Goal: Task Accomplishment & Management: Complete application form

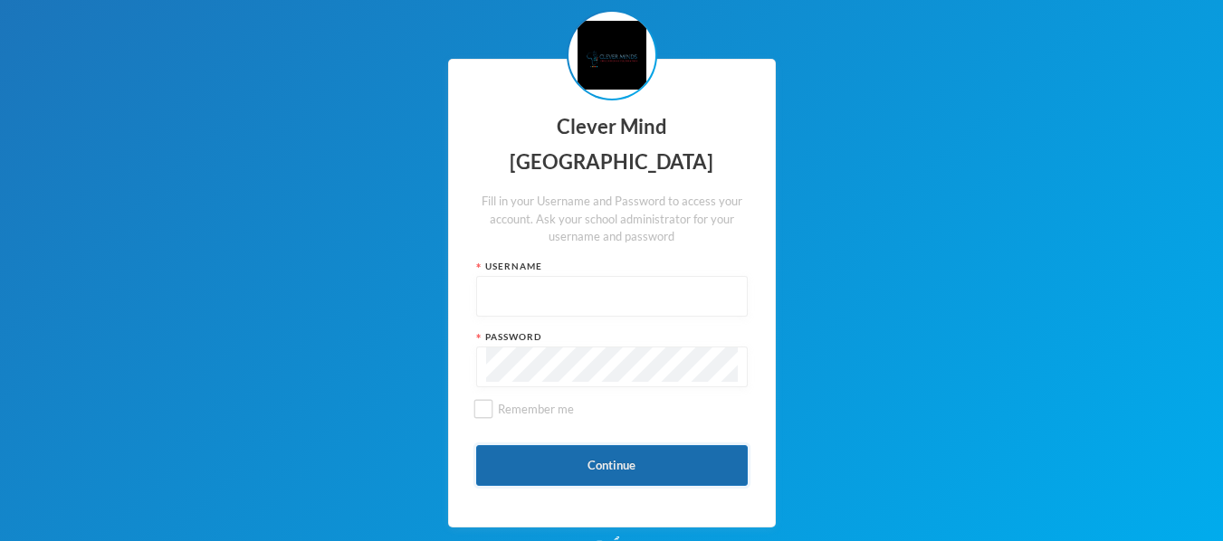
type input "admin"
click at [558, 459] on button "Continue" at bounding box center [611, 465] width 271 height 41
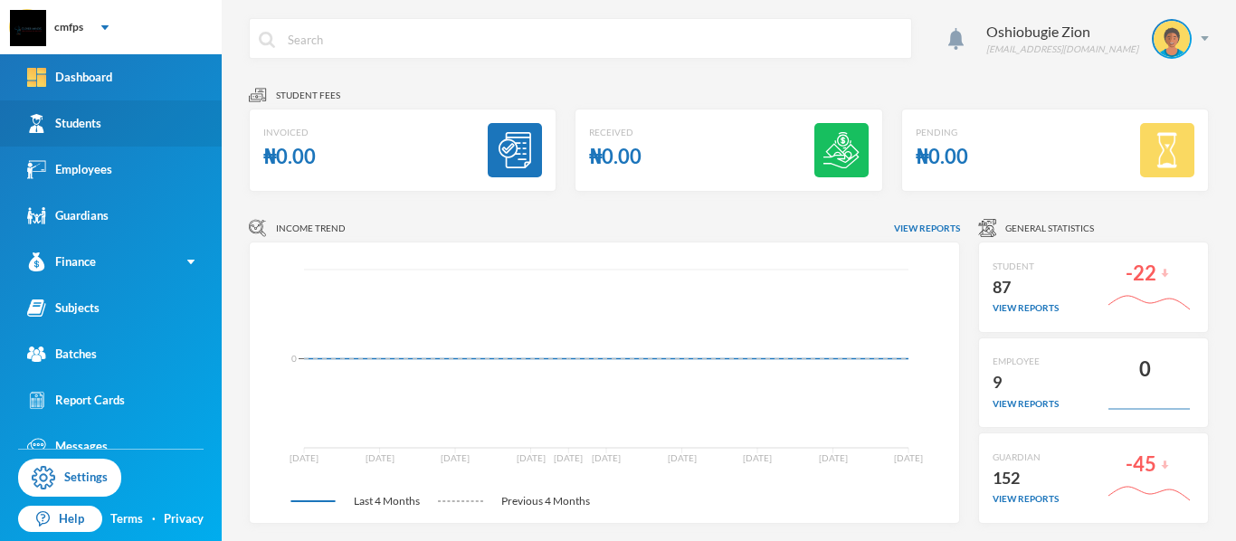
click at [166, 119] on link "Students" at bounding box center [111, 123] width 222 height 46
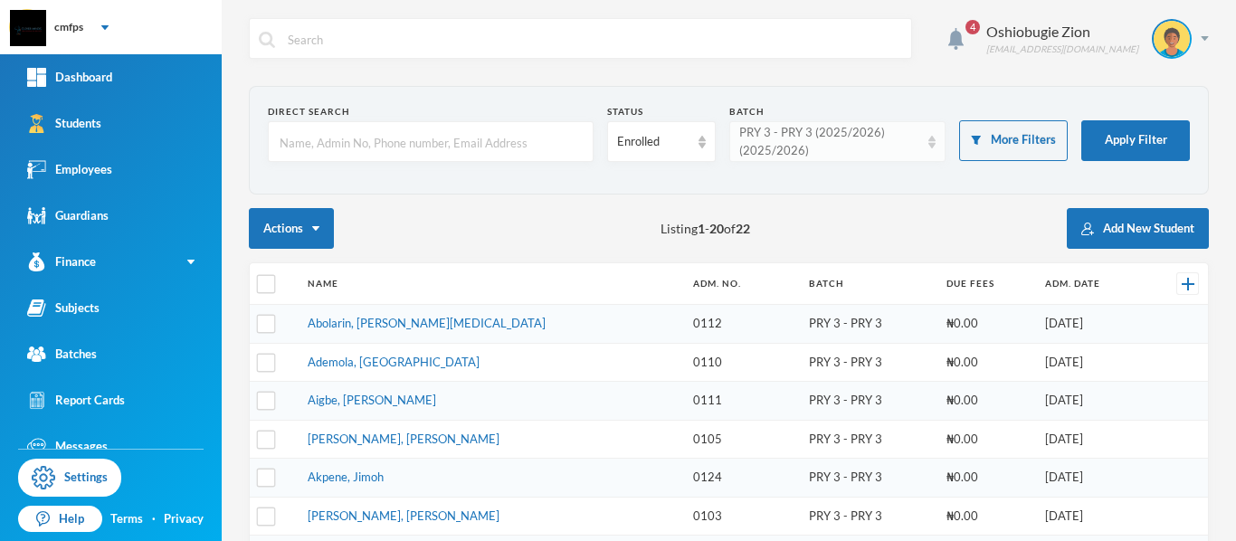
click at [919, 131] on div "PRY 3 - PRY 3 (2025/2026) (2025/2026)" at bounding box center [837, 141] width 217 height 41
click at [899, 144] on div "PRY 3 - PRY 3 (2025/2026) (2025/2026)" at bounding box center [829, 141] width 181 height 35
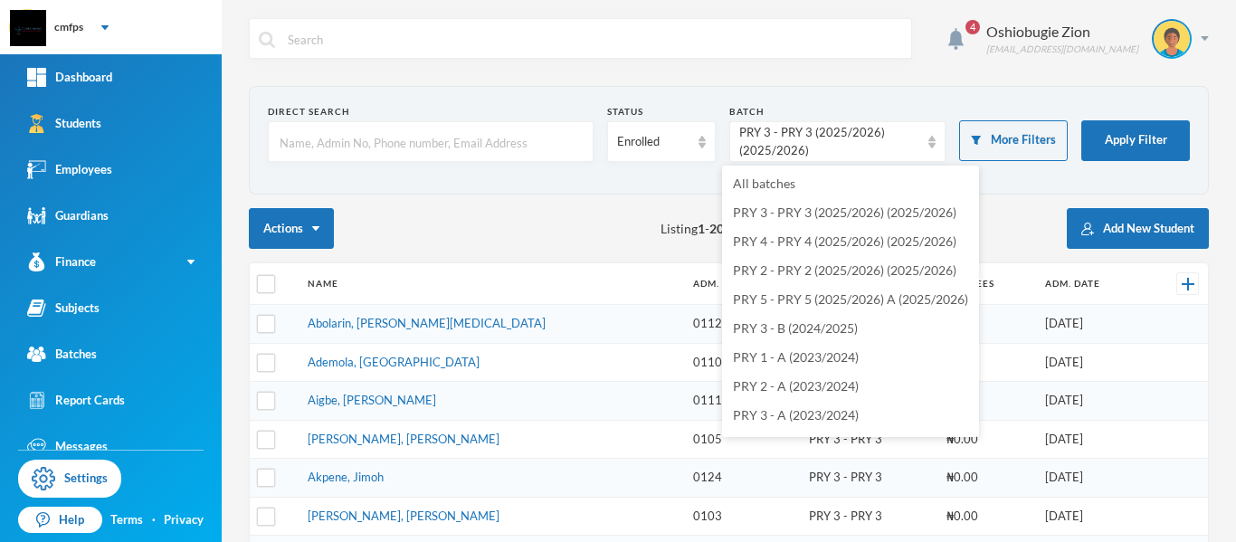
click at [519, 235] on div "Actions Listing 1 - 20 of 22 Add New Student" at bounding box center [729, 228] width 960 height 41
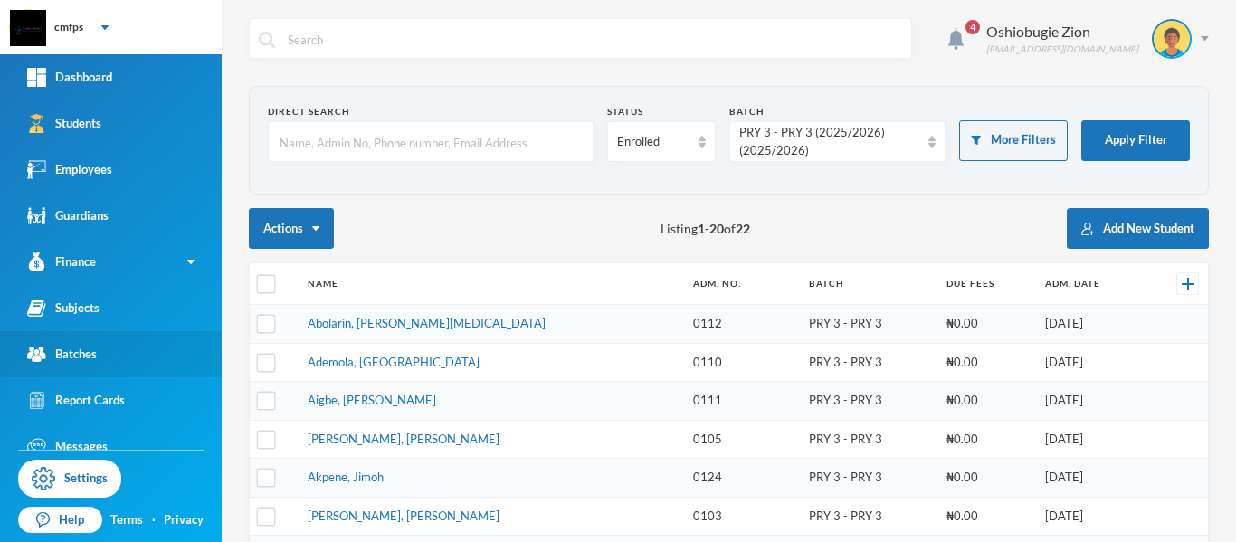
click at [124, 357] on link "Batches" at bounding box center [111, 354] width 222 height 46
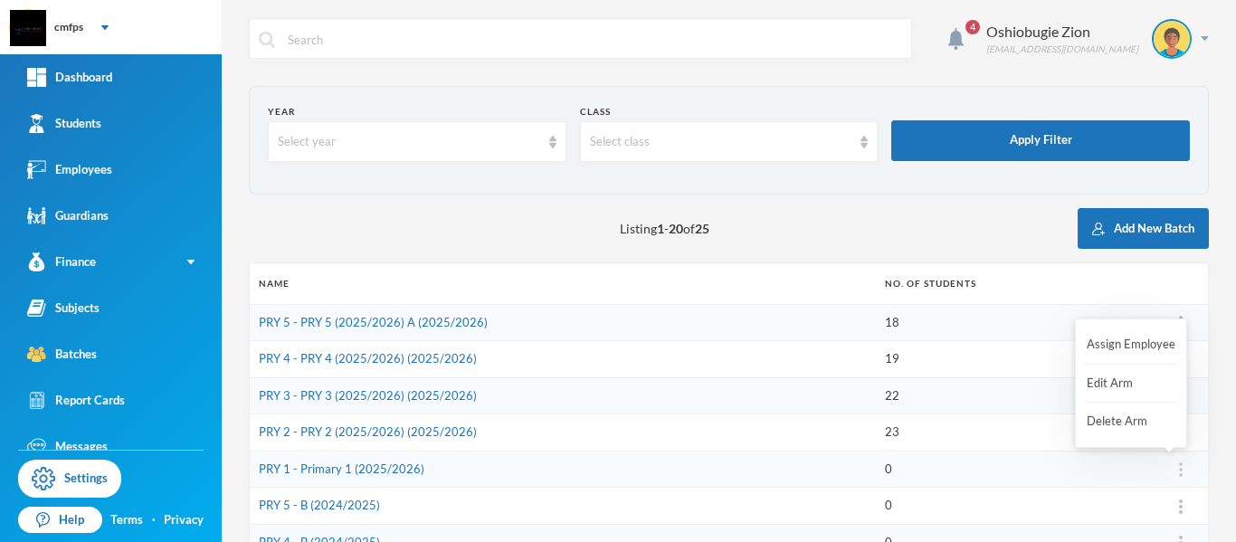
click at [1163, 474] on div at bounding box center [1180, 470] width 37 height 18
click at [1132, 382] on button "Edit Arm" at bounding box center [1121, 383] width 72 height 33
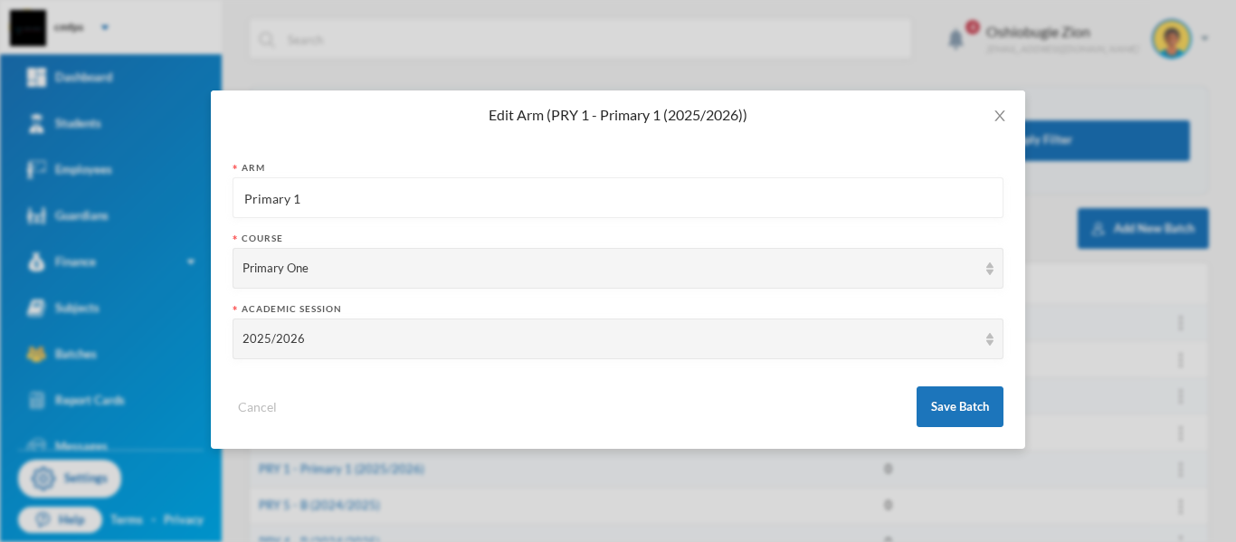
click at [574, 195] on input "Primary 1" at bounding box center [618, 198] width 751 height 41
type input "Primary 1 (2025/2056)"
click at [682, 263] on div "Primary One" at bounding box center [610, 269] width 735 height 18
click at [625, 206] on input "Primary 1 (2025/2056)" at bounding box center [618, 198] width 751 height 41
click at [582, 272] on div "Primary One" at bounding box center [610, 269] width 735 height 18
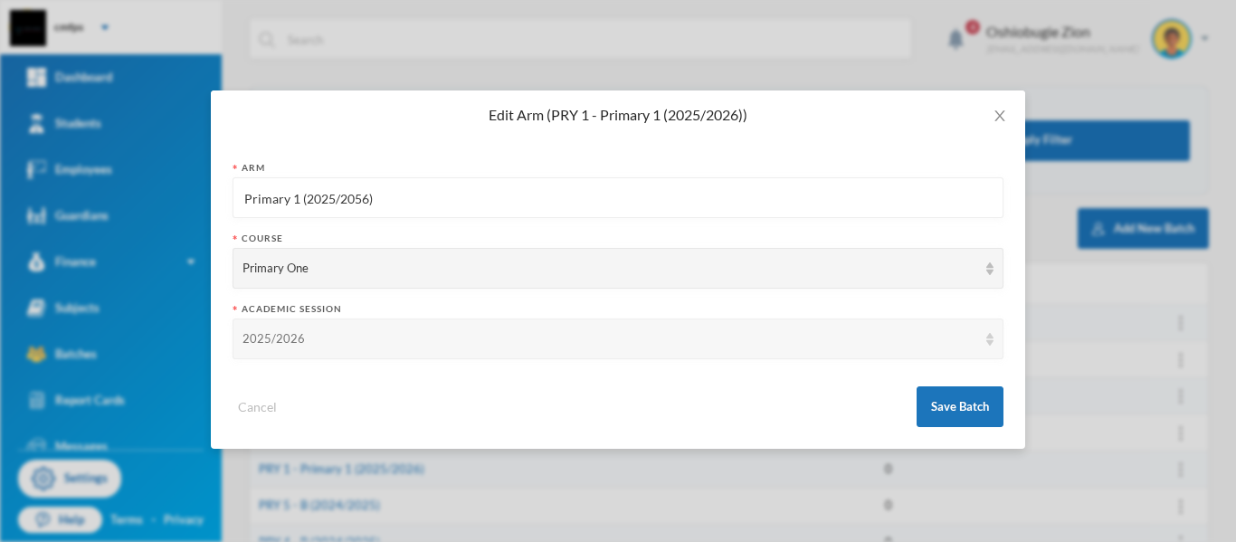
click at [579, 344] on div "2025/2026" at bounding box center [610, 339] width 735 height 18
click at [1002, 118] on icon "icon: close" at bounding box center [1000, 115] width 10 height 11
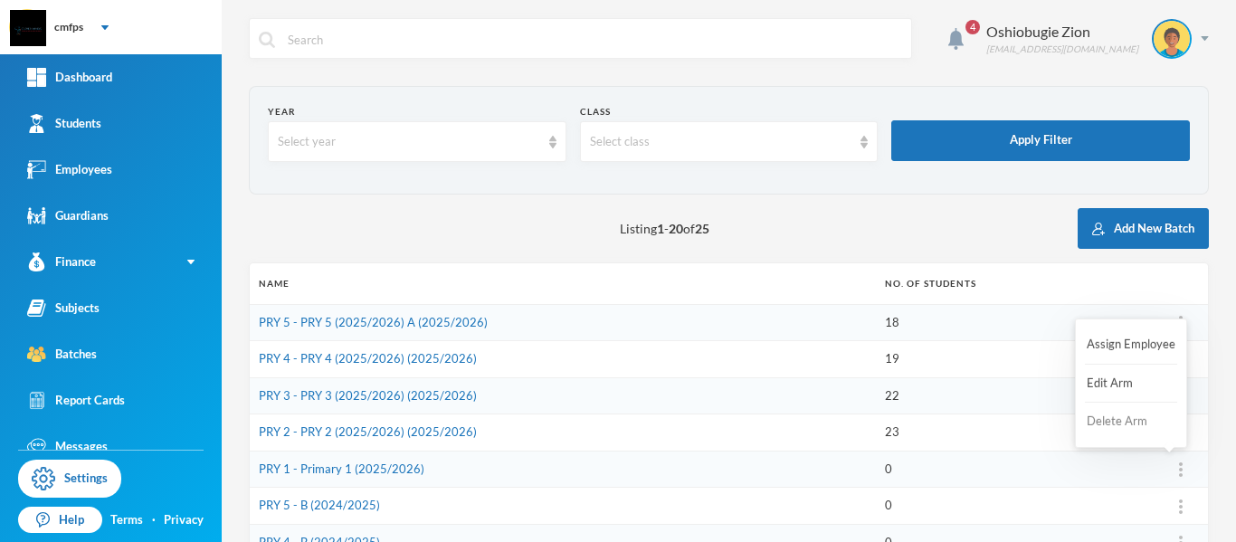
click at [1128, 424] on button "Delete Arm" at bounding box center [1121, 421] width 72 height 33
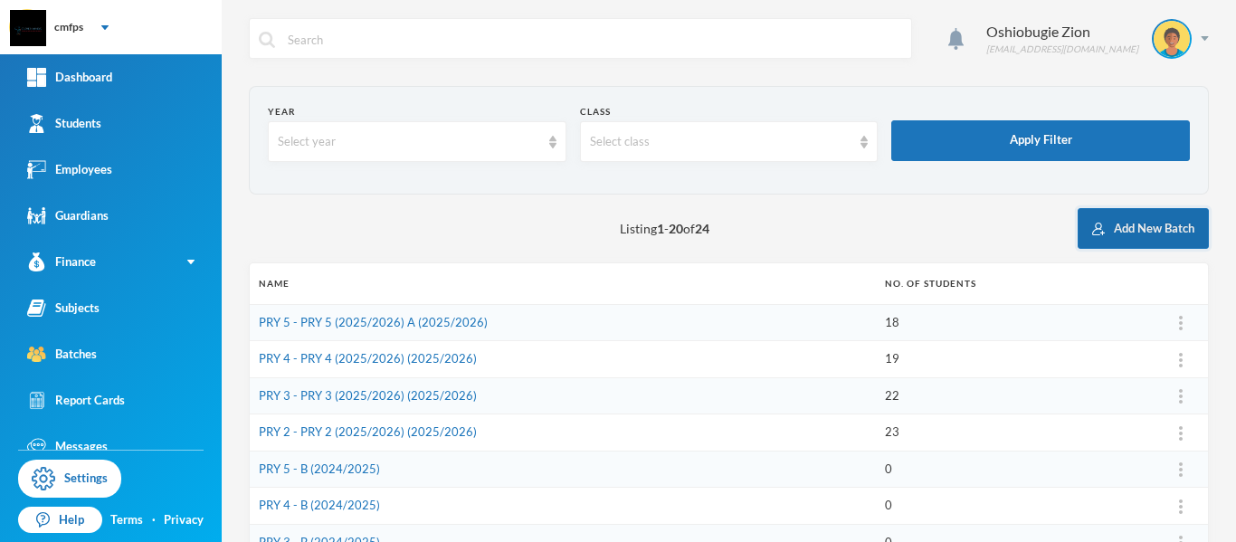
click at [1113, 233] on button "Add New Batch" at bounding box center [1143, 228] width 131 height 41
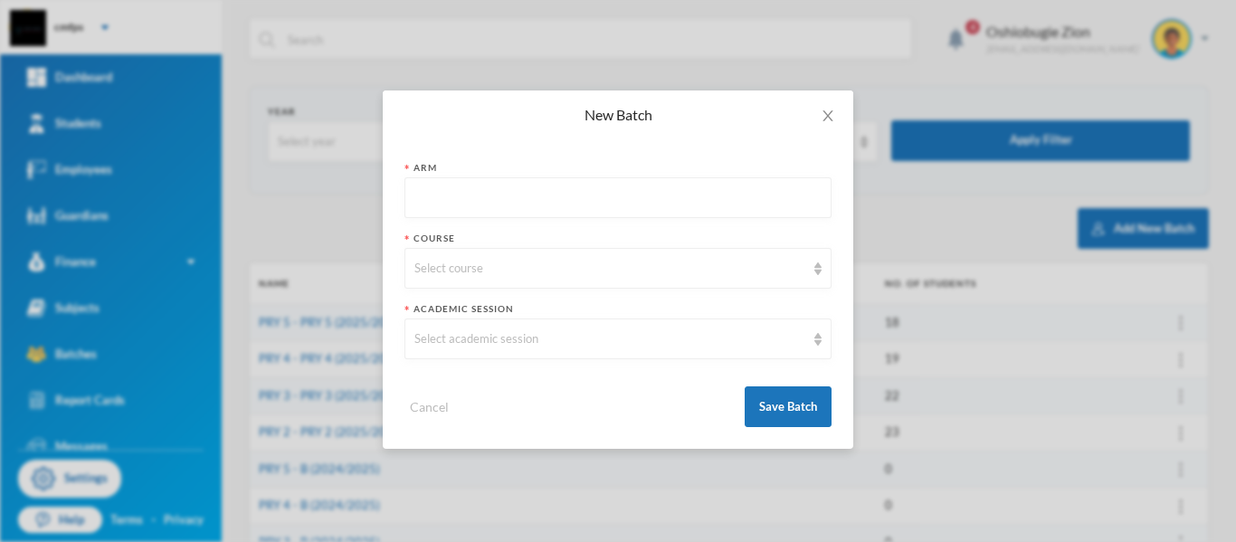
click at [654, 201] on input "text" at bounding box center [617, 198] width 407 height 41
click at [832, 114] on icon "icon: close" at bounding box center [828, 116] width 14 height 14
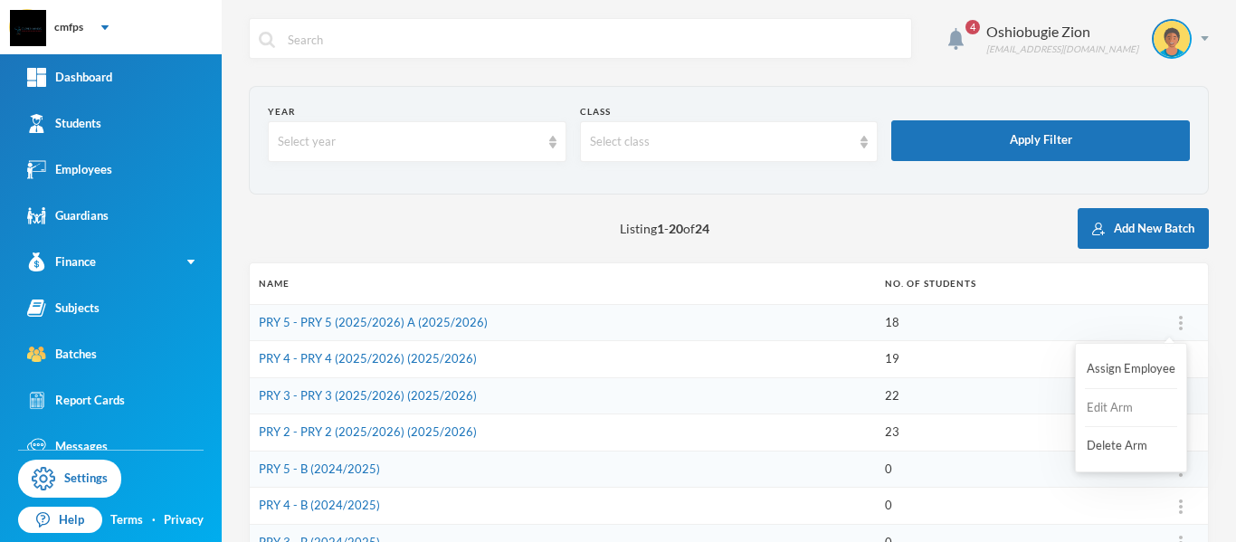
drag, startPoint x: 1160, startPoint y: 323, endPoint x: 1106, endPoint y: 405, distance: 98.6
click at [1106, 405] on body "cmfps Your Bluebic Account Clever Mind Free Primary School Add a New School Das…" at bounding box center [618, 271] width 1236 height 542
click at [1106, 405] on button "Edit Arm" at bounding box center [1121, 408] width 72 height 33
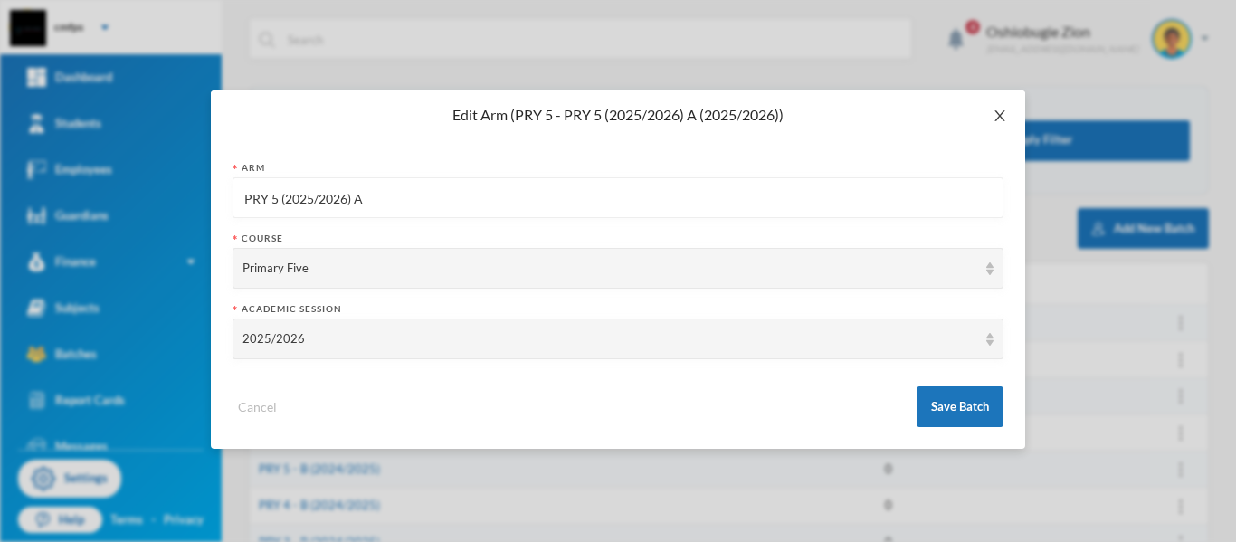
click at [1006, 117] on icon "icon: close" at bounding box center [1000, 116] width 14 height 14
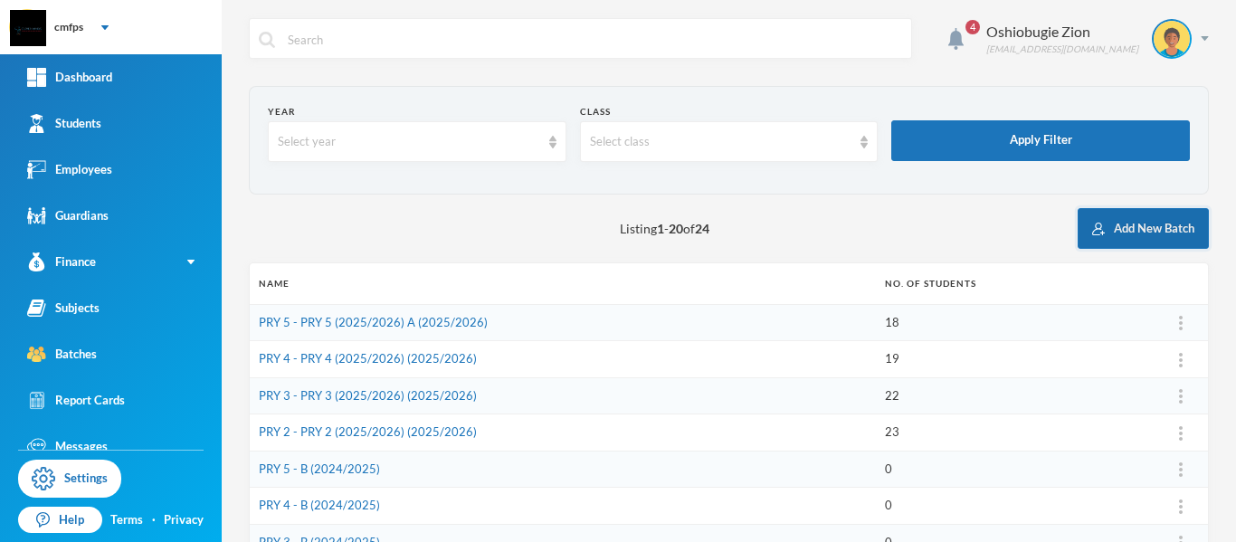
click at [1104, 226] on button "Add New Batch" at bounding box center [1143, 228] width 131 height 41
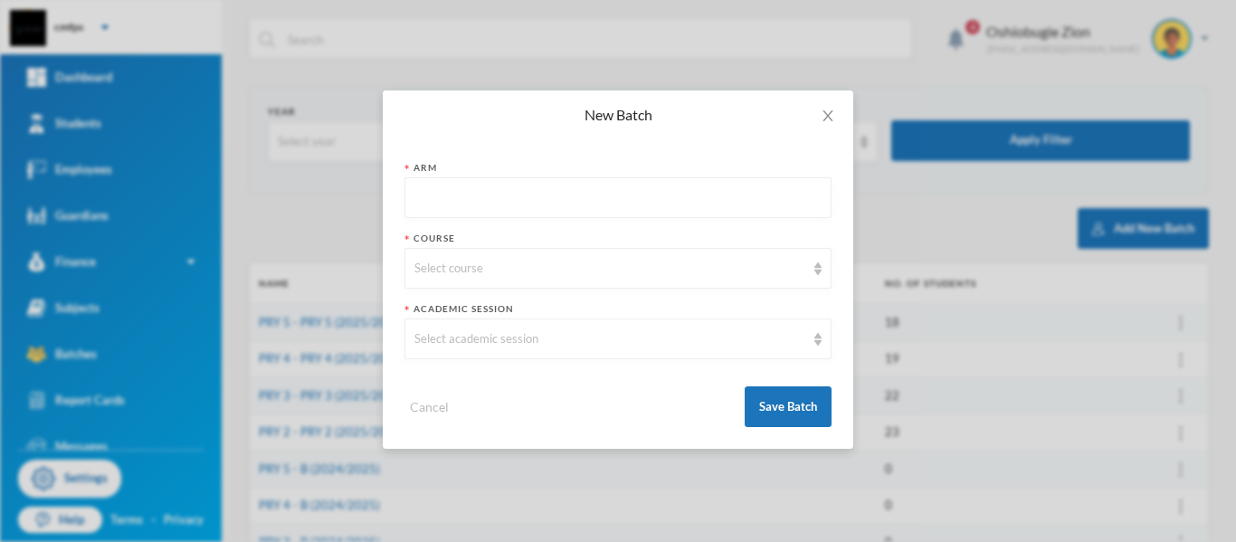
click at [621, 199] on input "text" at bounding box center [617, 198] width 407 height 41
type input "PRY 1 (2025/2026)A"
click at [563, 283] on div "Select course" at bounding box center [618, 268] width 427 height 41
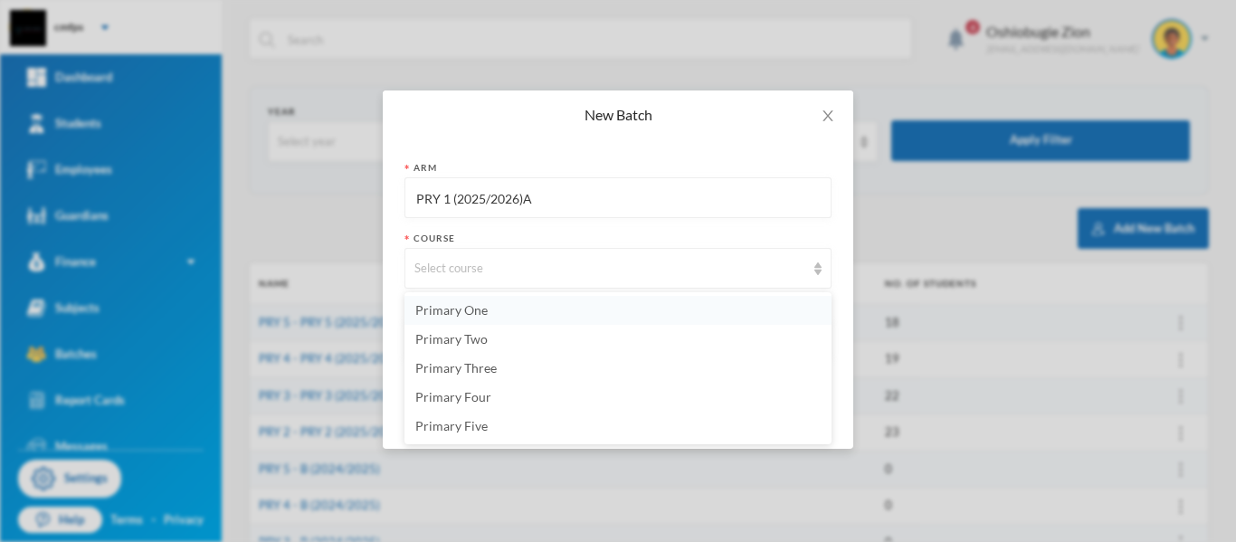
click at [538, 310] on li "Primary One" at bounding box center [618, 310] width 427 height 29
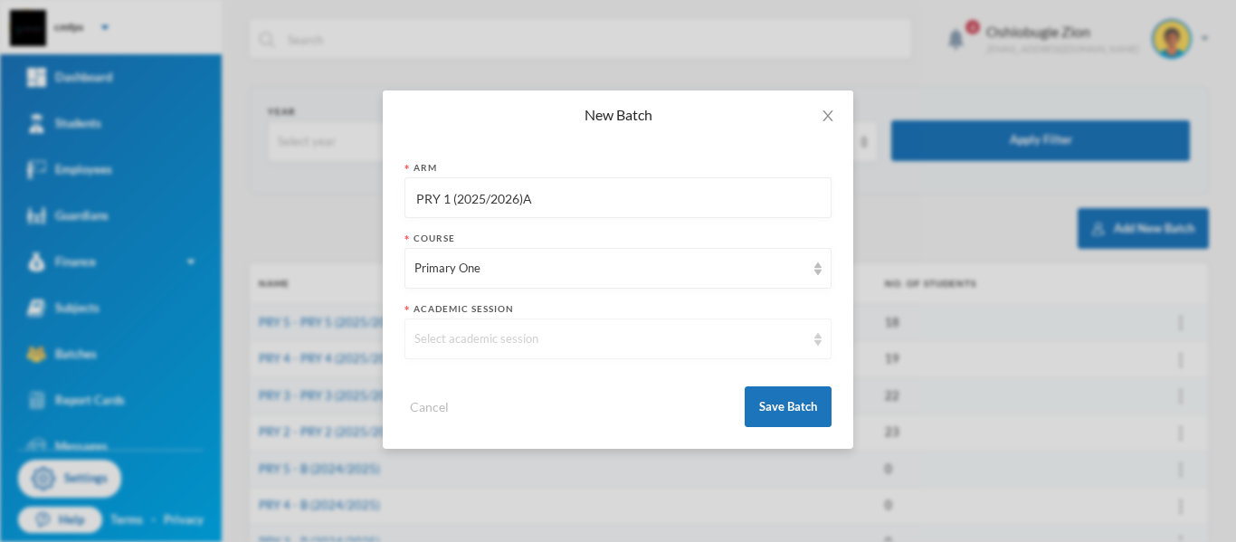
click at [535, 332] on div "Select academic session" at bounding box center [609, 339] width 391 height 18
click at [499, 290] on li "2025/2026" at bounding box center [618, 296] width 427 height 29
click at [789, 408] on button "Save Batch" at bounding box center [788, 406] width 87 height 41
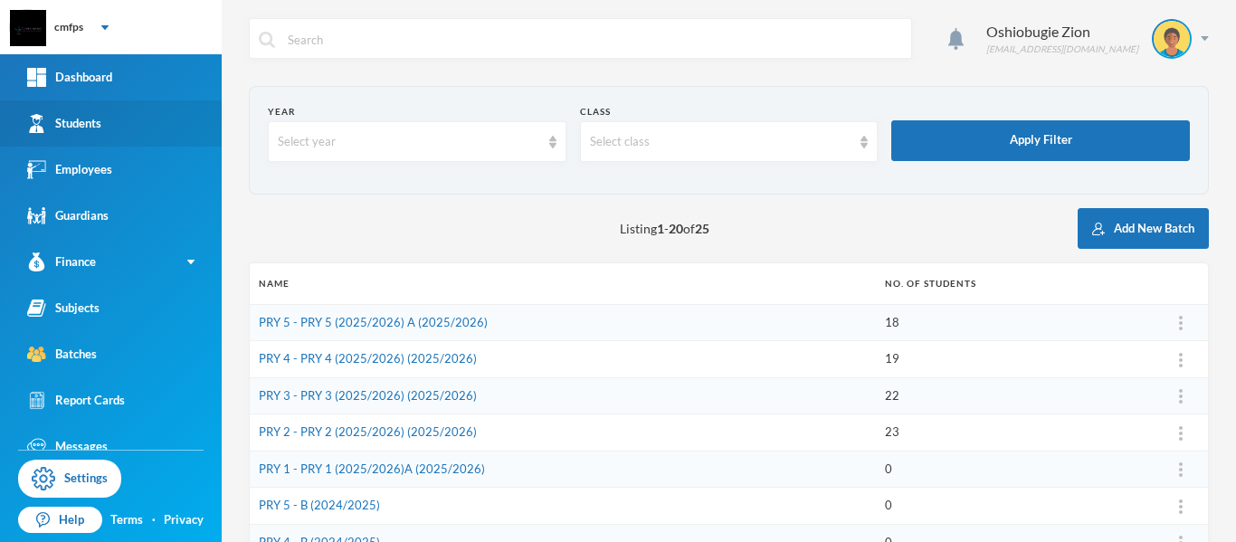
click at [103, 120] on link "Students" at bounding box center [111, 123] width 222 height 46
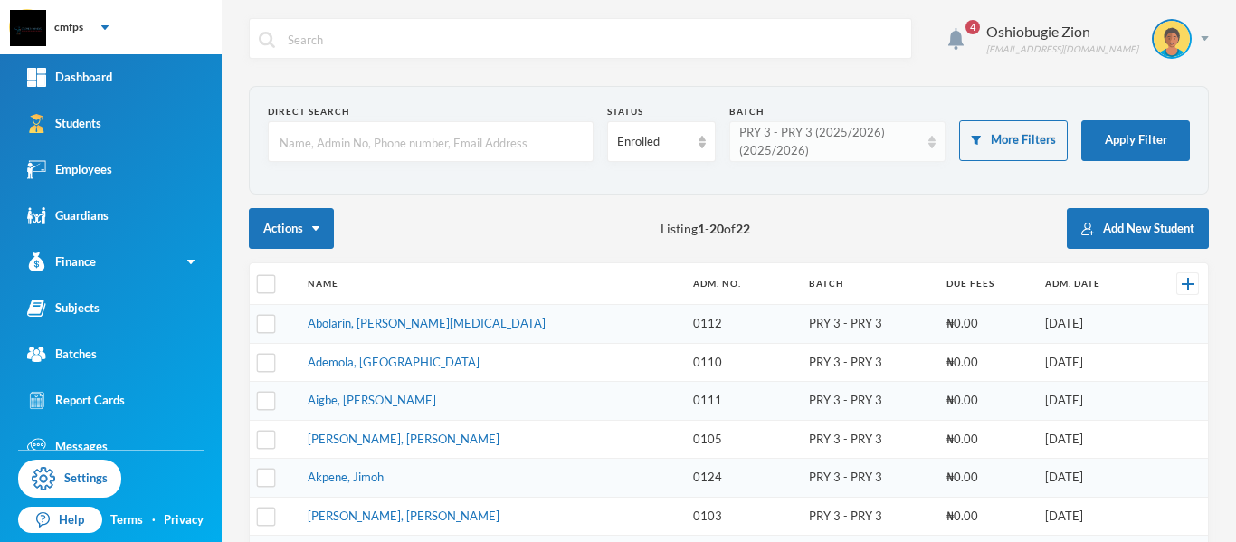
click at [912, 132] on div "PRY 3 - PRY 3 (2025/2026) (2025/2026)" at bounding box center [837, 141] width 217 height 41
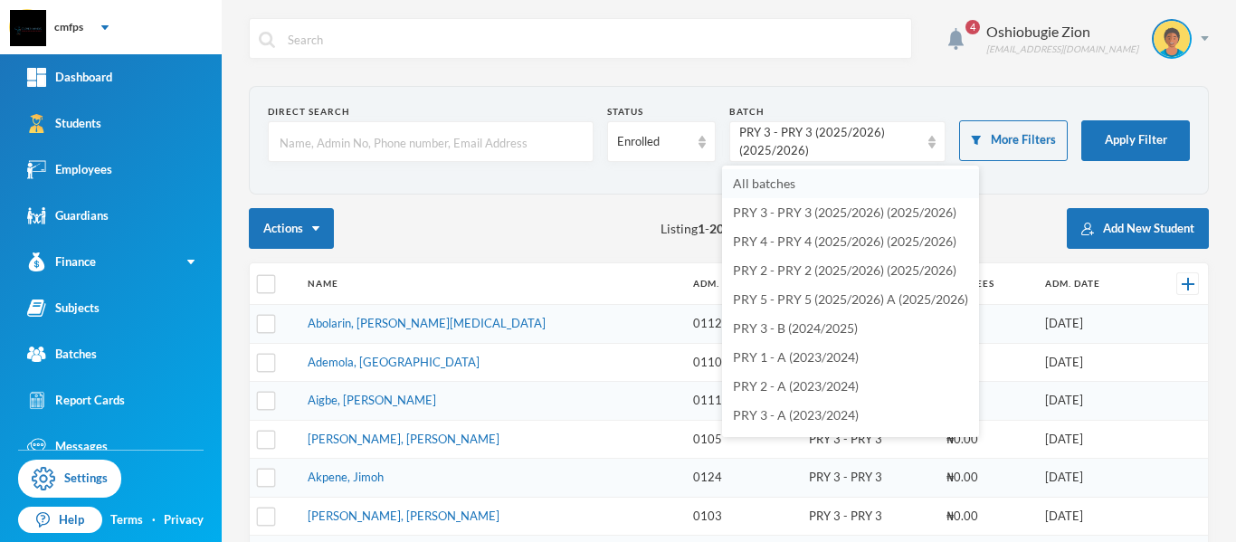
click at [817, 182] on li "All batches" at bounding box center [850, 183] width 257 height 29
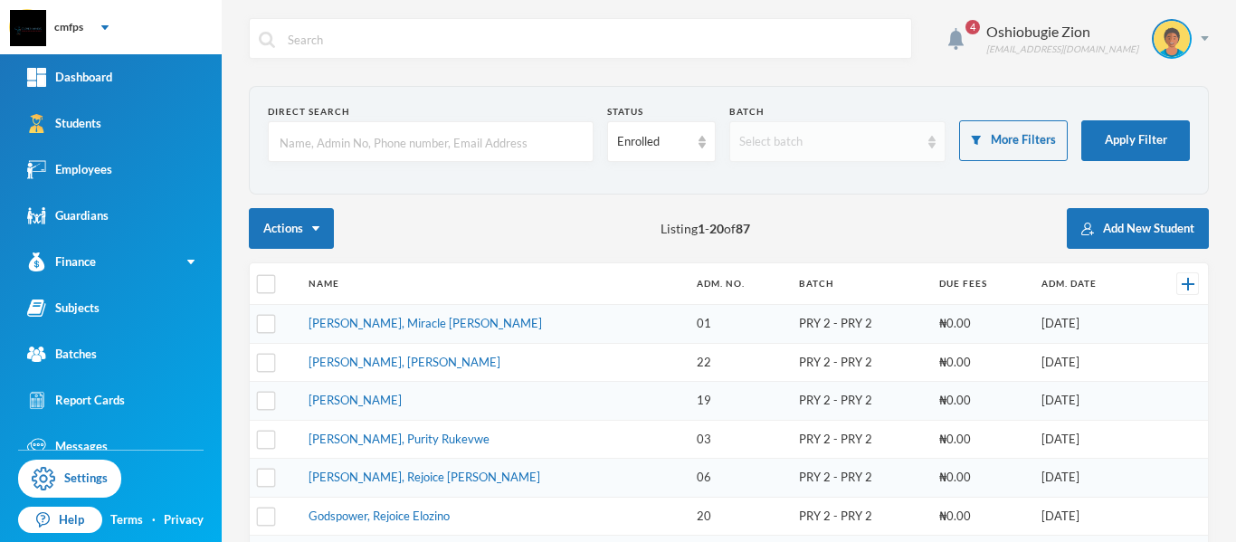
click at [859, 138] on div "Select batch" at bounding box center [829, 142] width 181 height 18
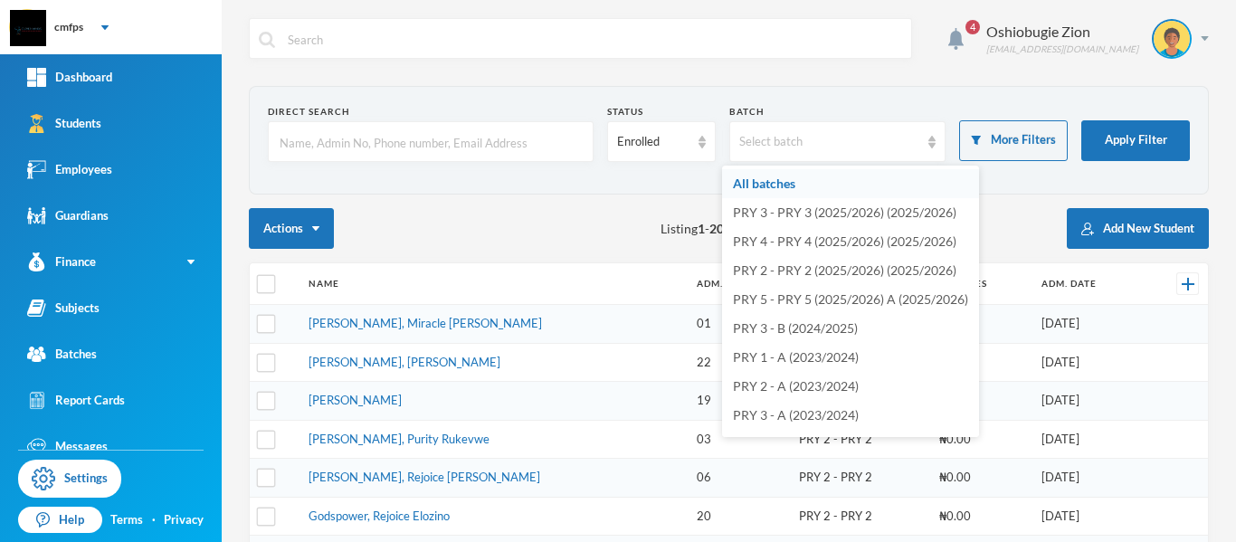
scroll to position [199, 0]
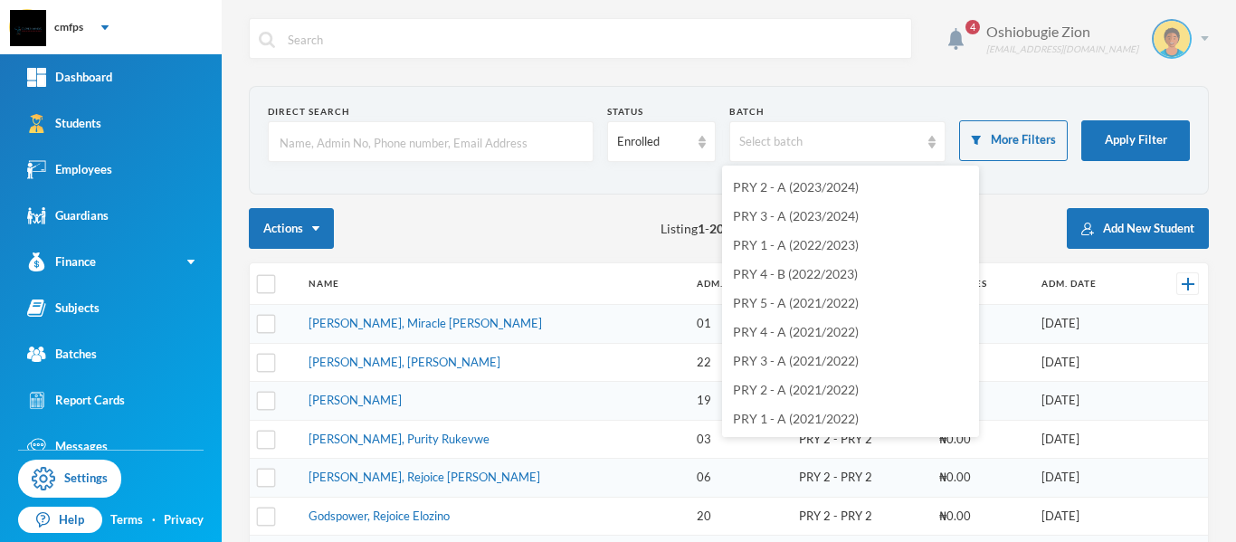
click at [1190, 33] on div "Oshiobugie Zion believeinzion@gmail.com" at bounding box center [1091, 39] width 236 height 40
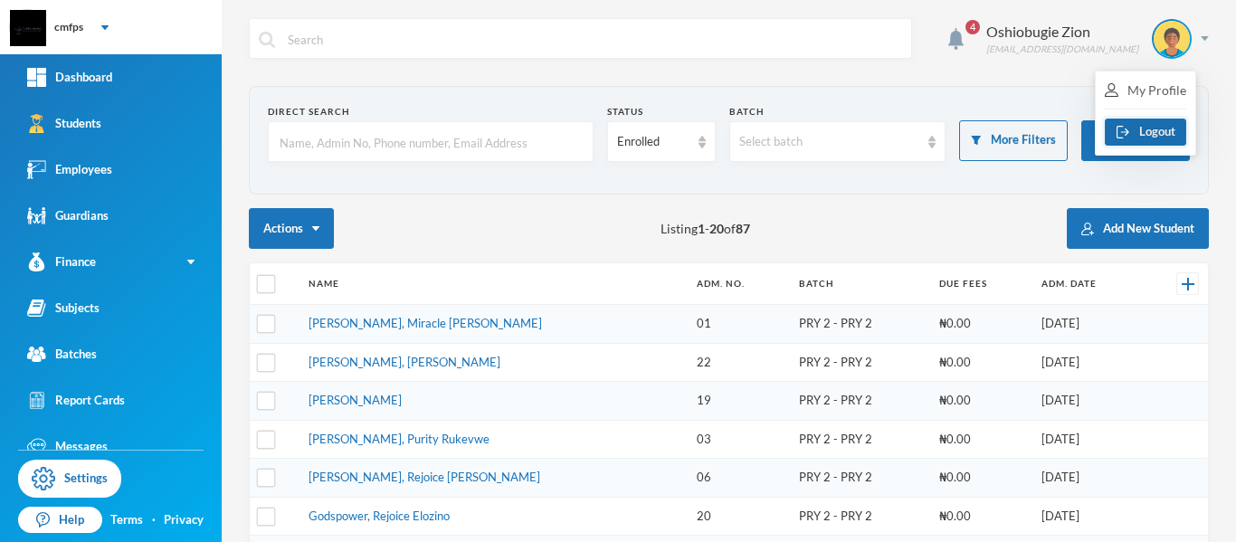
click at [1149, 135] on button "Logout" at bounding box center [1145, 132] width 81 height 27
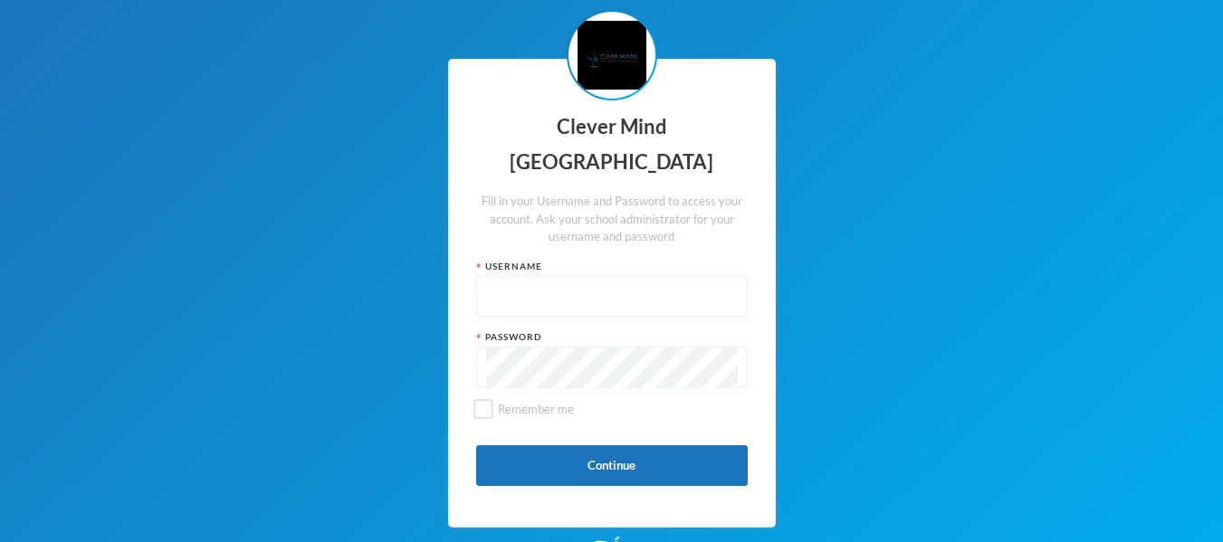
type input "admin"
click at [555, 470] on button "Continue" at bounding box center [611, 465] width 271 height 41
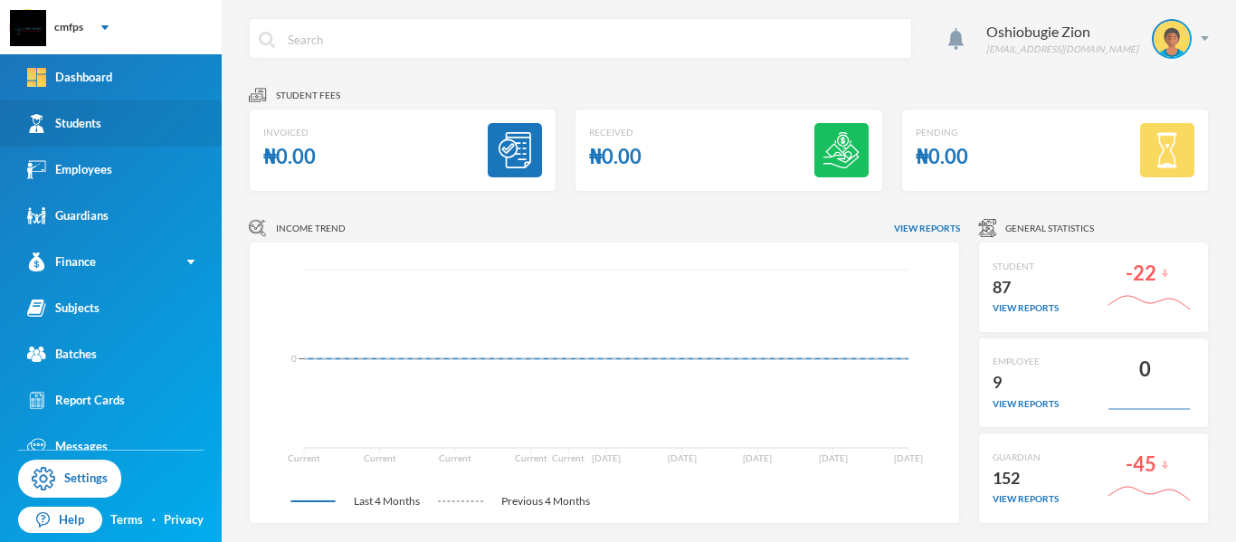
click at [147, 125] on link "Students" at bounding box center [111, 123] width 222 height 46
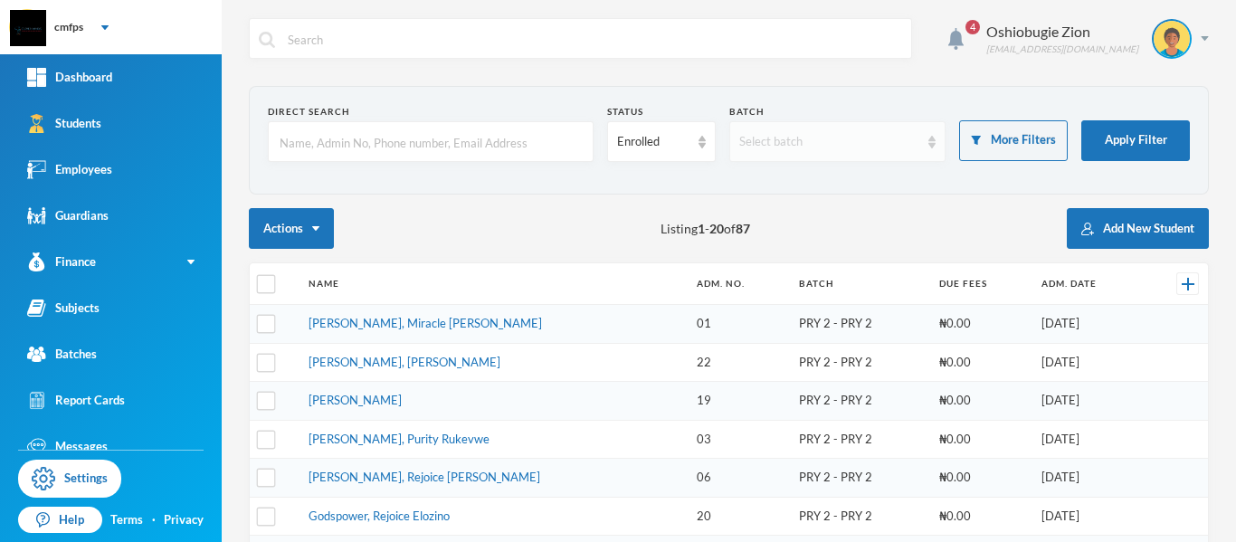
checkbox input "false"
click at [865, 138] on div "Select batch" at bounding box center [829, 142] width 181 height 18
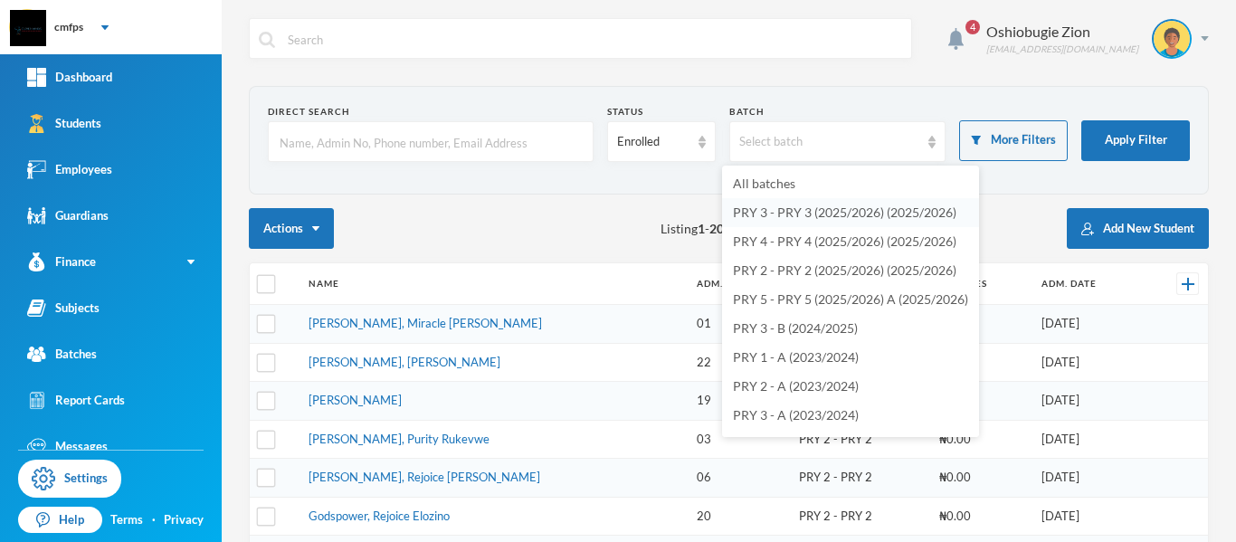
click at [898, 207] on span "PRY 3 - PRY 3 (2025/2026) (2025/2026)" at bounding box center [845, 212] width 224 height 15
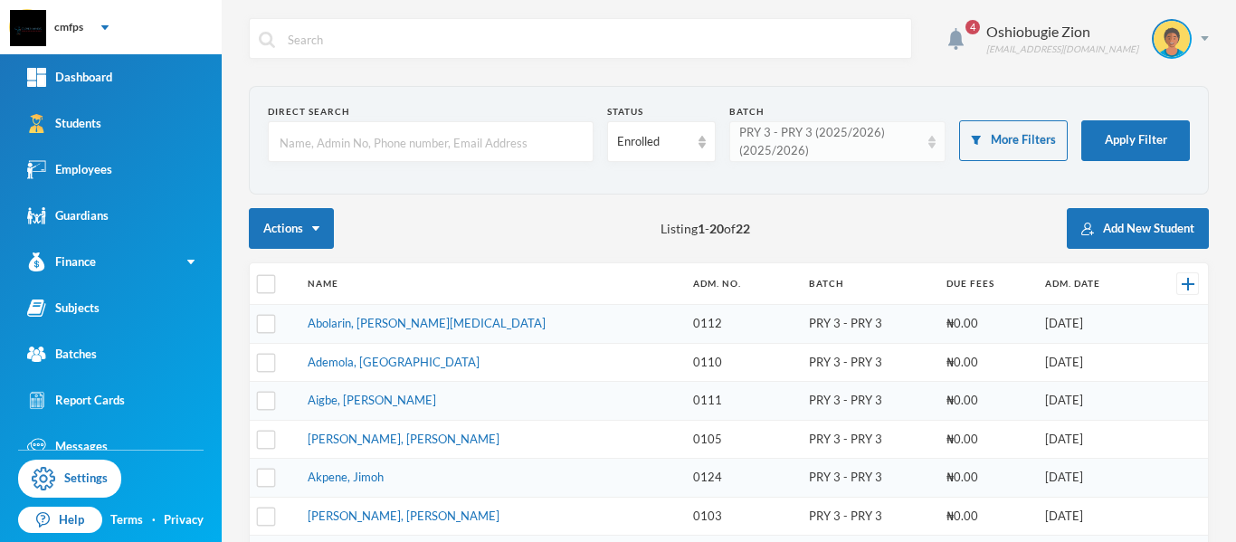
click at [900, 138] on div "PRY 3 - PRY 3 (2025/2026) (2025/2026)" at bounding box center [829, 141] width 181 height 35
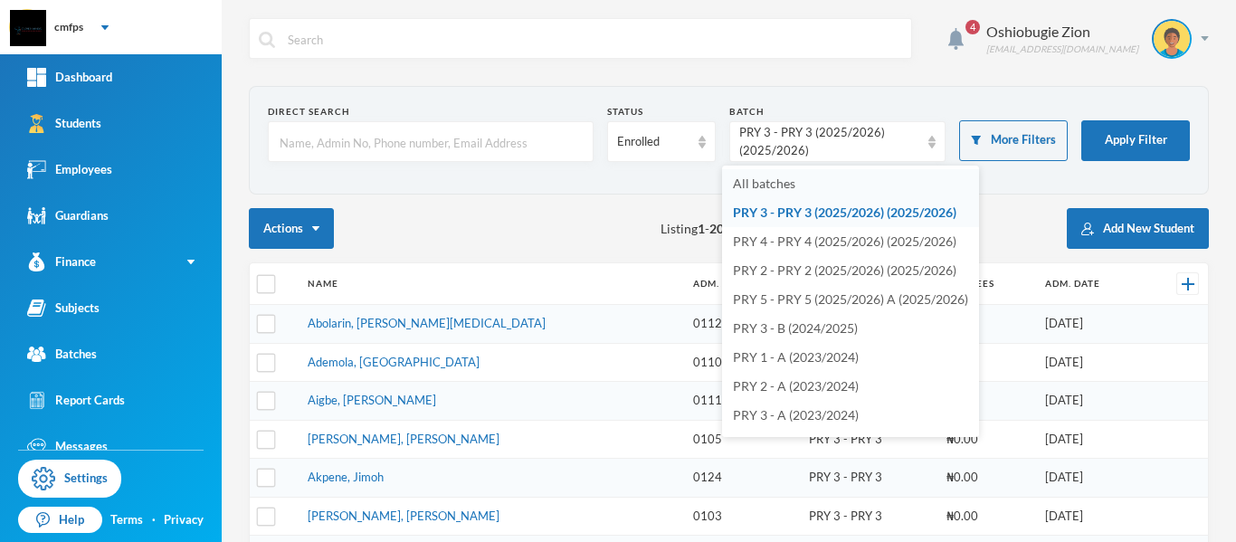
click at [838, 178] on li "All batches" at bounding box center [850, 183] width 257 height 29
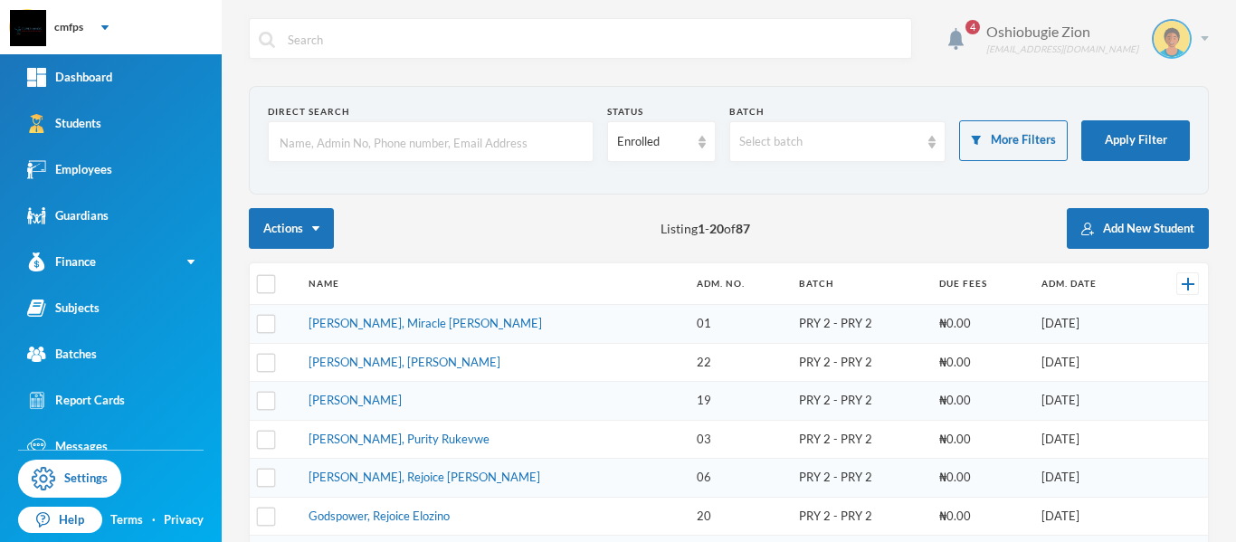
click at [1201, 39] on img at bounding box center [1205, 38] width 8 height 5
click at [1141, 127] on button "Logout" at bounding box center [1145, 132] width 81 height 27
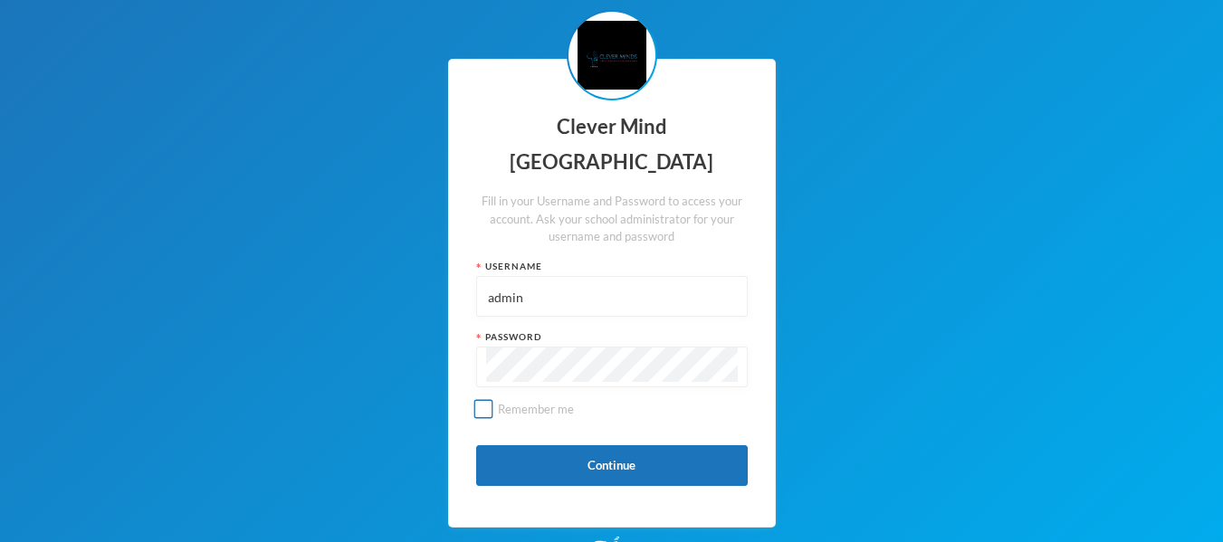
click at [488, 411] on input "Remember me" at bounding box center [482, 409] width 19 height 19
checkbox input "true"
click at [578, 462] on button "Continue" at bounding box center [611, 465] width 271 height 41
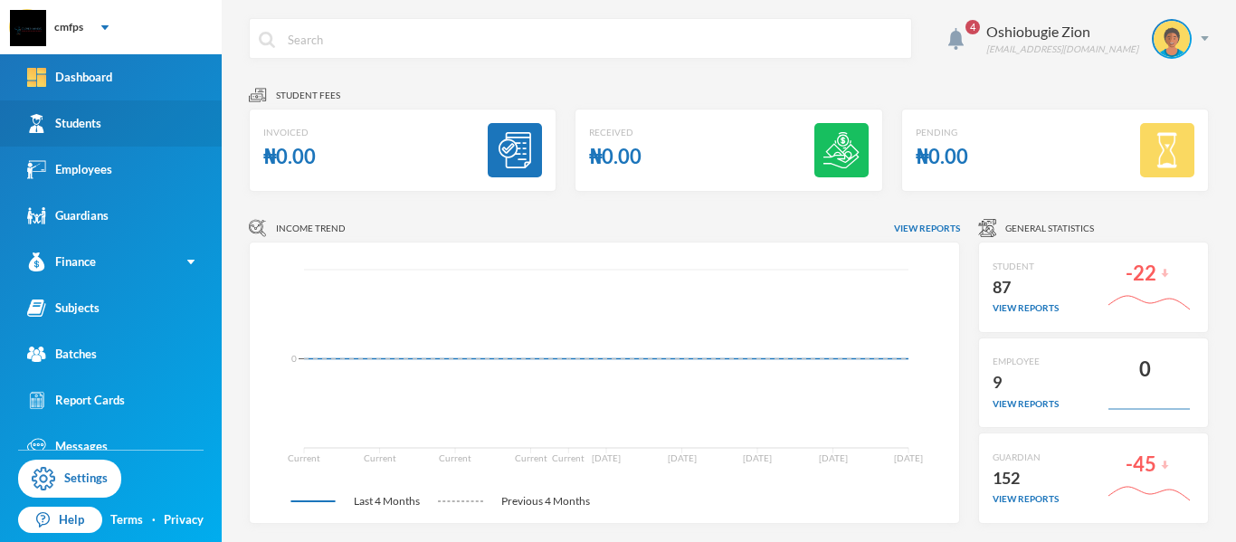
click at [134, 125] on link "Students" at bounding box center [111, 123] width 222 height 46
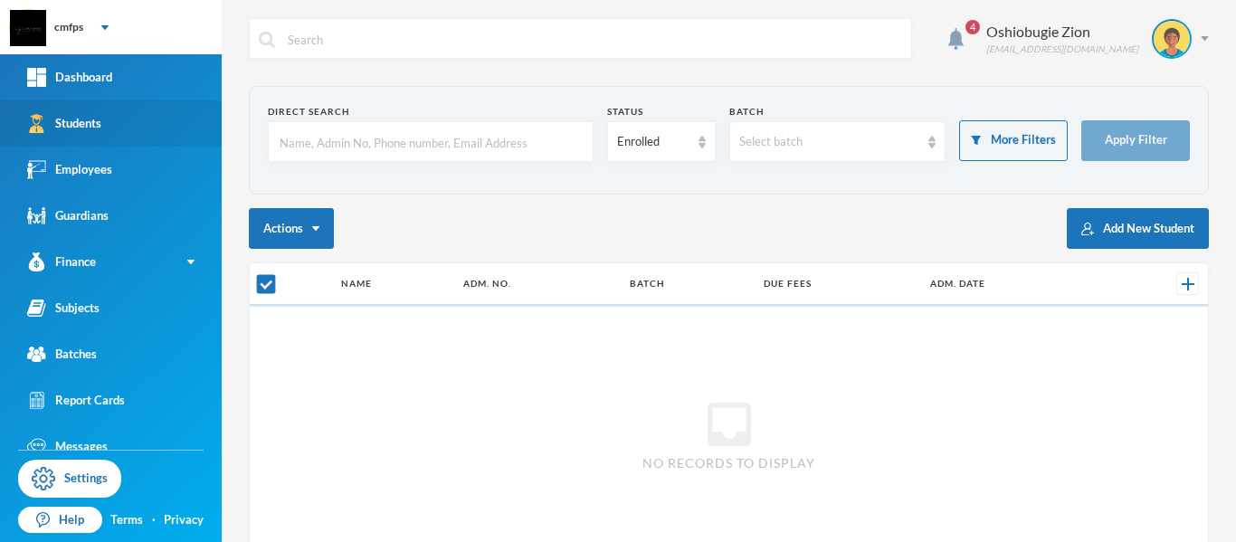
checkbox input "false"
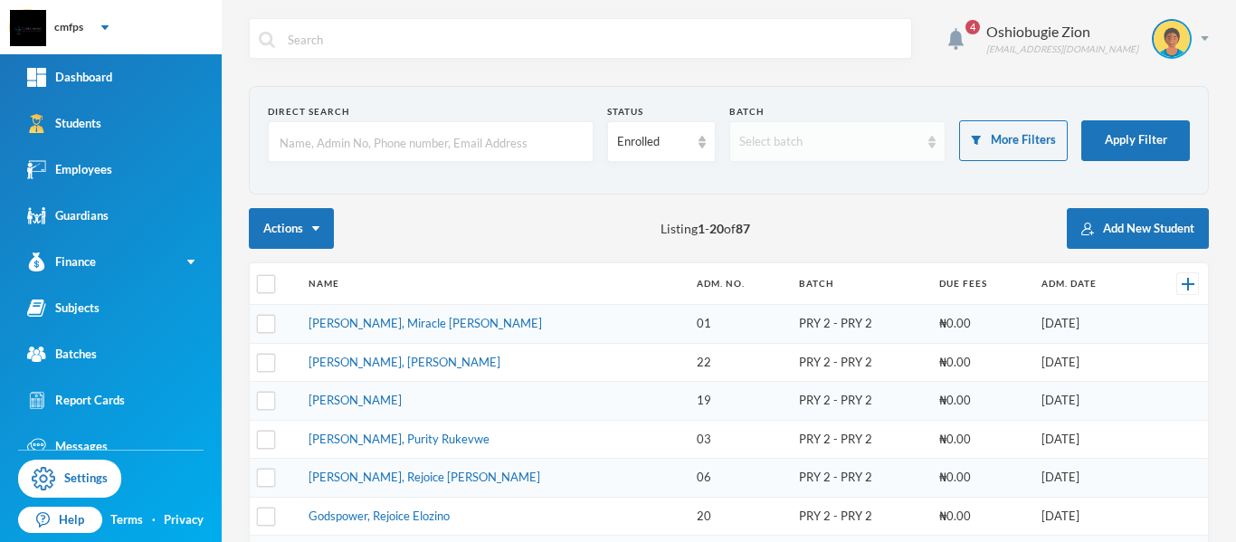
click at [816, 148] on div "Select batch" at bounding box center [829, 142] width 181 height 18
click at [81, 484] on link "Settings" at bounding box center [69, 479] width 103 height 38
click at [1200, 37] on div "4 Oshiobugie Zion believeinzion@gmail.com Direct Search Status Enrolled Batch S…" at bounding box center [729, 271] width 1014 height 542
click at [1190, 42] on div "Oshiobugie Zion believeinzion@gmail.com" at bounding box center [1091, 39] width 236 height 40
click at [1145, 126] on button "Logout" at bounding box center [1145, 132] width 81 height 27
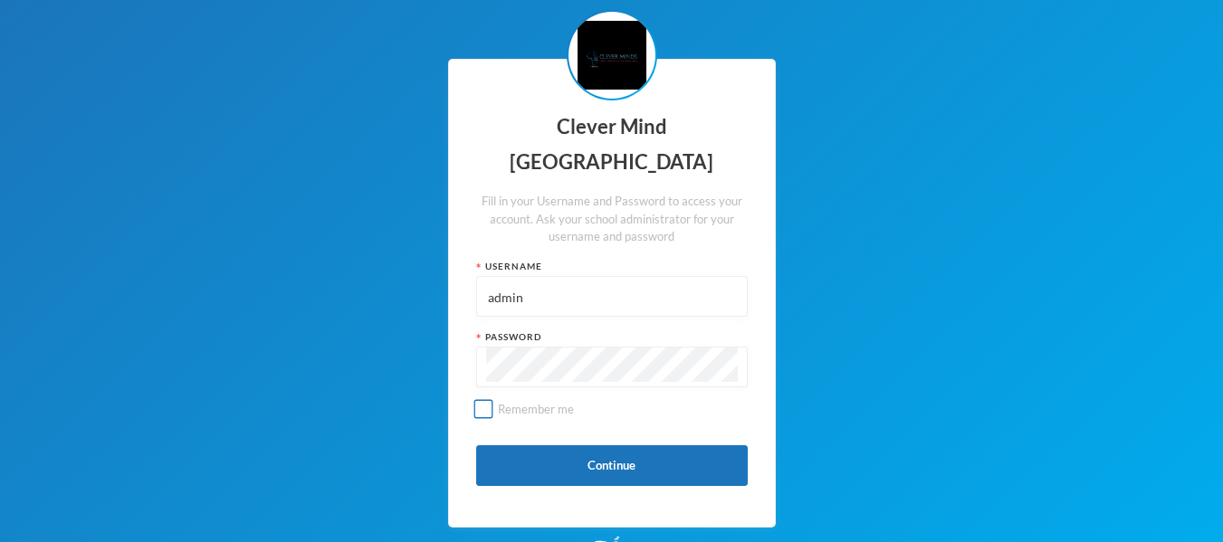
click at [486, 403] on input "Remember me" at bounding box center [482, 409] width 19 height 19
checkbox input "true"
click at [577, 463] on button "Continue" at bounding box center [611, 465] width 271 height 41
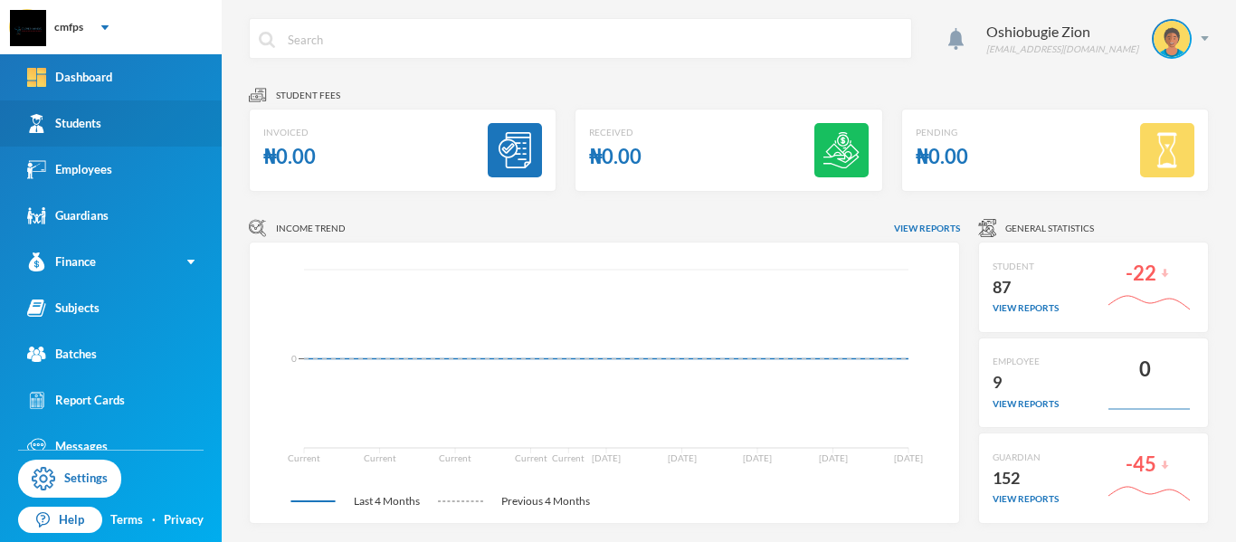
click at [123, 114] on link "Students" at bounding box center [111, 123] width 222 height 46
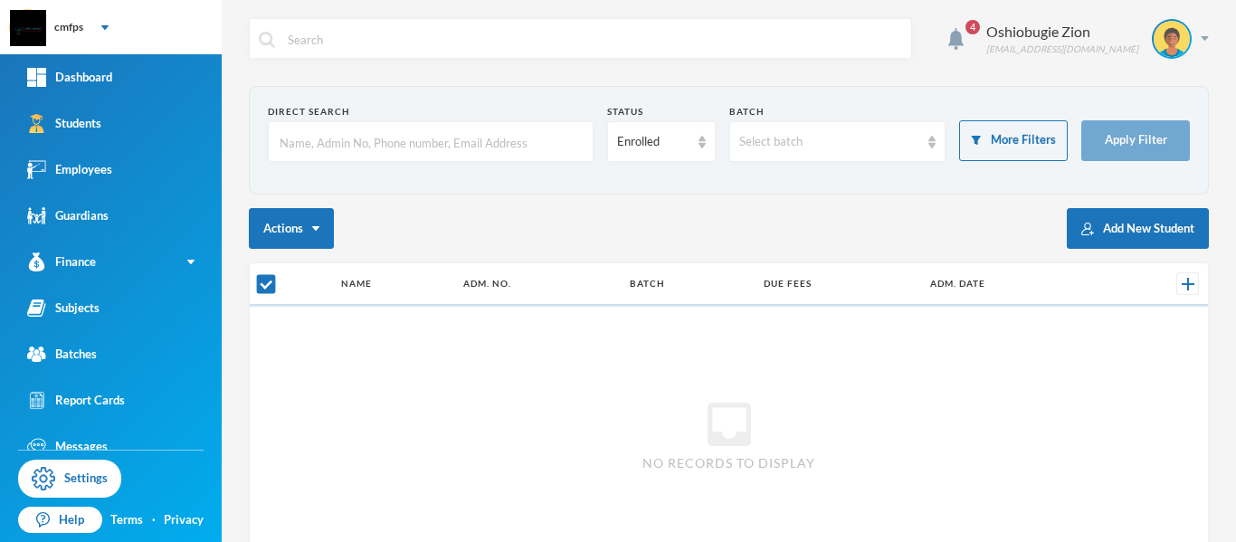
checkbox input "false"
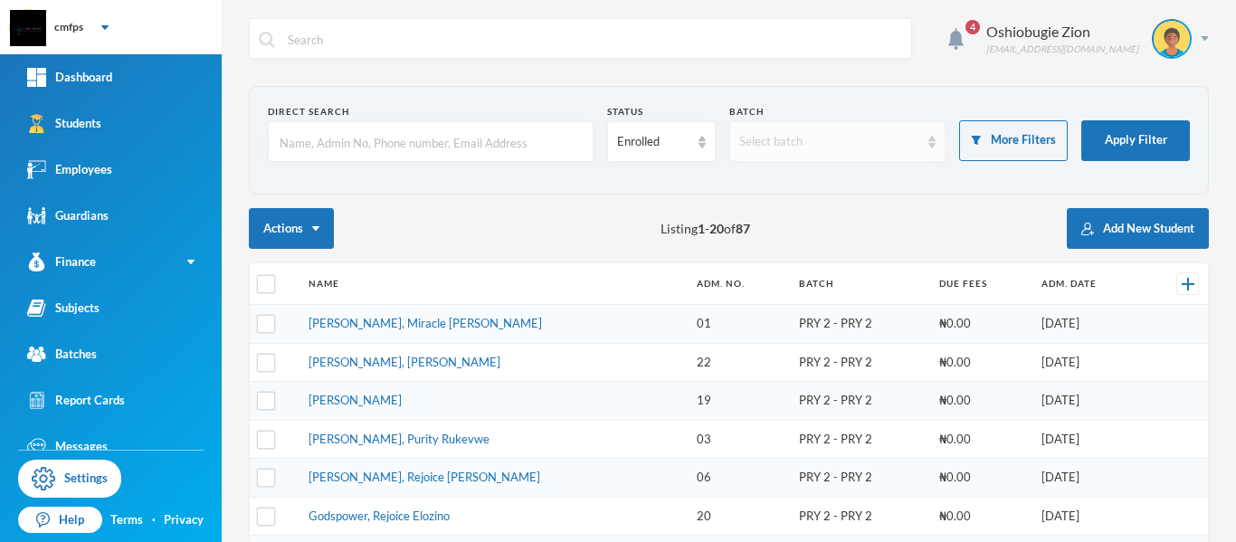
click at [928, 148] on img at bounding box center [931, 142] width 7 height 13
click at [163, 360] on link "Batches" at bounding box center [111, 354] width 222 height 46
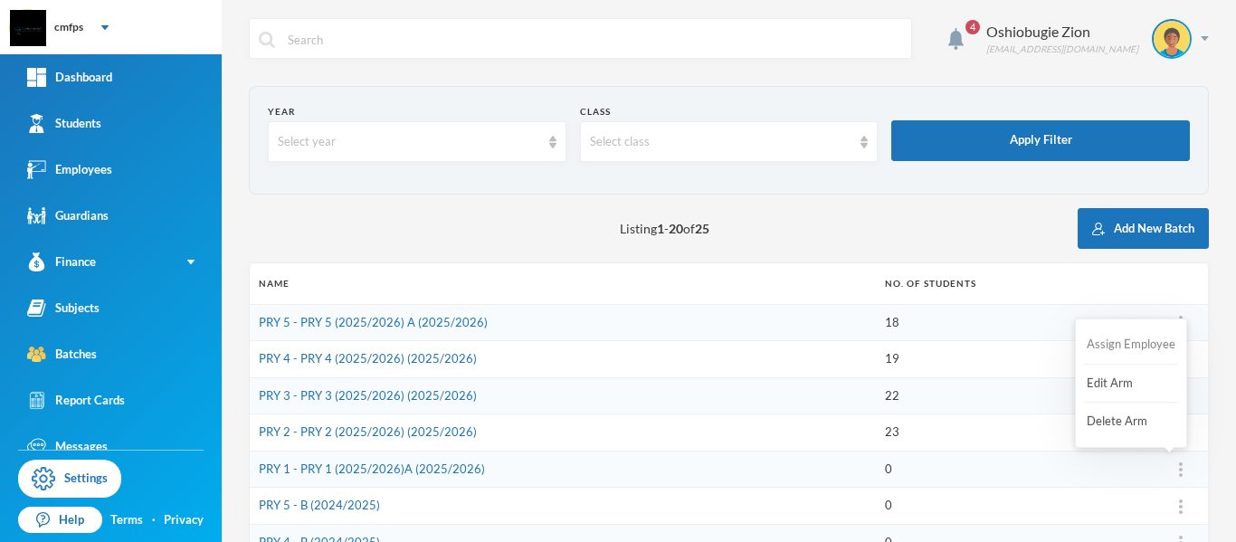
click at [1141, 339] on button "Assign Employee" at bounding box center [1131, 345] width 92 height 33
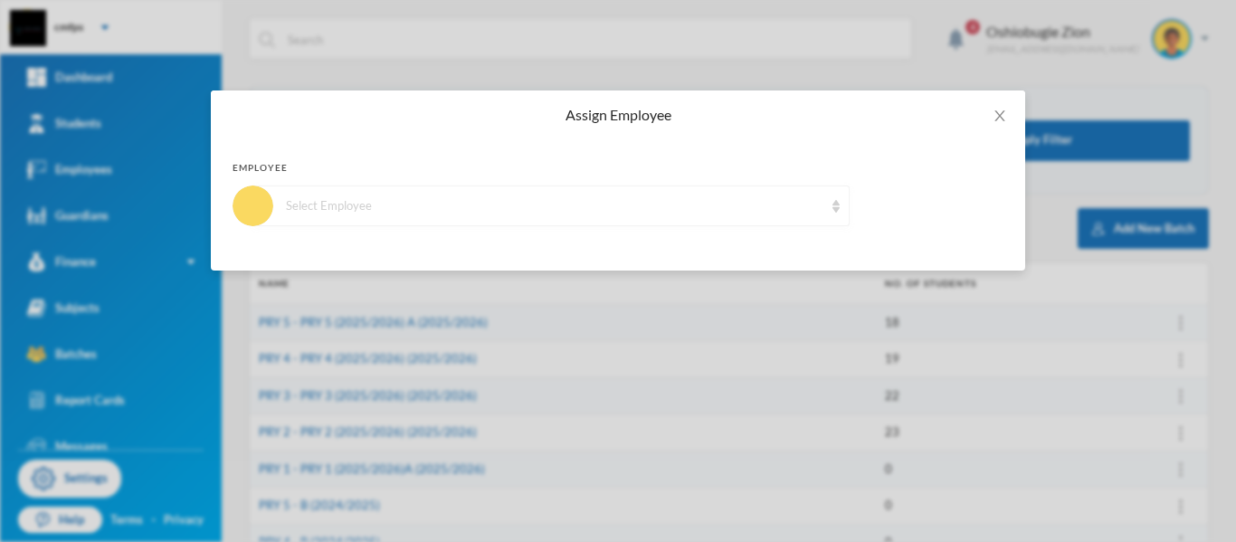
click at [756, 209] on div "Select Employee" at bounding box center [555, 206] width 538 height 18
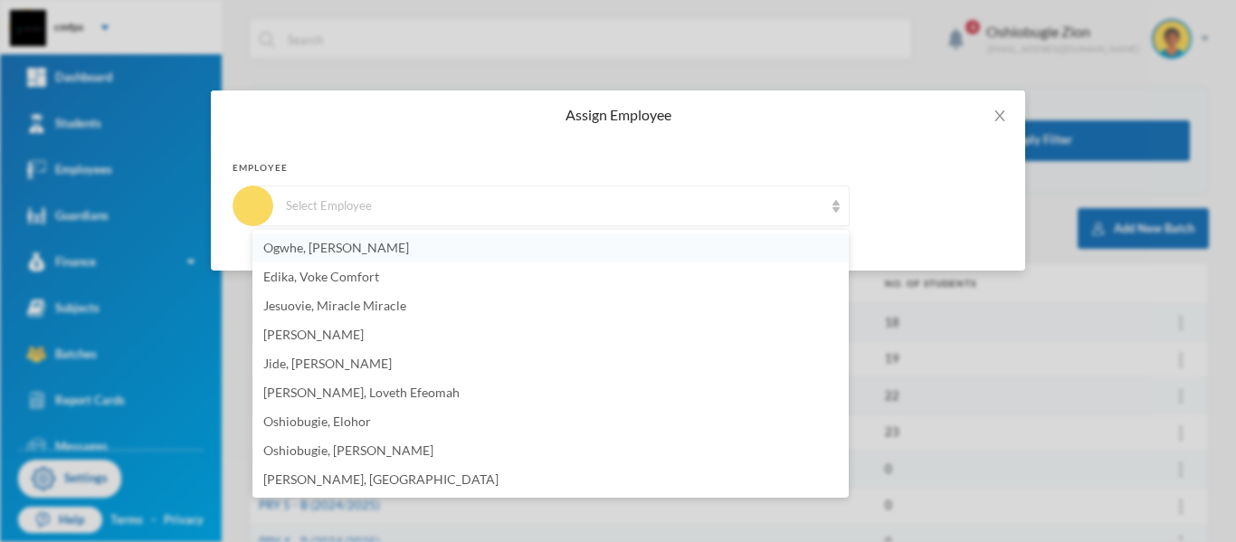
click at [662, 249] on li "Ogwhe, [PERSON_NAME]" at bounding box center [550, 247] width 596 height 29
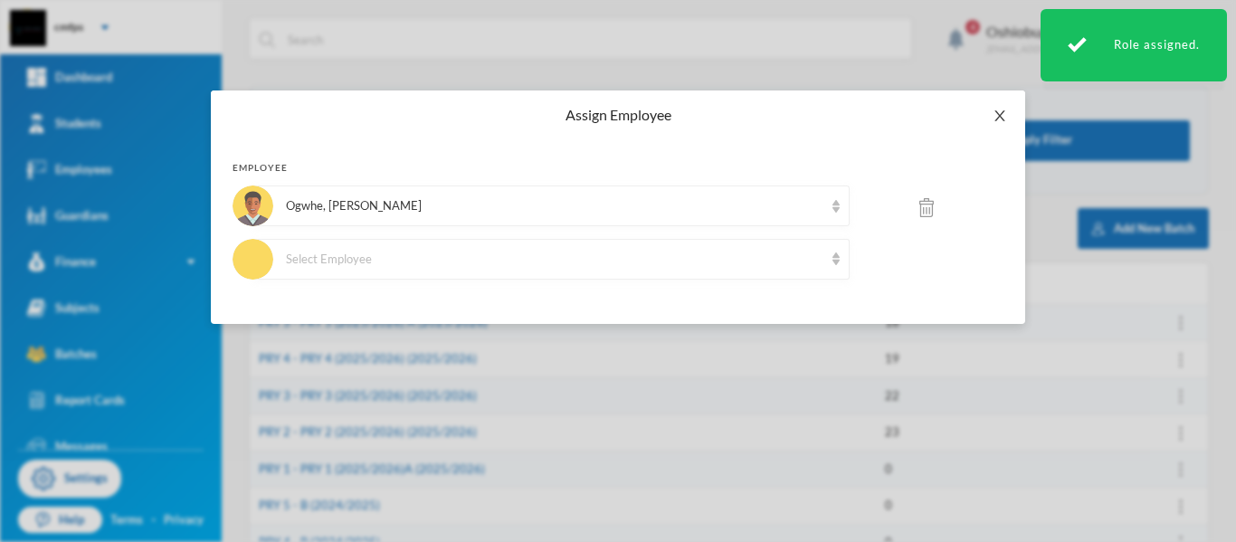
click at [1000, 109] on icon "icon: close" at bounding box center [1000, 116] width 14 height 14
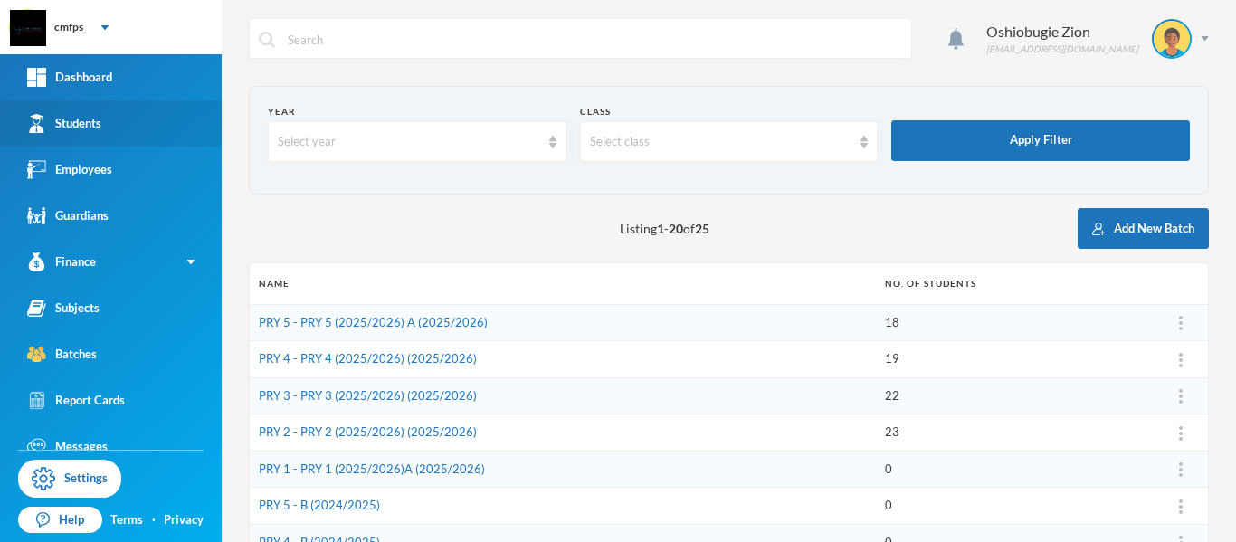
click at [101, 128] on div "Students" at bounding box center [64, 123] width 74 height 19
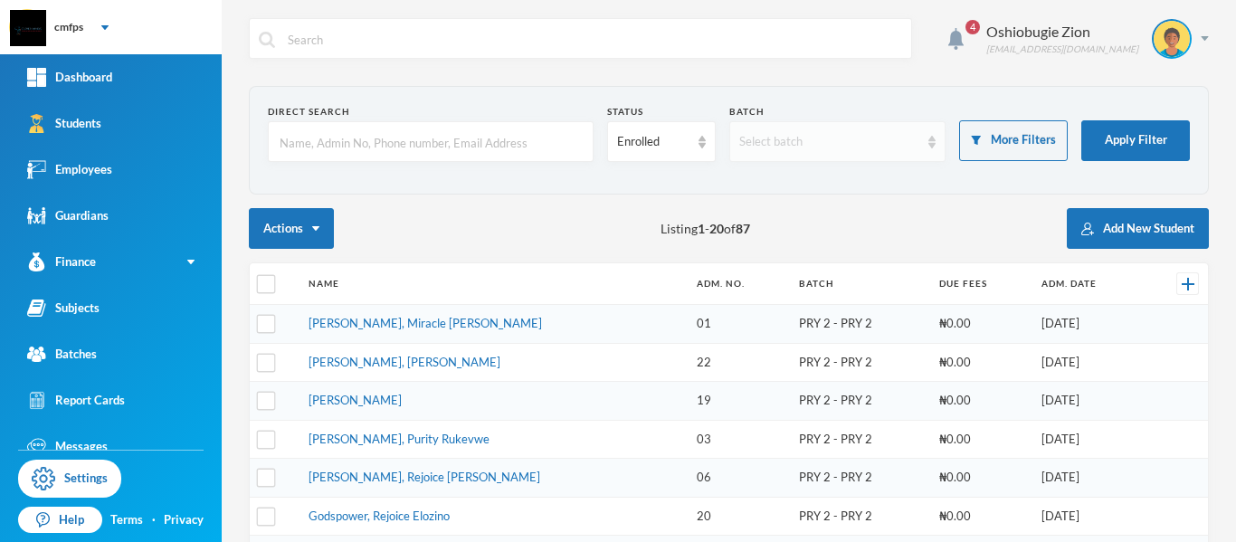
click at [872, 145] on div "Select batch" at bounding box center [829, 142] width 181 height 18
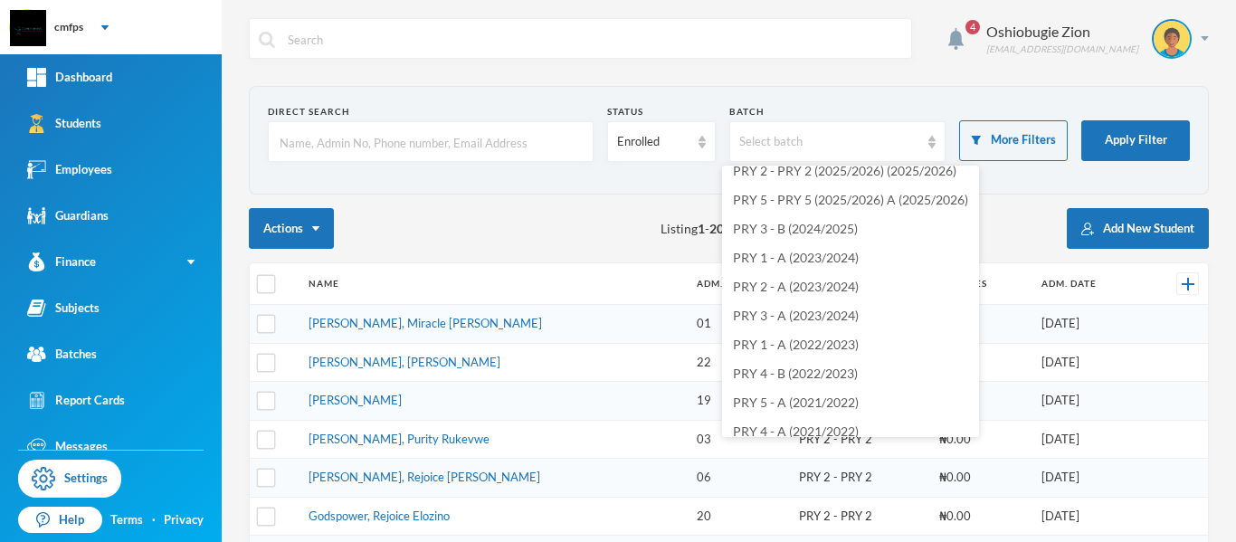
scroll to position [64, 0]
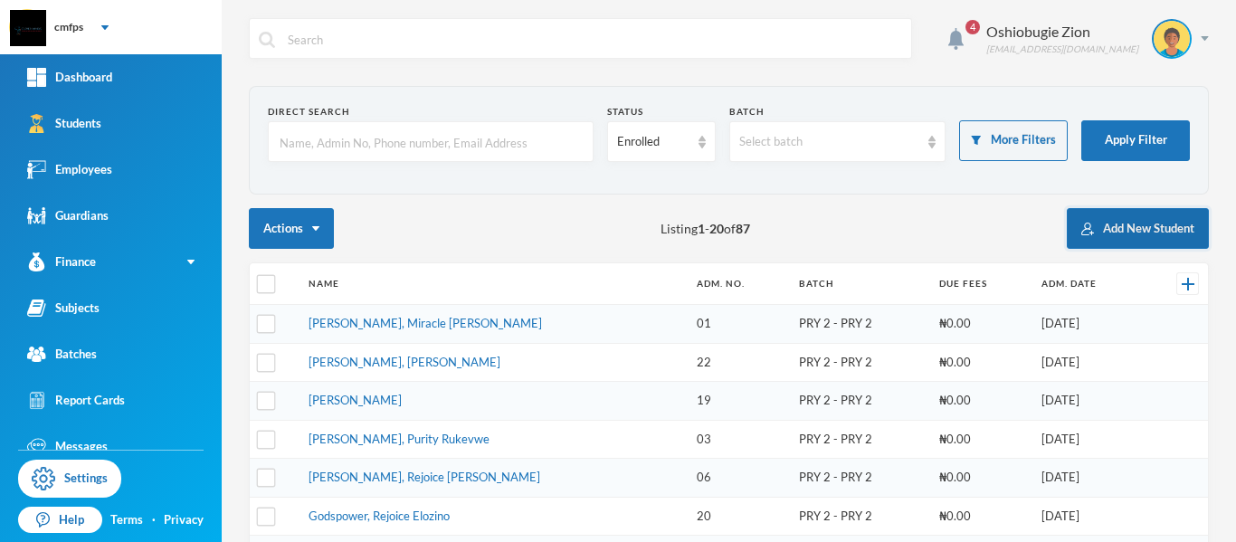
click at [1100, 231] on button "Add New Student" at bounding box center [1138, 228] width 142 height 41
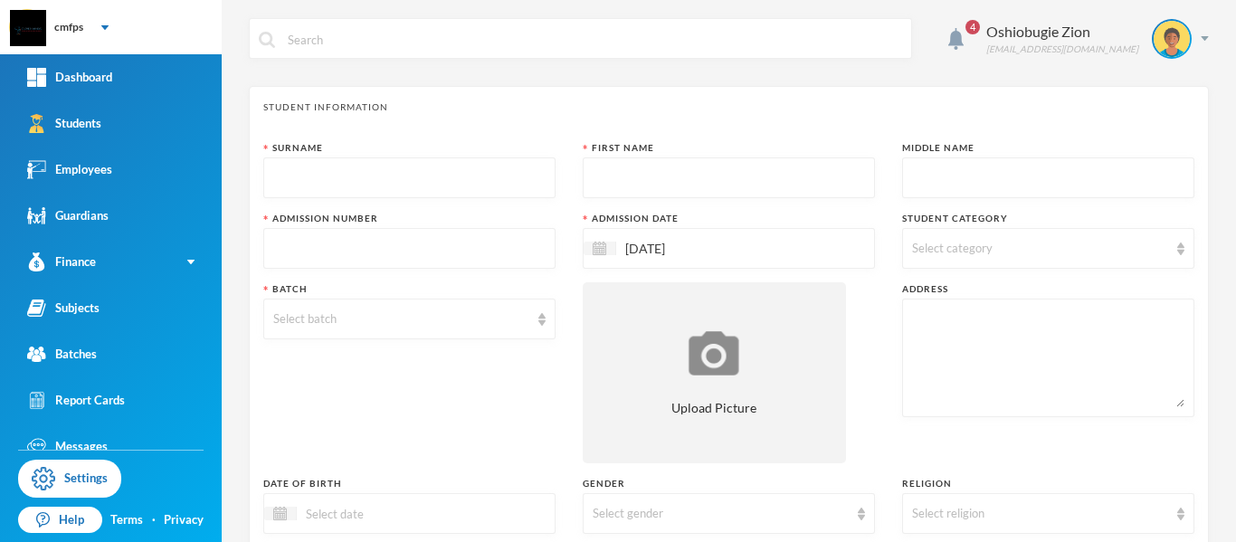
click at [1110, 248] on div "Select category" at bounding box center [1040, 249] width 256 height 18
click at [507, 325] on div "Select batch" at bounding box center [401, 319] width 256 height 18
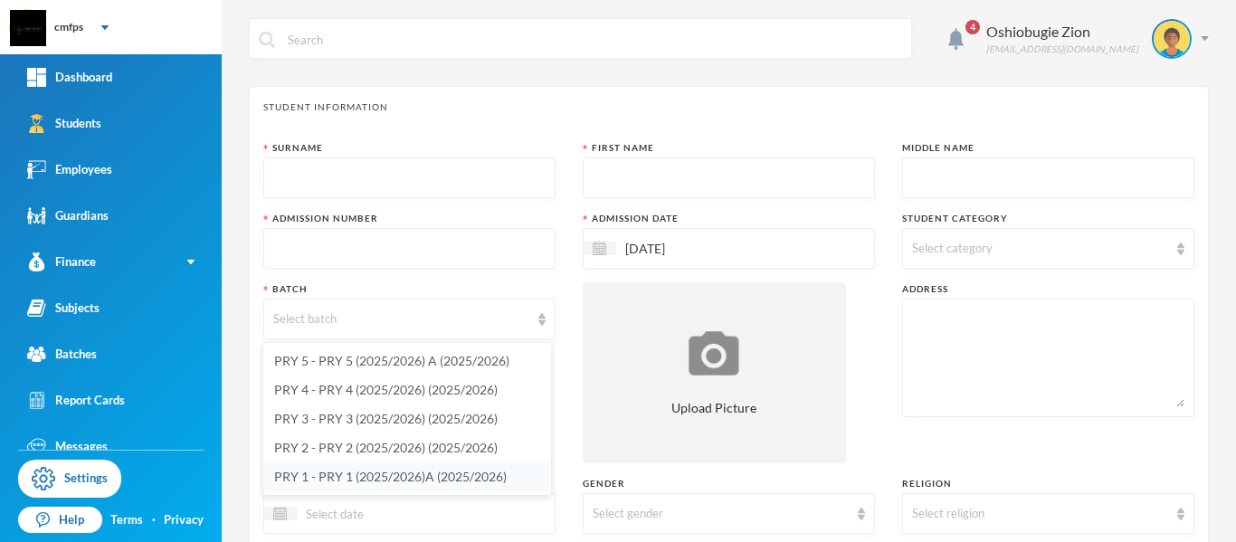
click at [454, 473] on span "PRY 1 - PRY 1 (2025/2026)A (2025/2026)" at bounding box center [390, 476] width 233 height 15
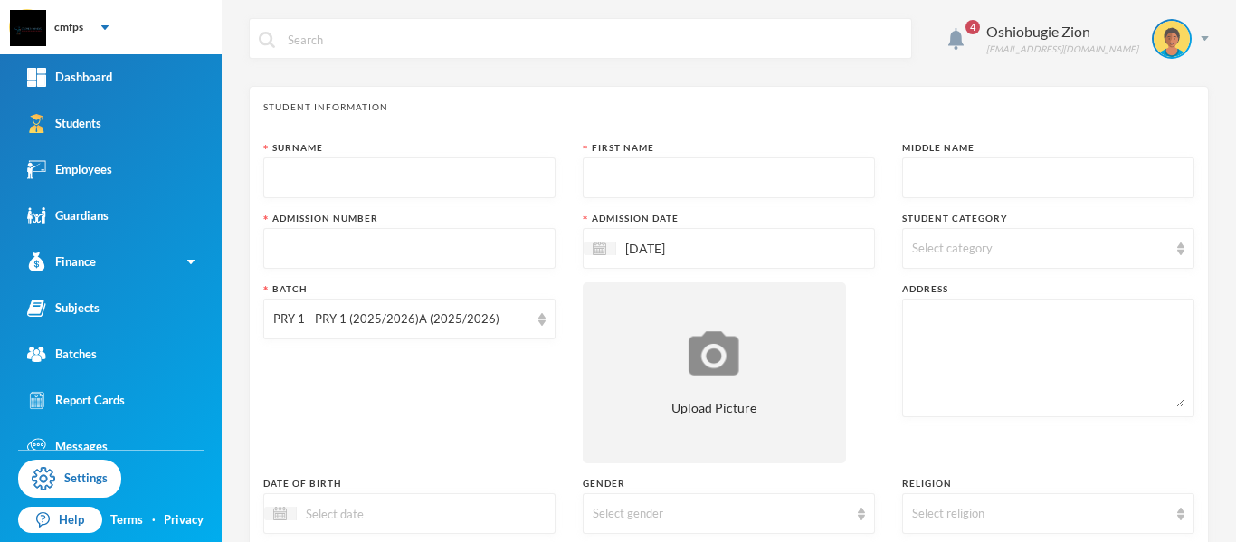
click at [458, 180] on input "text" at bounding box center [409, 178] width 272 height 41
type input "Temah"
click at [711, 176] on input "text" at bounding box center [729, 178] width 272 height 41
type input "Gbubemi"
click at [938, 182] on input "text" at bounding box center [1048, 178] width 272 height 41
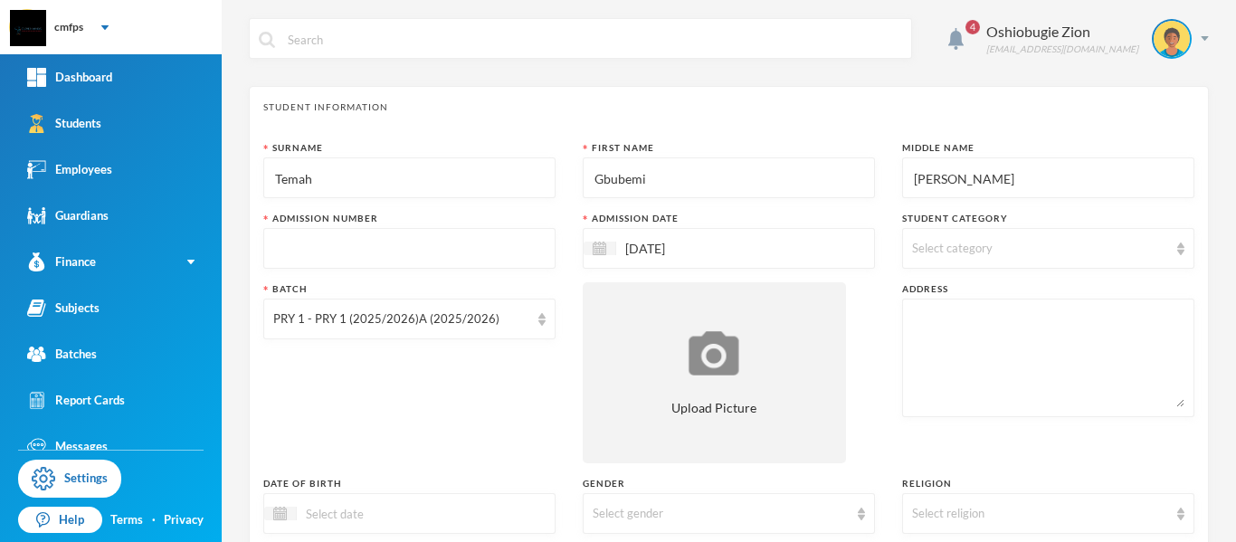
type input "[PERSON_NAME]"
click at [471, 243] on input "text" at bounding box center [409, 249] width 272 height 41
type input "1"
type input "01/26"
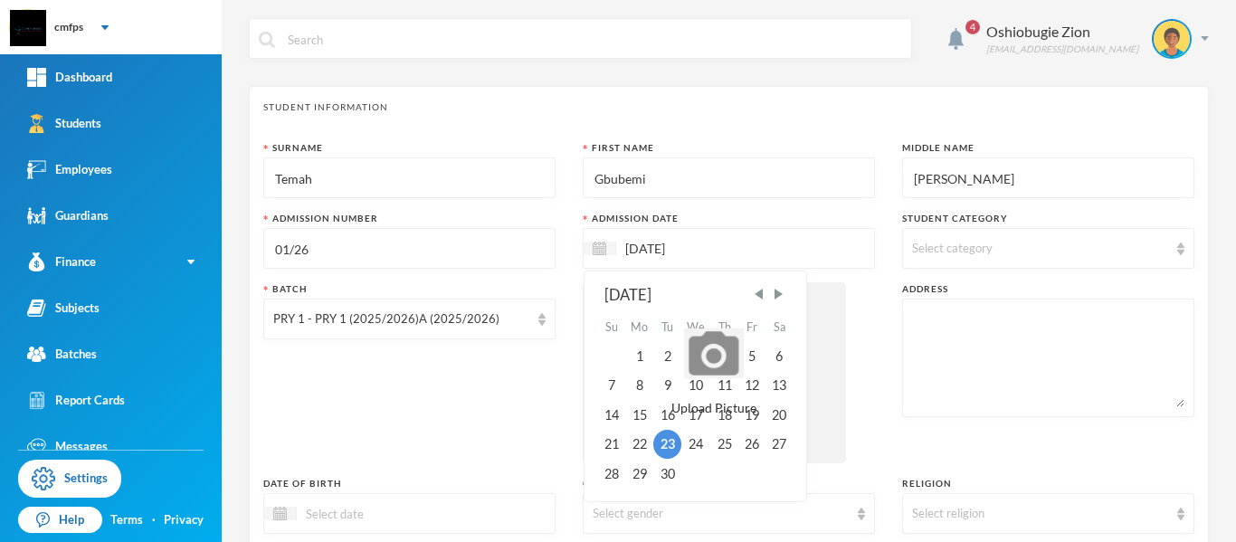
click at [730, 238] on input "[DATE]" at bounding box center [692, 248] width 152 height 21
click at [634, 390] on div "8" at bounding box center [639, 385] width 29 height 29
type input "[DATE]"
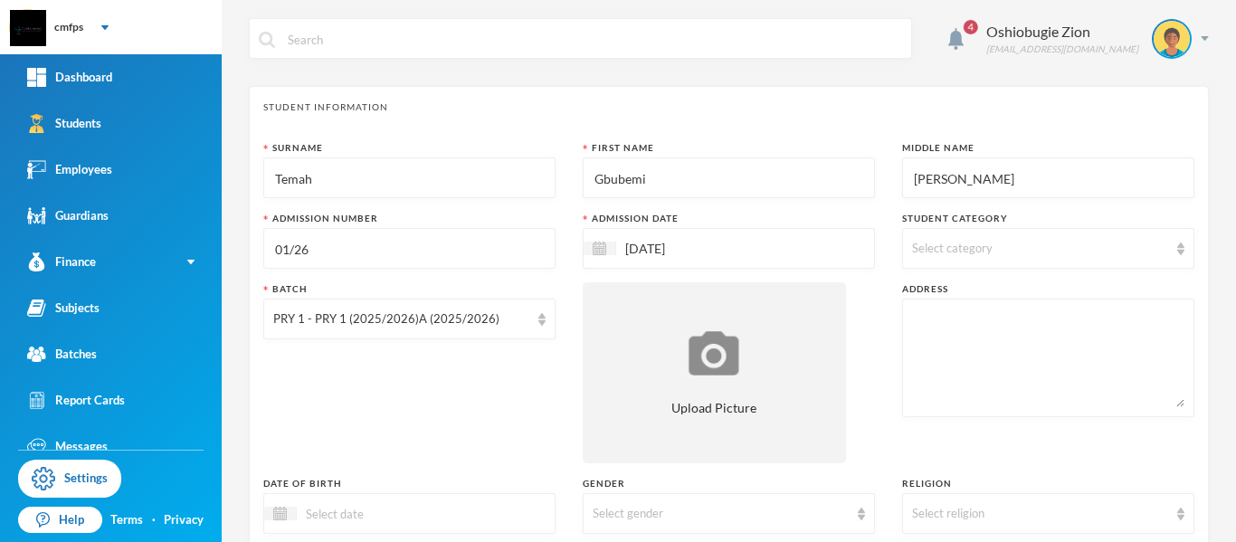
click at [967, 248] on span "Select category" at bounding box center [952, 248] width 81 height 14
click at [998, 507] on div "Select religion" at bounding box center [1040, 514] width 256 height 18
click at [983, 449] on li "[DEMOGRAPHIC_DATA]" at bounding box center [1037, 442] width 288 height 29
click at [456, 507] on div at bounding box center [409, 513] width 292 height 41
click at [453, 520] on div at bounding box center [409, 513] width 292 height 41
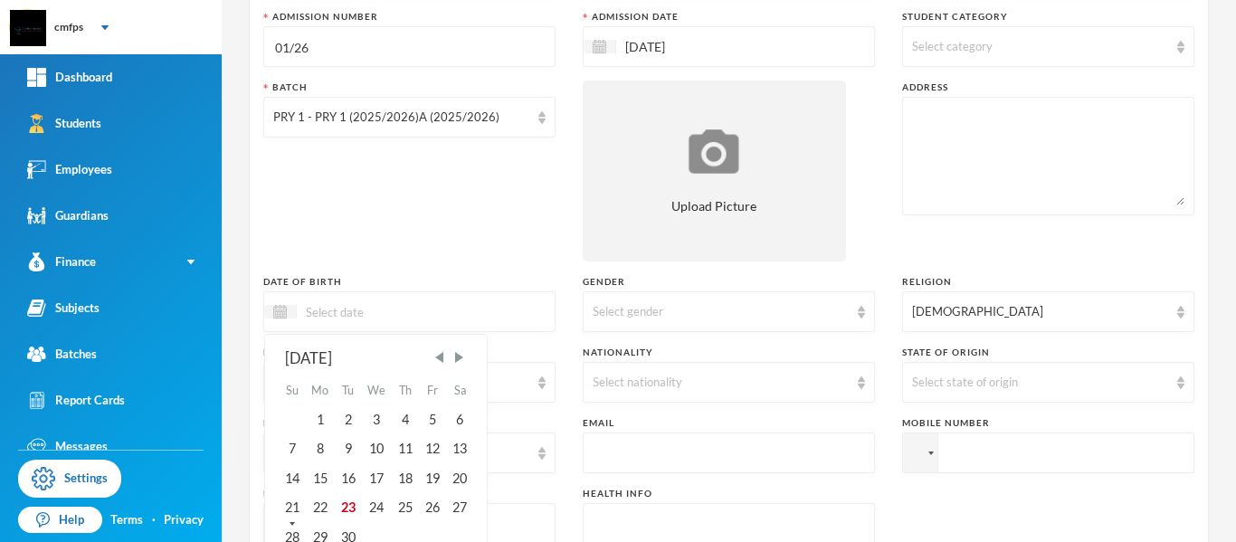
scroll to position [224, 0]
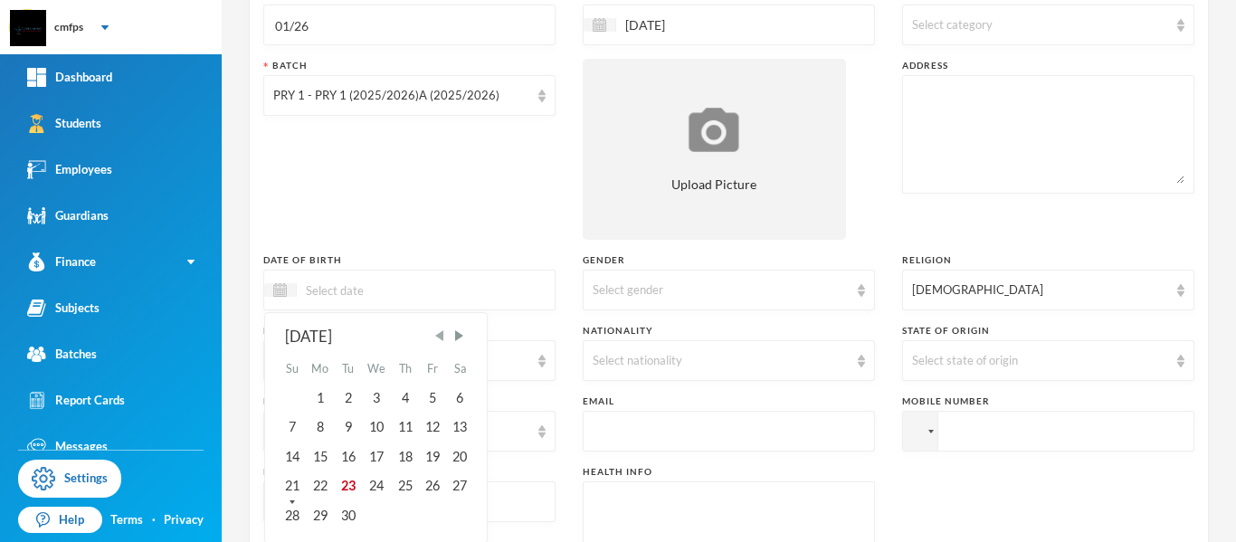
click at [442, 336] on span "Previous Month" at bounding box center [440, 336] width 16 height 16
click at [438, 521] on div "29" at bounding box center [432, 514] width 27 height 29
type input "[DATE]"
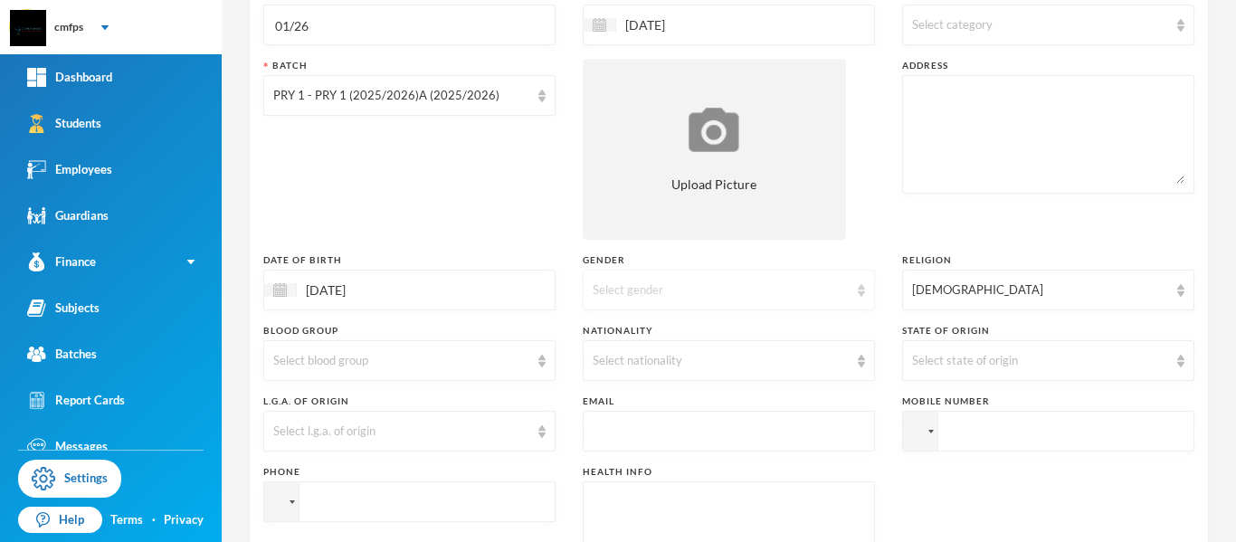
click at [806, 291] on div "Select gender" at bounding box center [721, 290] width 256 height 18
click at [731, 359] on li "[DEMOGRAPHIC_DATA]" at bounding box center [722, 361] width 288 height 29
click at [952, 369] on div "Select state of origin" at bounding box center [1040, 361] width 256 height 18
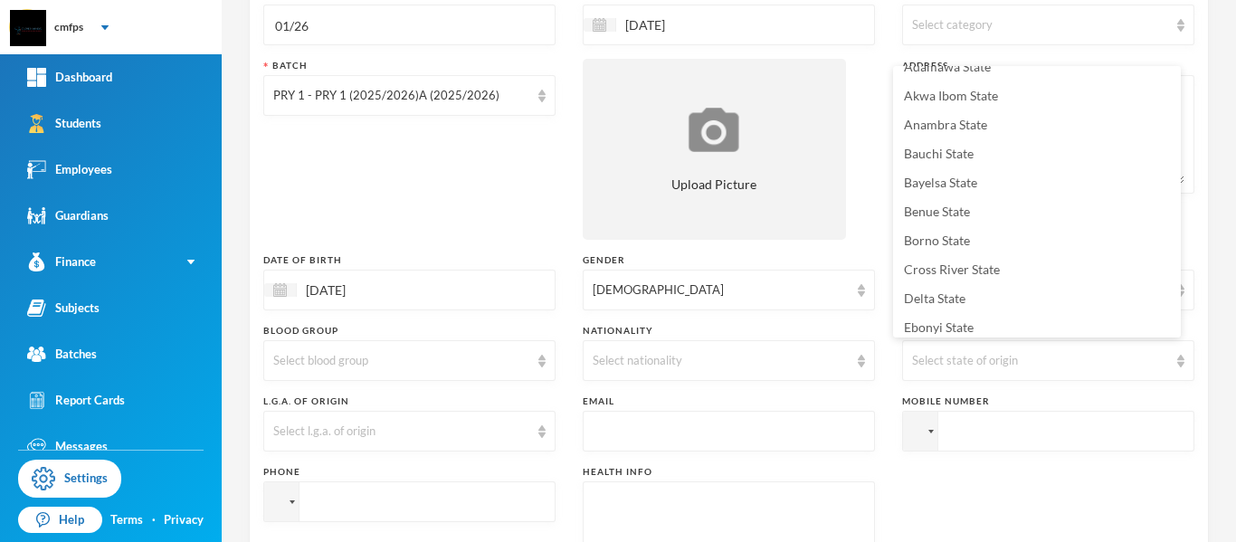
scroll to position [59, 0]
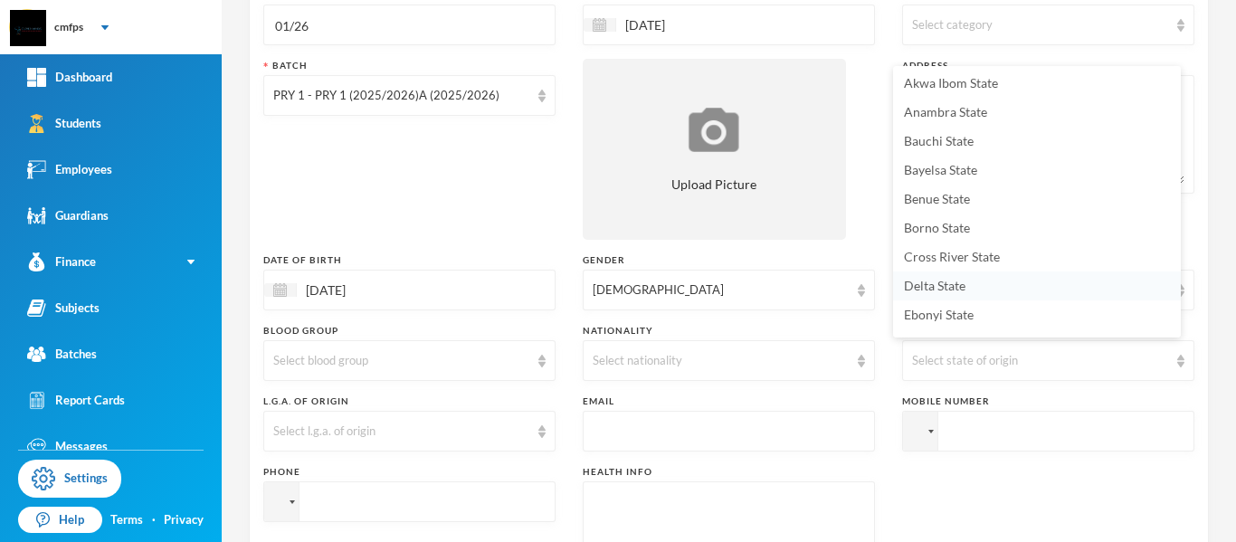
click at [935, 291] on span "Delta State" at bounding box center [935, 285] width 62 height 15
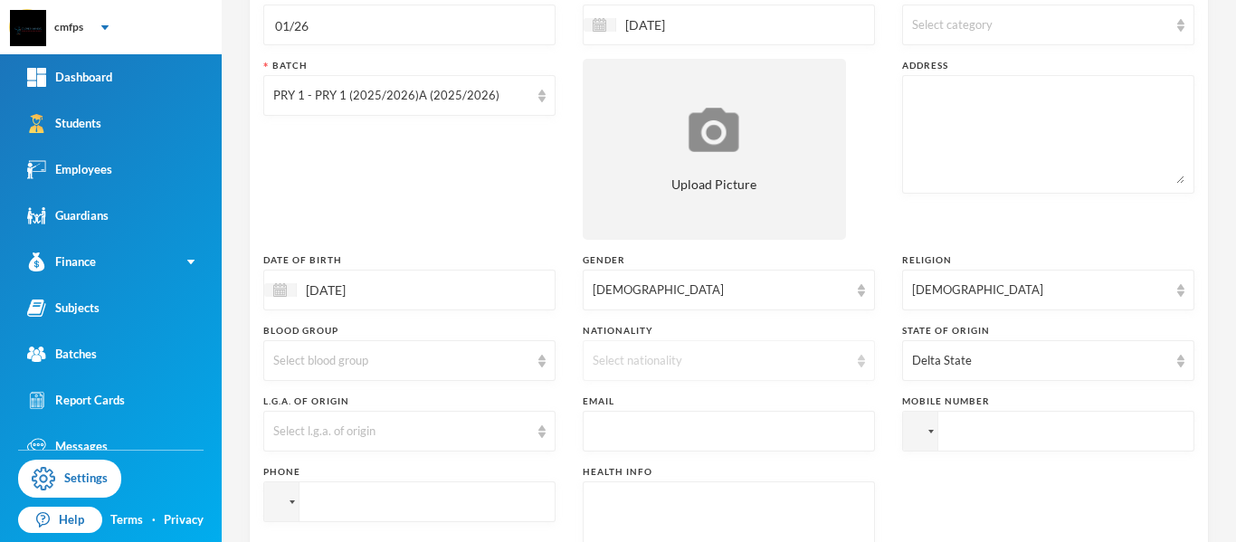
click at [836, 361] on div "Select nationality" at bounding box center [721, 361] width 256 height 18
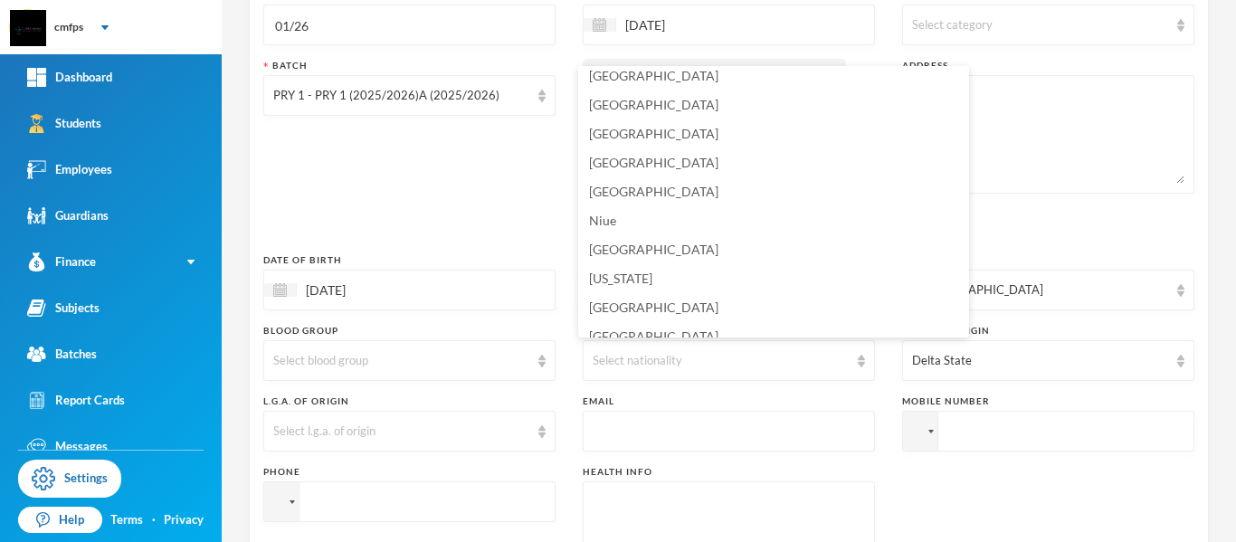
scroll to position [4524, 0]
click at [775, 163] on li "[GEOGRAPHIC_DATA]" at bounding box center [773, 164] width 391 height 29
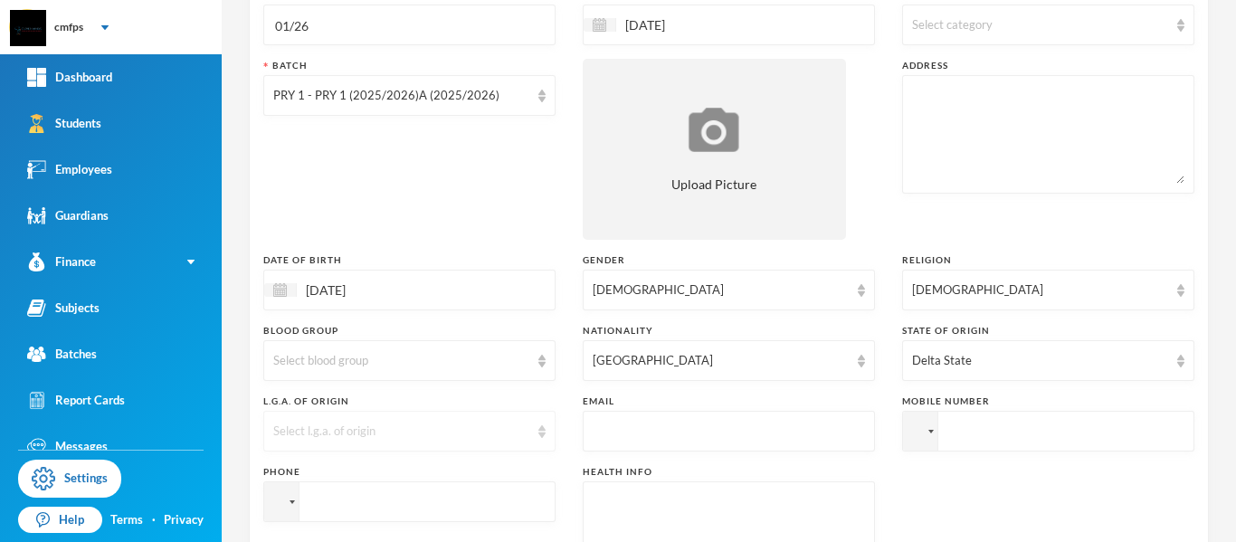
click at [431, 438] on div "Select l.g.a. of origin" at bounding box center [401, 432] width 256 height 18
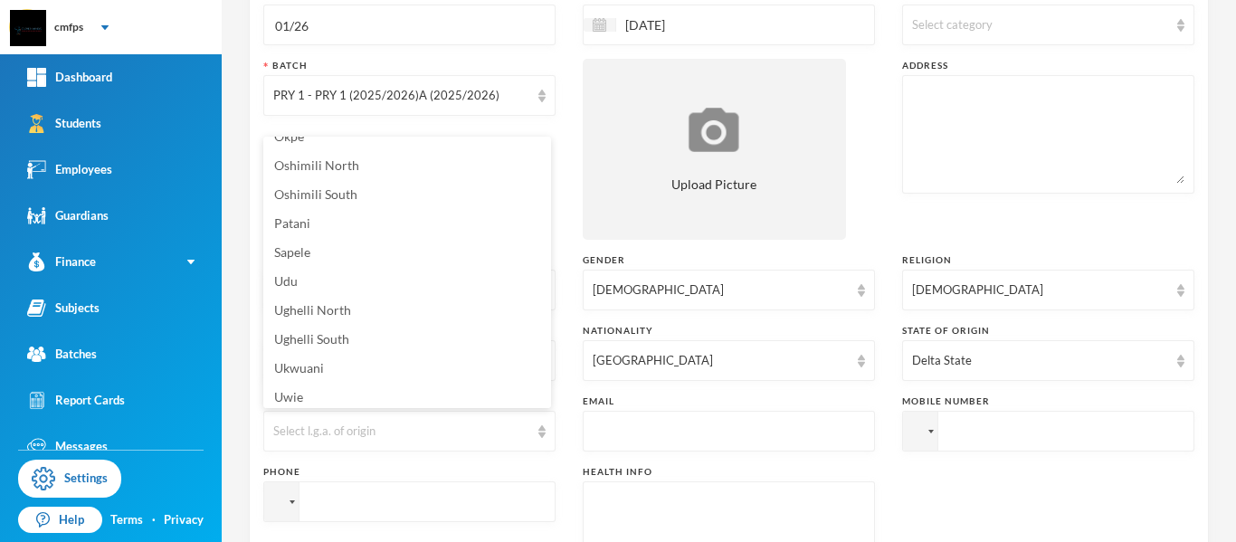
scroll to position [460, 0]
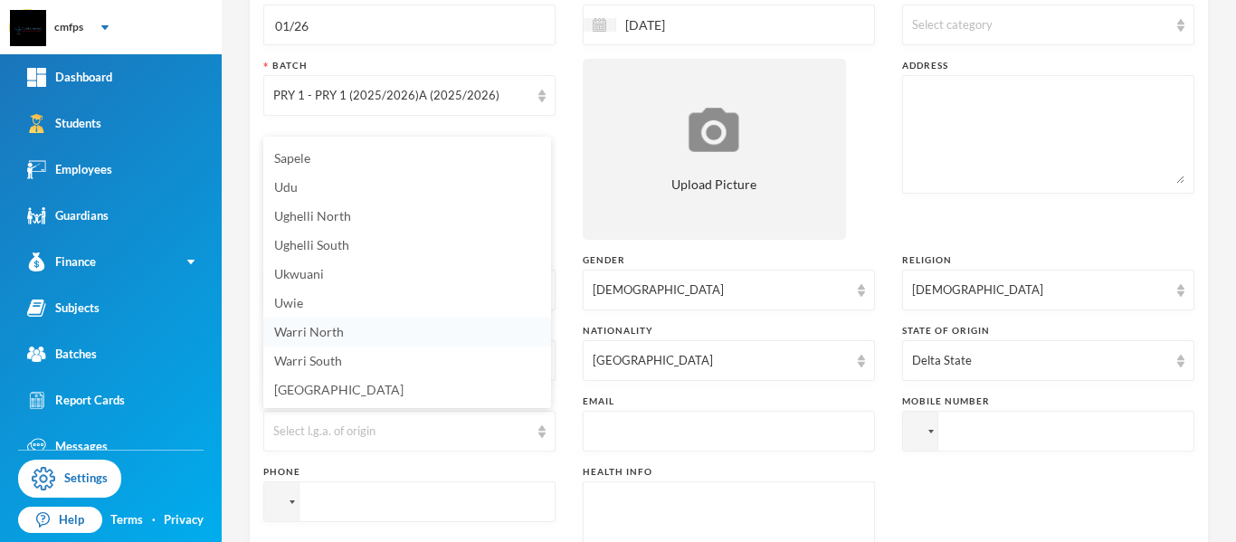
click at [401, 335] on li "Warri North" at bounding box center [407, 332] width 288 height 29
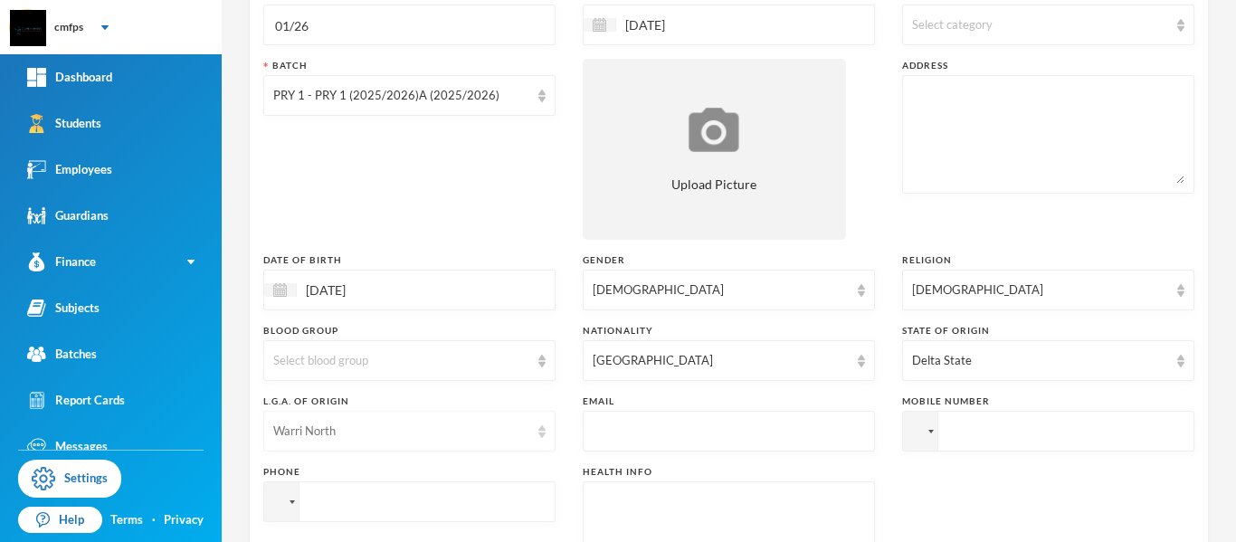
click at [416, 428] on div "Warri North" at bounding box center [401, 432] width 256 height 18
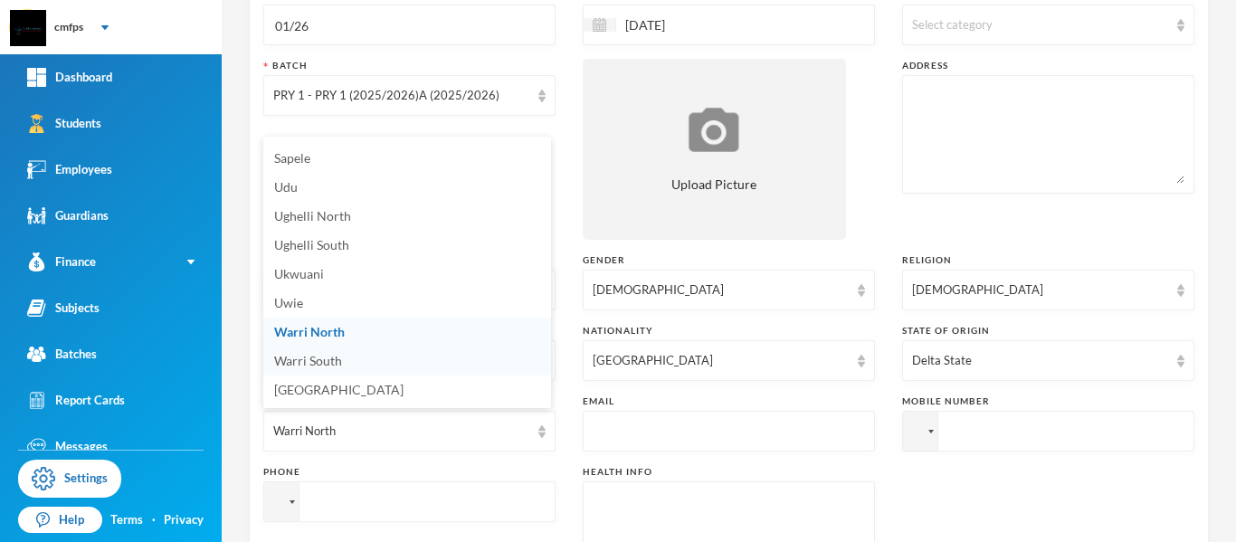
click at [454, 353] on li "Warri South" at bounding box center [407, 361] width 288 height 29
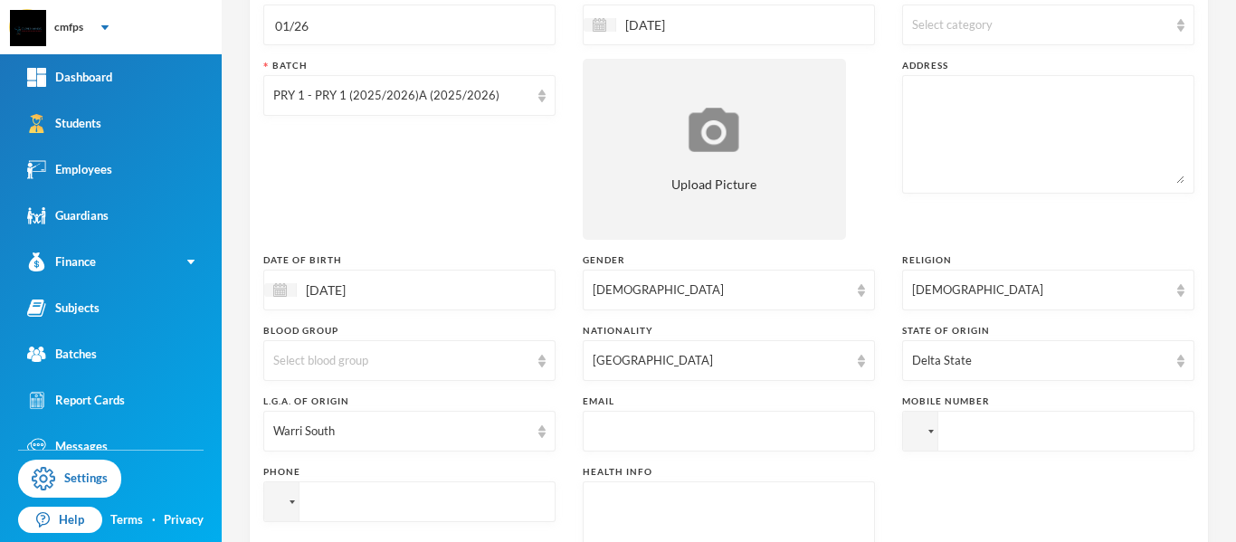
click at [1000, 428] on input "tel" at bounding box center [1048, 431] width 292 height 41
click at [917, 439] on div at bounding box center [920, 431] width 34 height 39
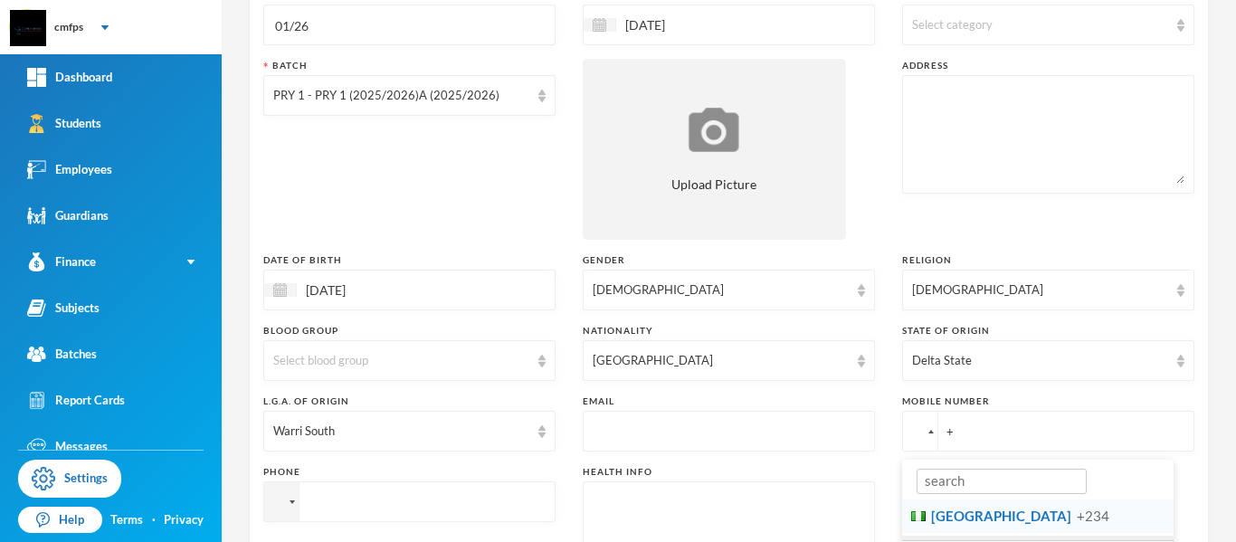
click at [955, 518] on span "[GEOGRAPHIC_DATA]" at bounding box center [1001, 516] width 140 height 16
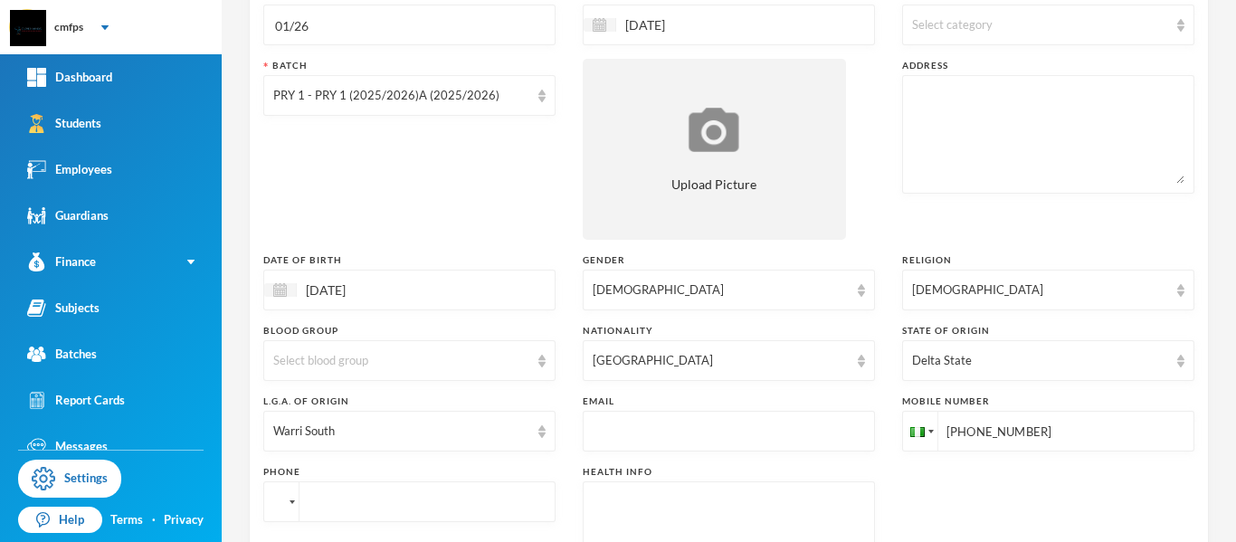
type input "[PHONE_NUMBER]"
click at [290, 498] on div at bounding box center [281, 501] width 34 height 39
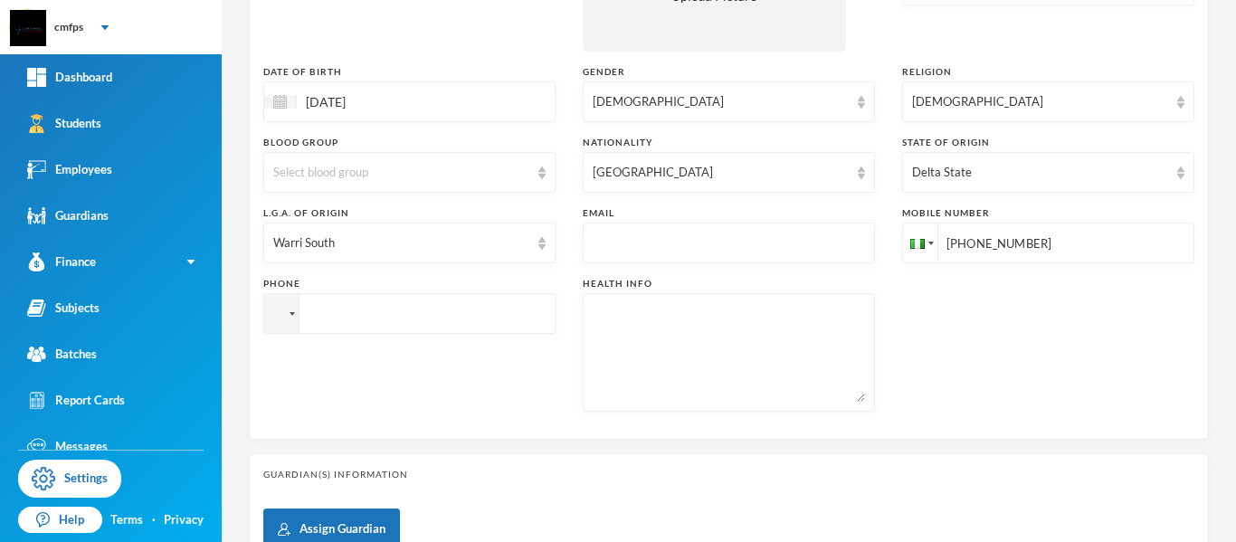
scroll to position [423, 0]
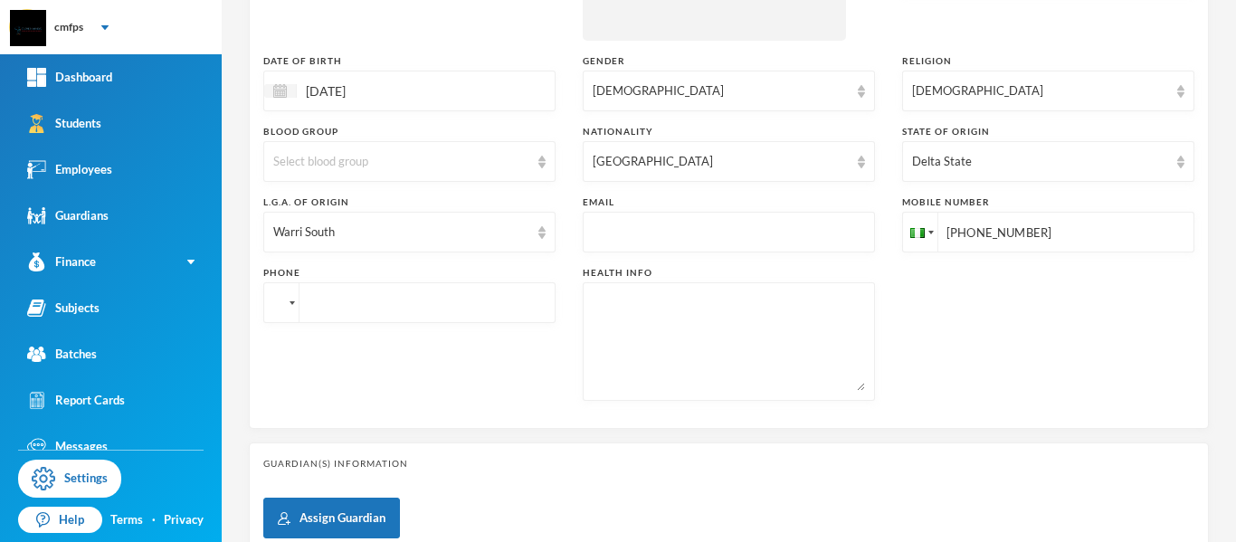
click at [290, 300] on div at bounding box center [281, 302] width 34 height 39
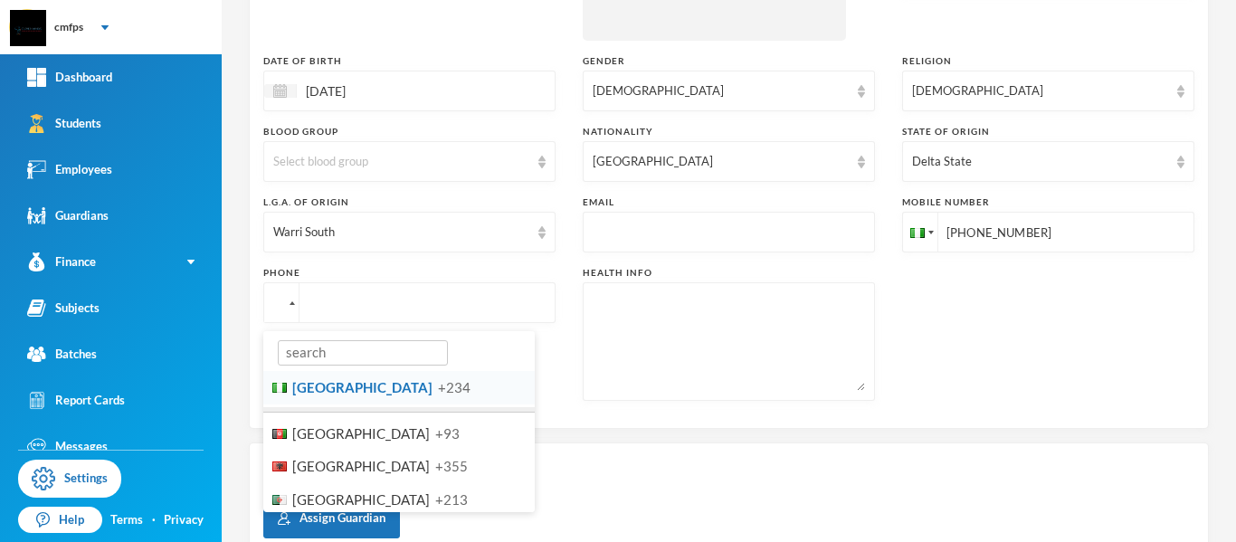
click at [438, 386] on span "+234" at bounding box center [454, 387] width 33 height 16
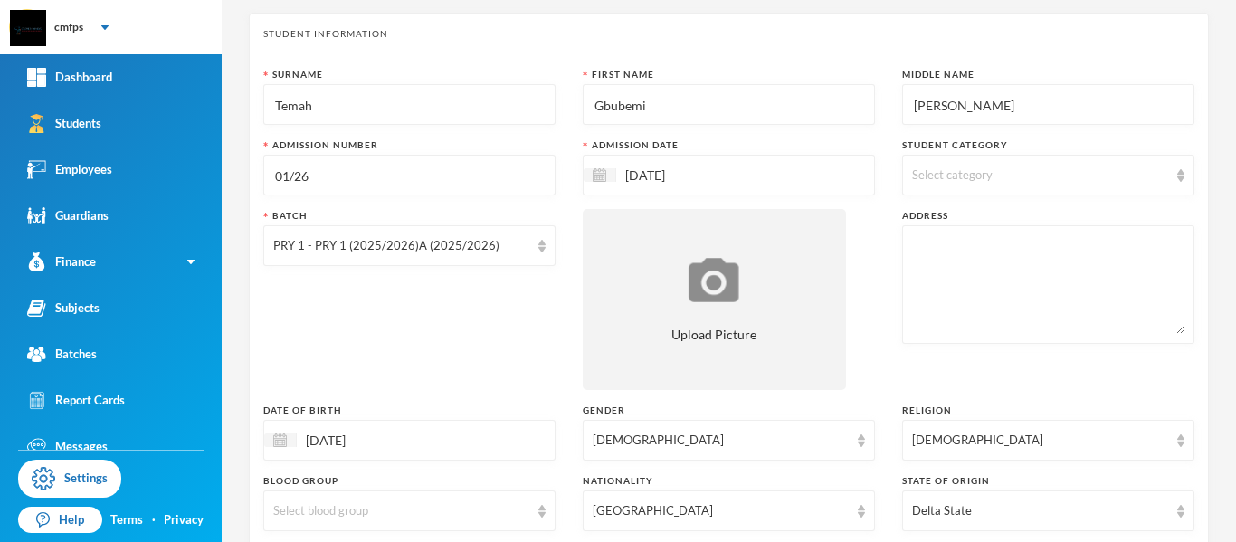
scroll to position [57, 0]
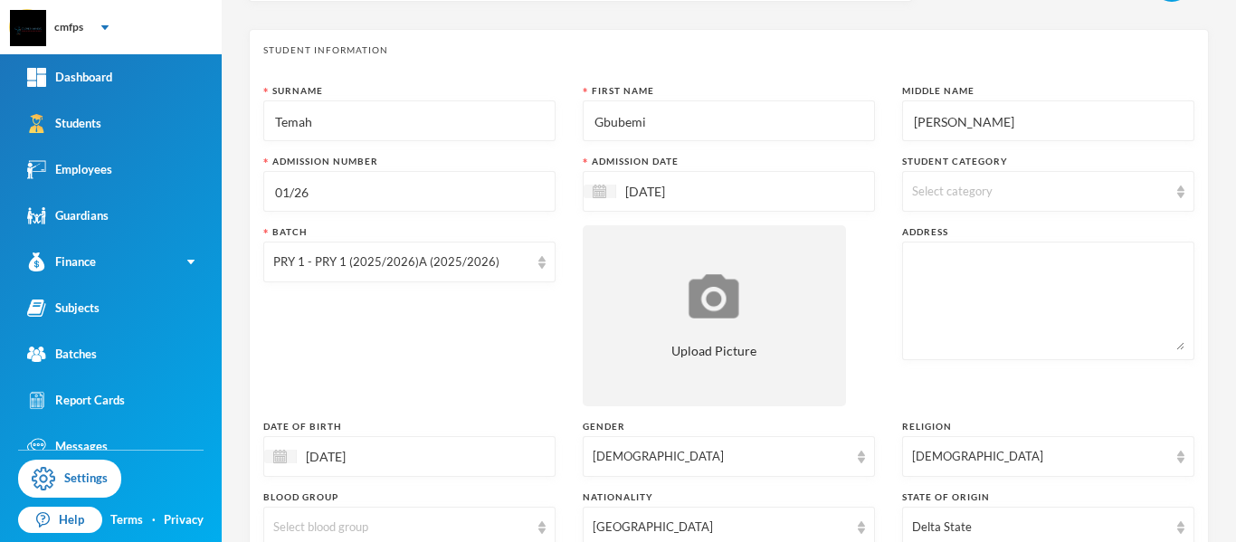
type input "[PHONE_NUMBER]"
click at [1103, 208] on div "Select category" at bounding box center [1048, 191] width 292 height 41
click at [1032, 302] on textarea at bounding box center [1048, 301] width 272 height 99
click at [1032, 302] on textarea "To enrich screen reader interactions, please activate Accessibility in Grammarl…" at bounding box center [1048, 301] width 272 height 99
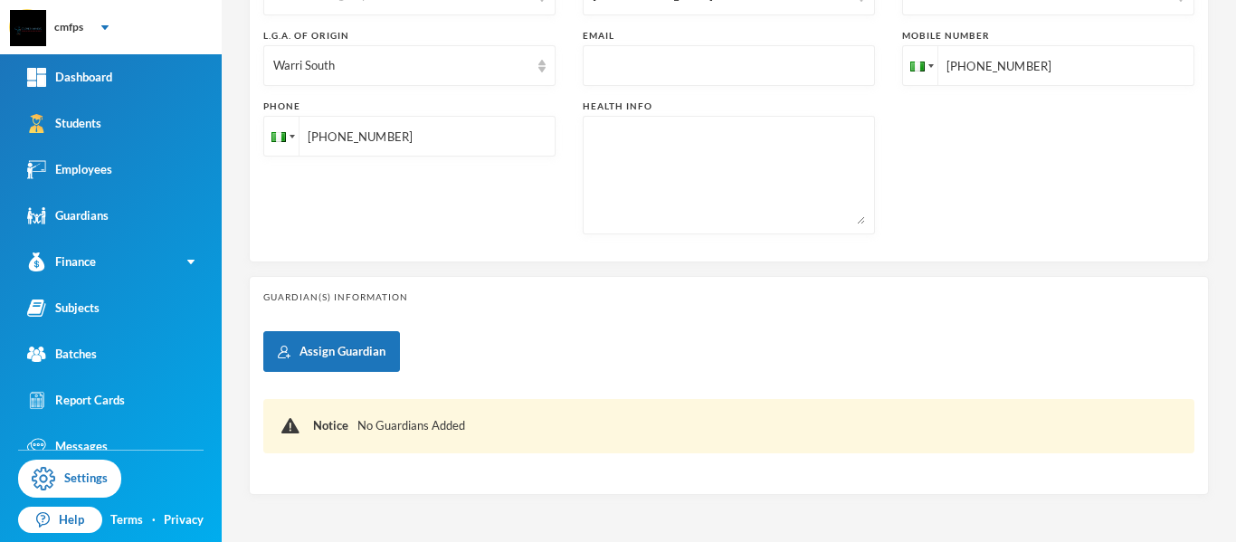
scroll to position [655, 0]
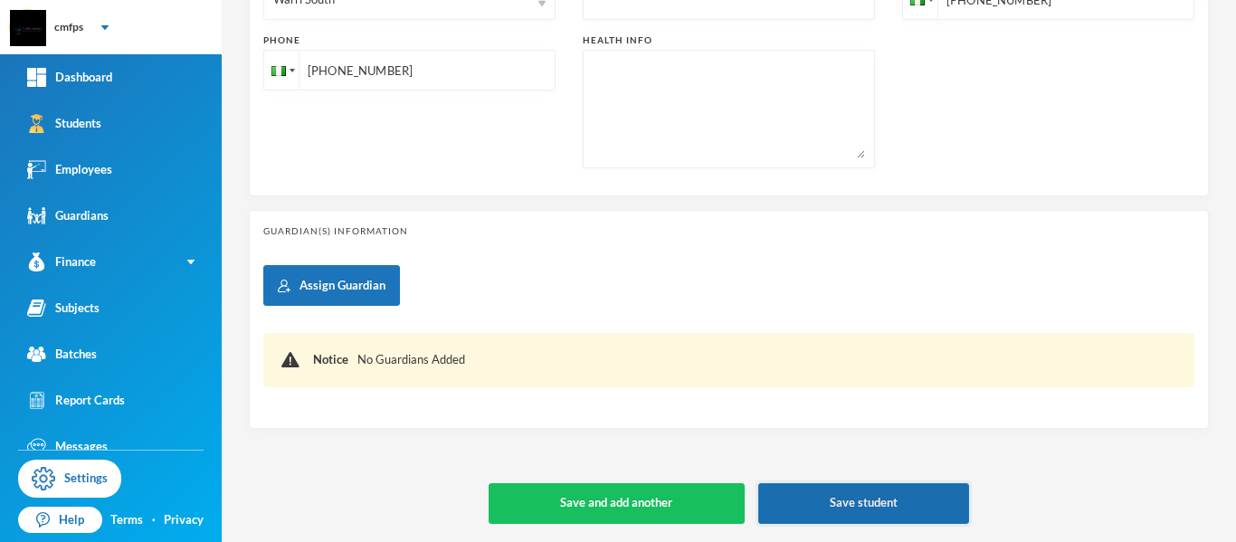
type textarea "Odion warri"
click at [869, 503] on button "Save student" at bounding box center [863, 503] width 211 height 41
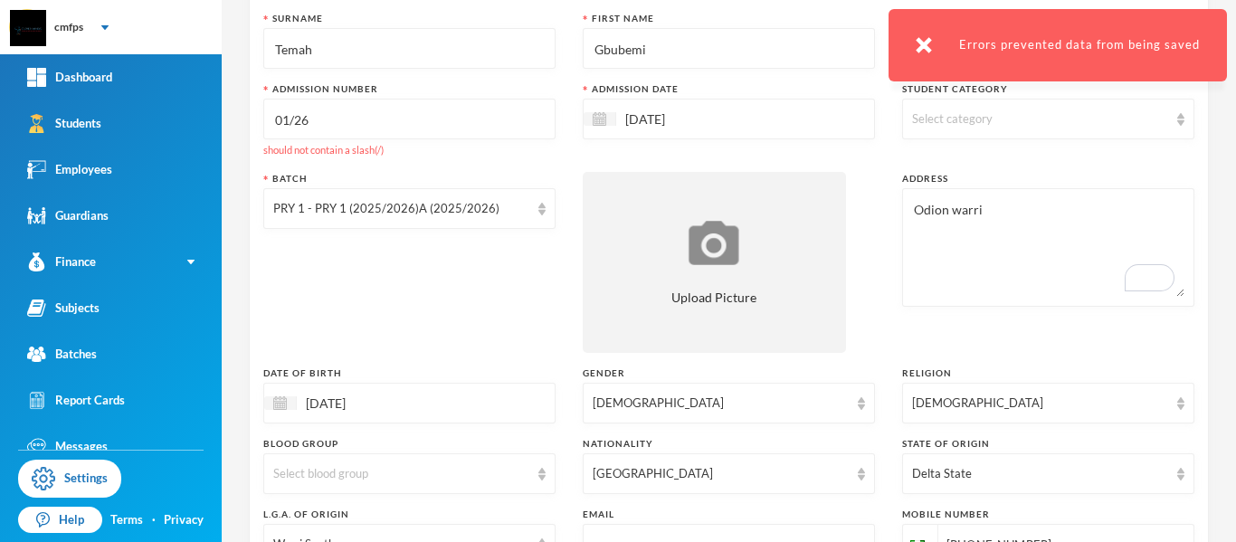
scroll to position [126, 0]
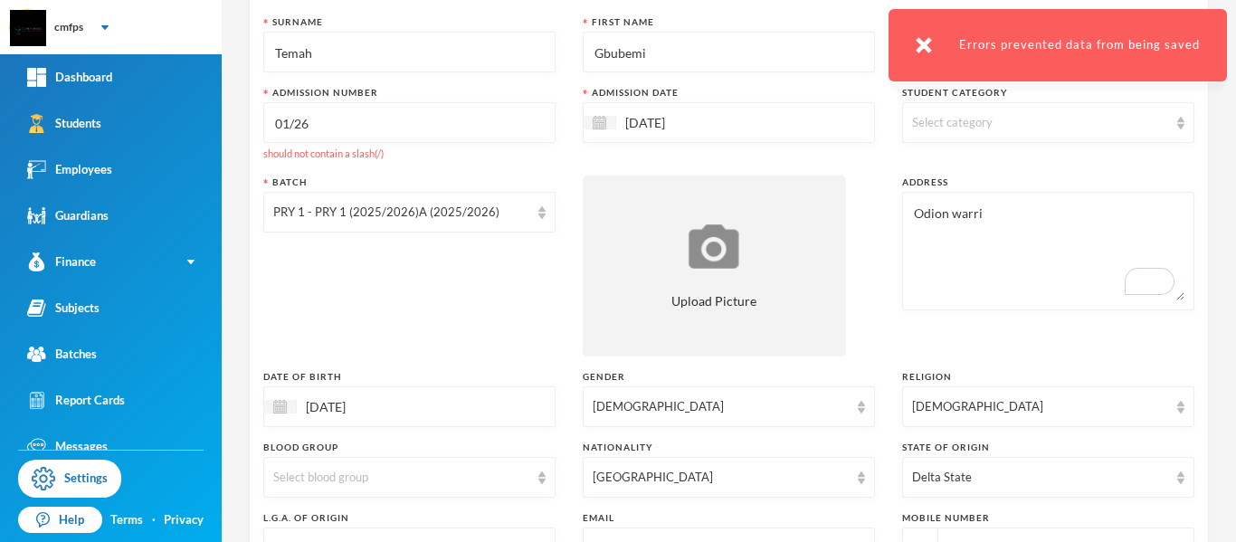
click at [290, 122] on input "01/26" at bounding box center [409, 123] width 272 height 41
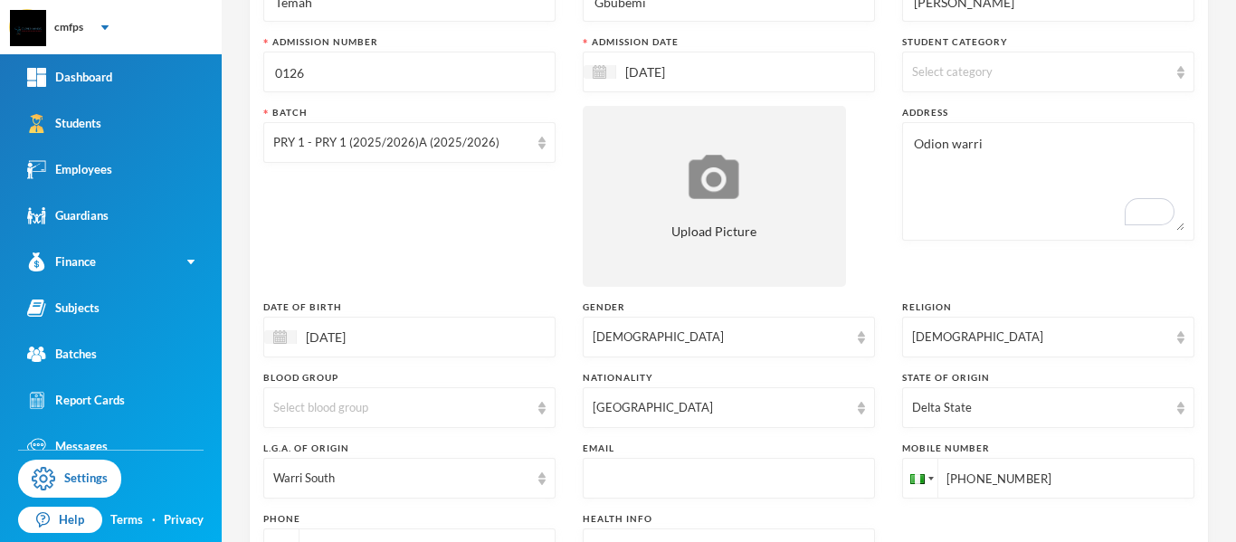
scroll to position [655, 0]
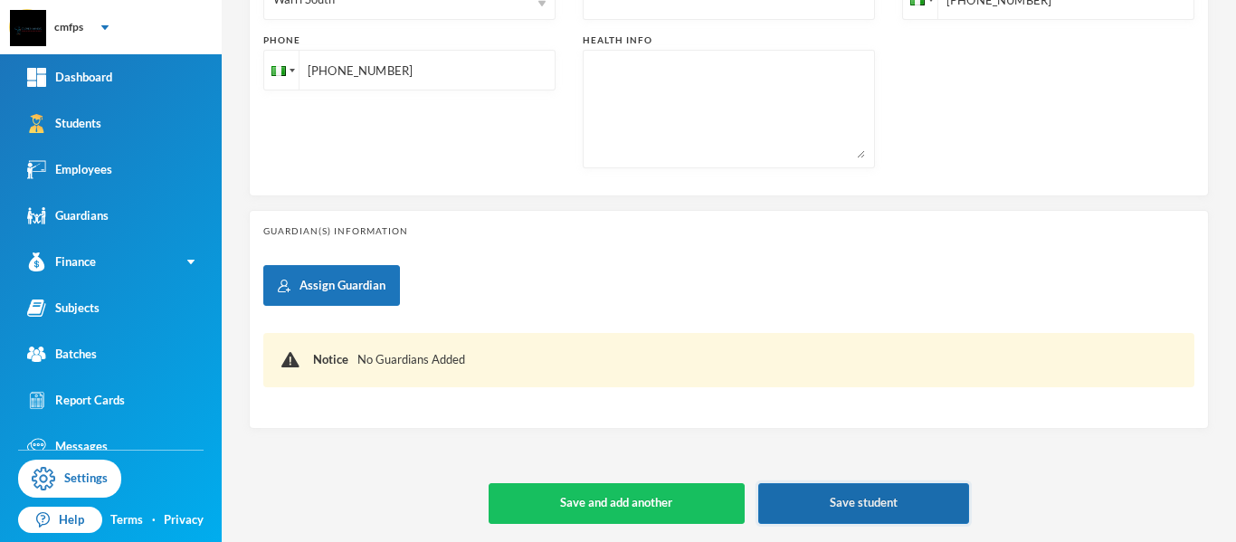
type input "0126"
click at [798, 502] on button "Save student" at bounding box center [863, 503] width 211 height 41
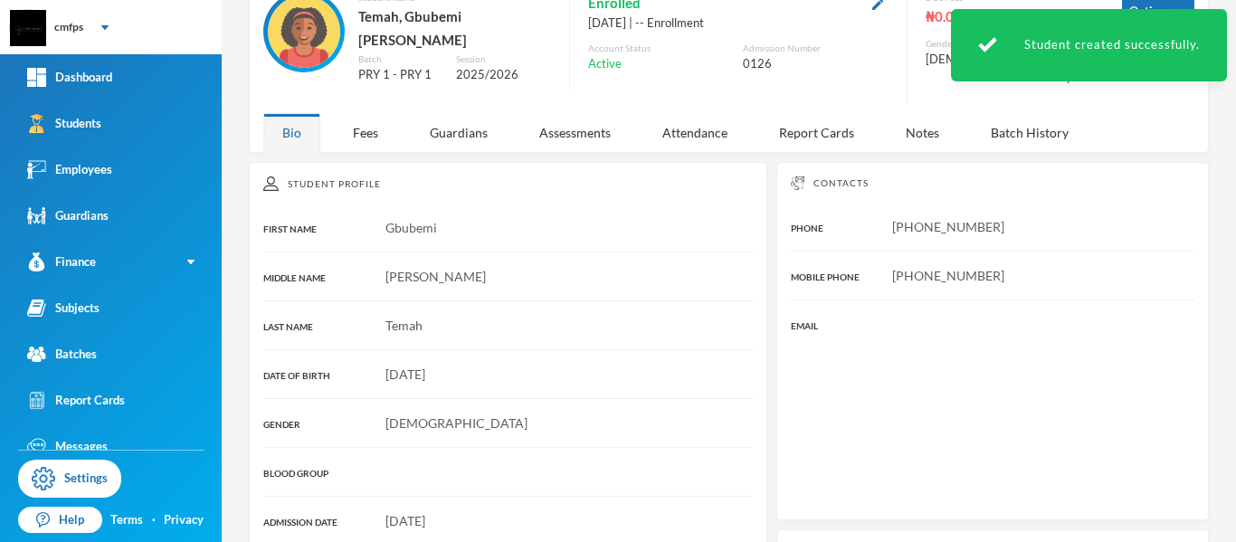
scroll to position [360, 0]
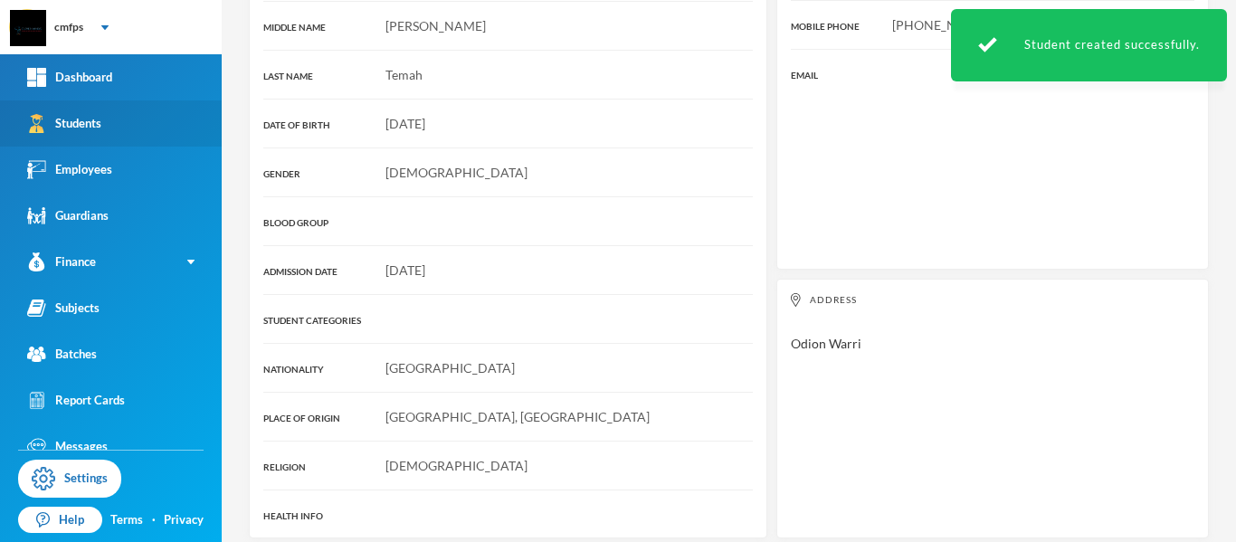
click at [153, 134] on link "Students" at bounding box center [111, 123] width 222 height 46
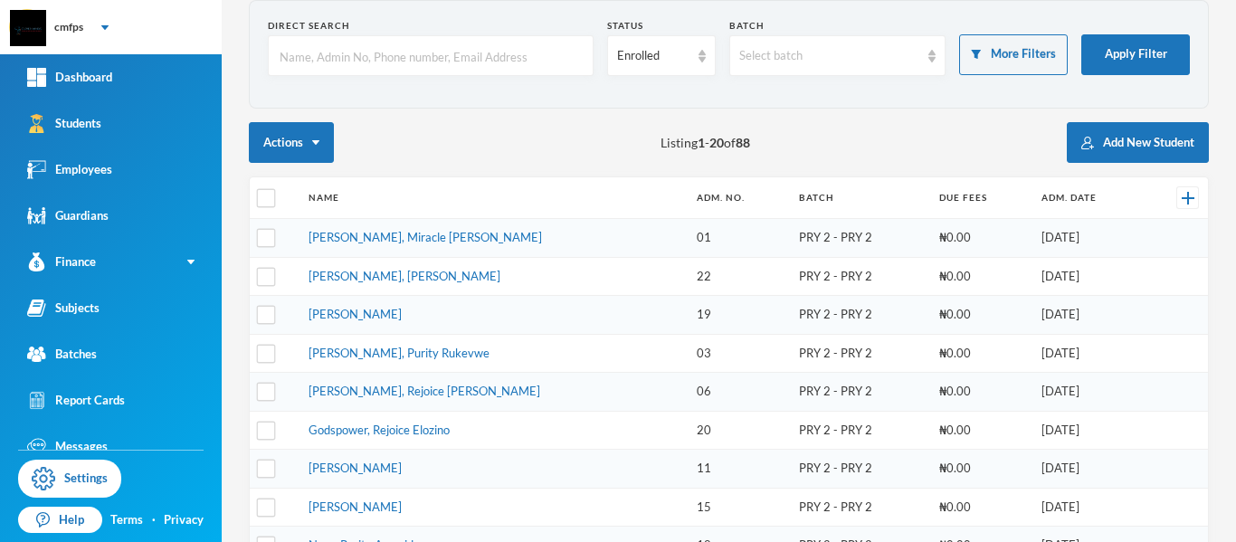
scroll to position [82, 0]
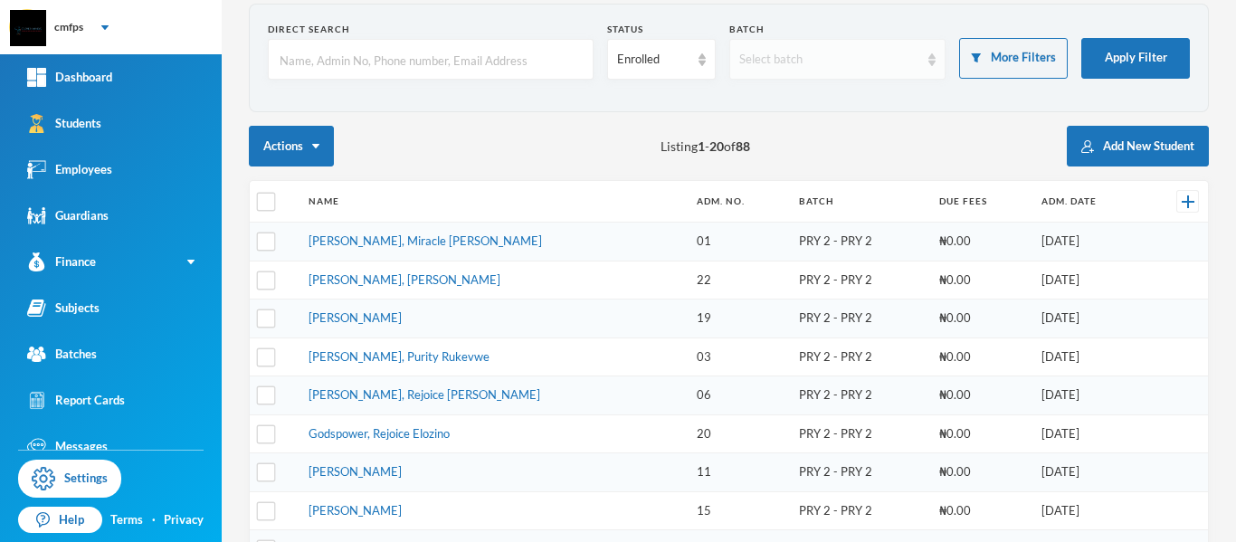
click at [862, 59] on div "Select batch" at bounding box center [829, 60] width 181 height 18
click at [115, 354] on link "Batches" at bounding box center [111, 354] width 222 height 46
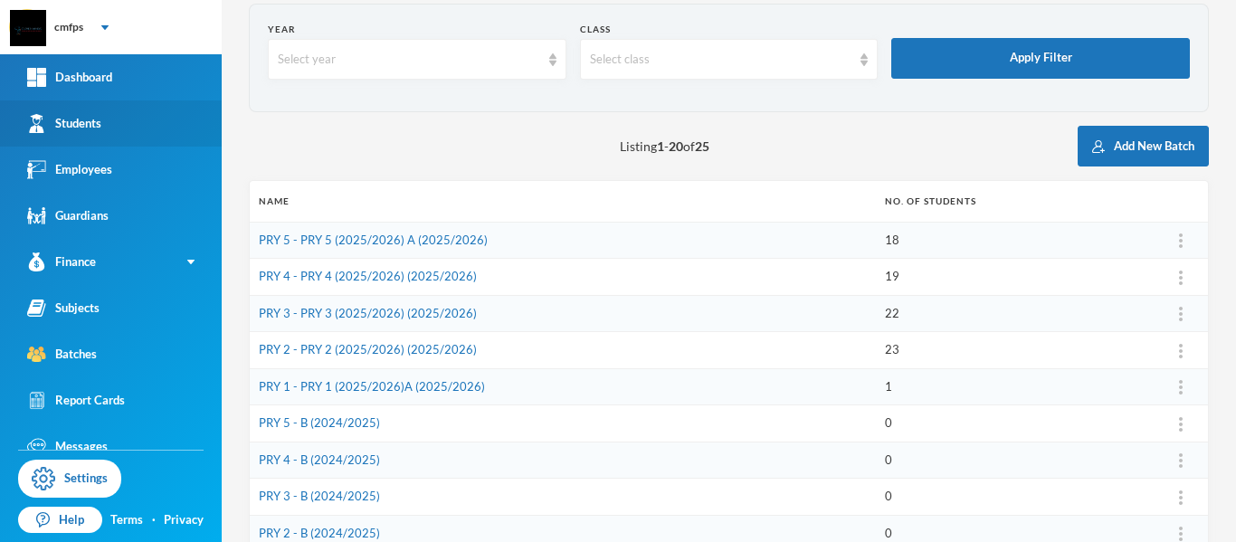
click at [139, 128] on link "Students" at bounding box center [111, 123] width 222 height 46
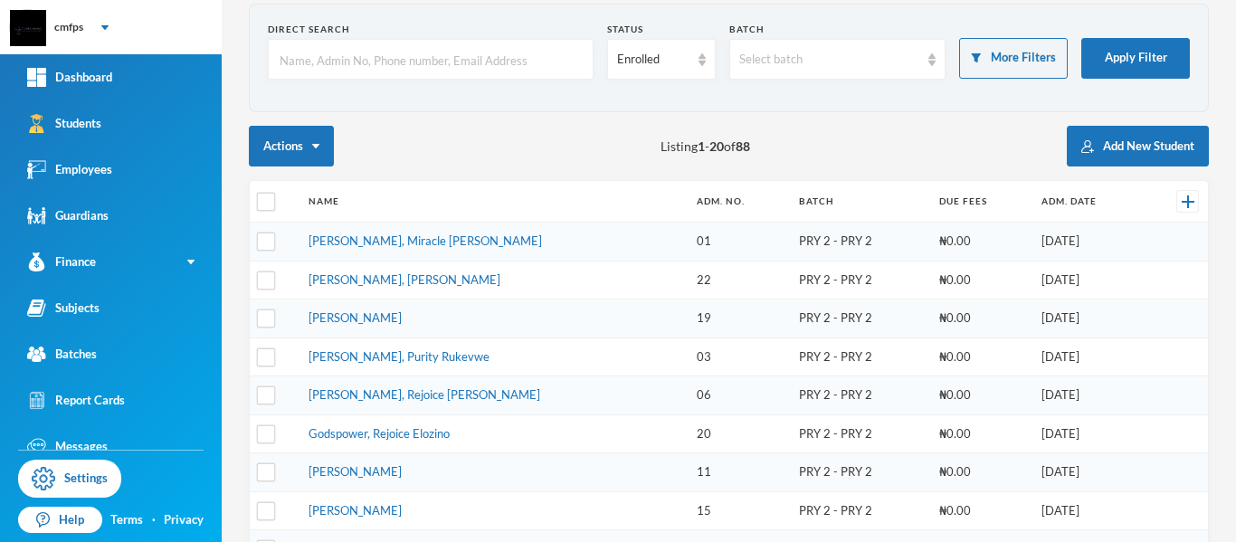
click at [277, 199] on th at bounding box center [275, 202] width 50 height 42
click at [271, 204] on input "checkbox" at bounding box center [266, 202] width 19 height 19
checkbox input "true"
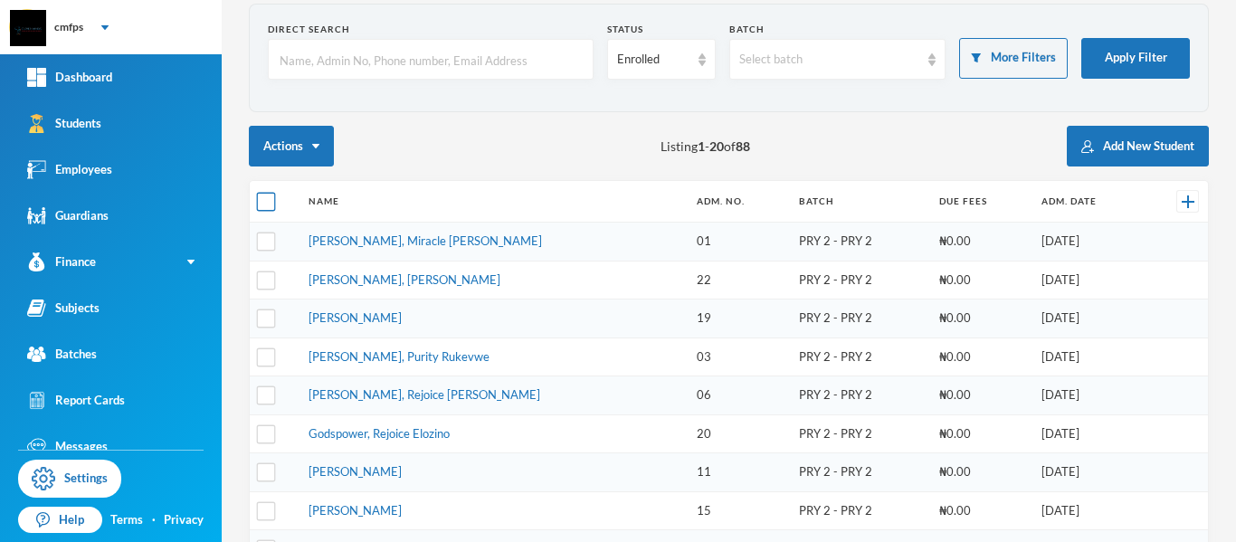
checkbox input "true"
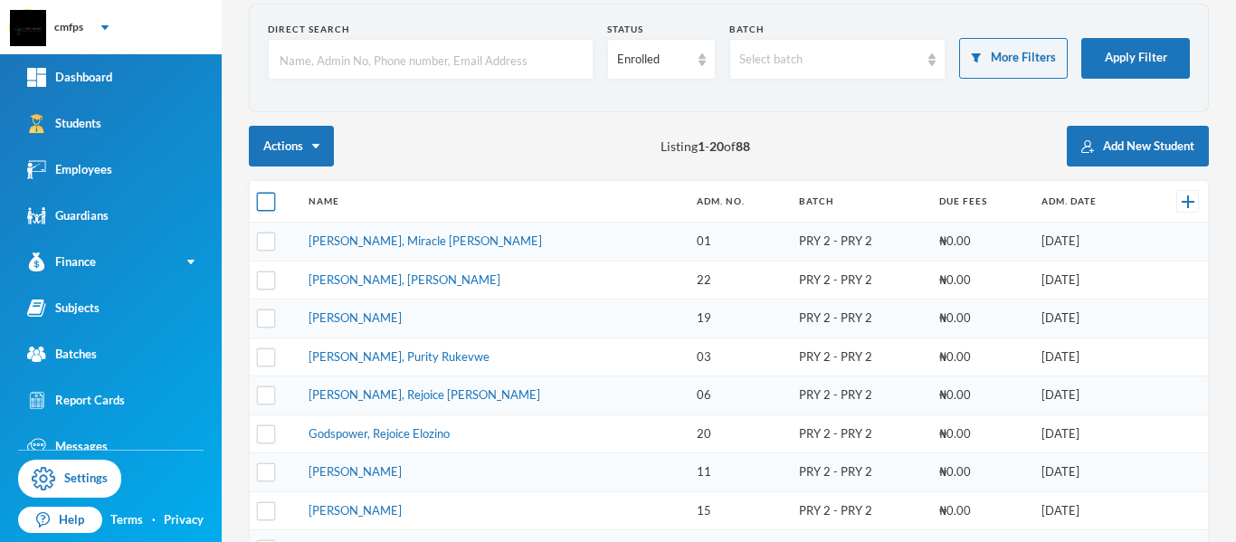
checkbox input "true"
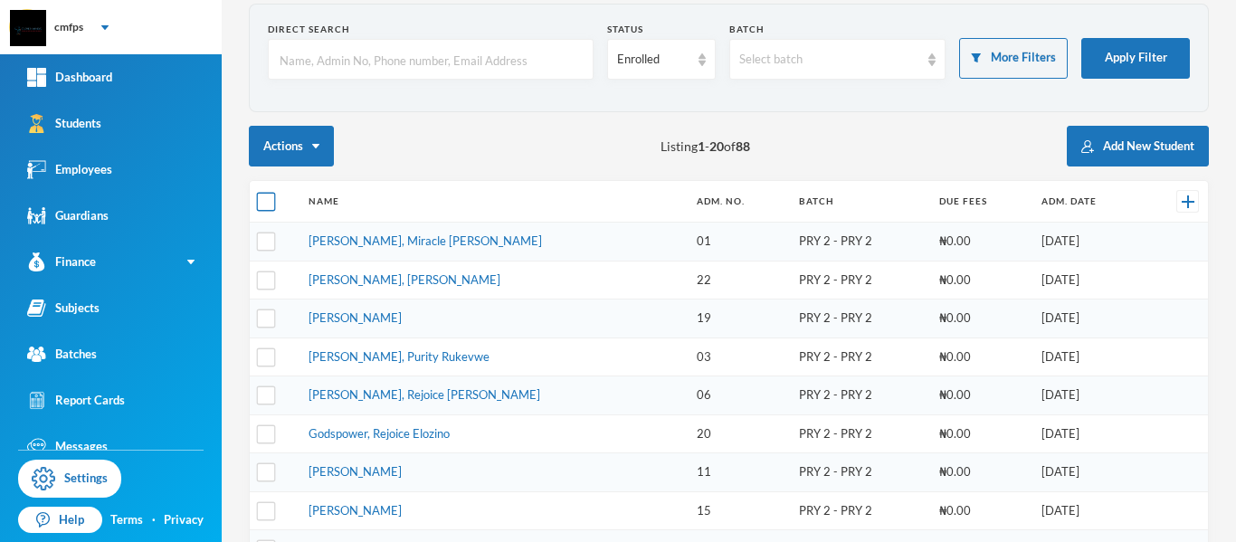
checkbox input "true"
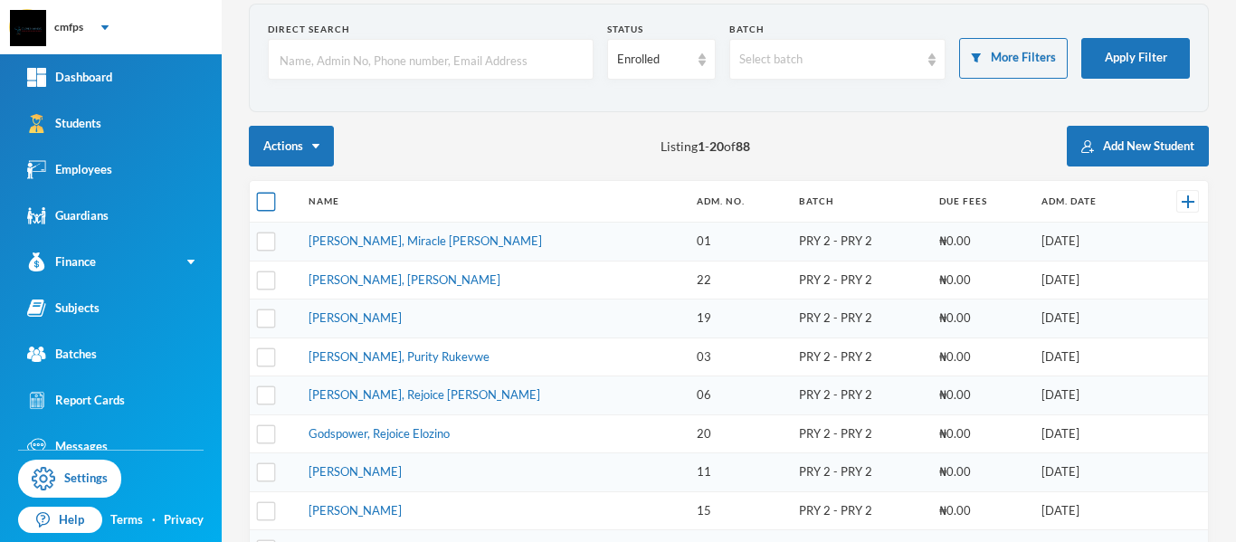
checkbox input "true"
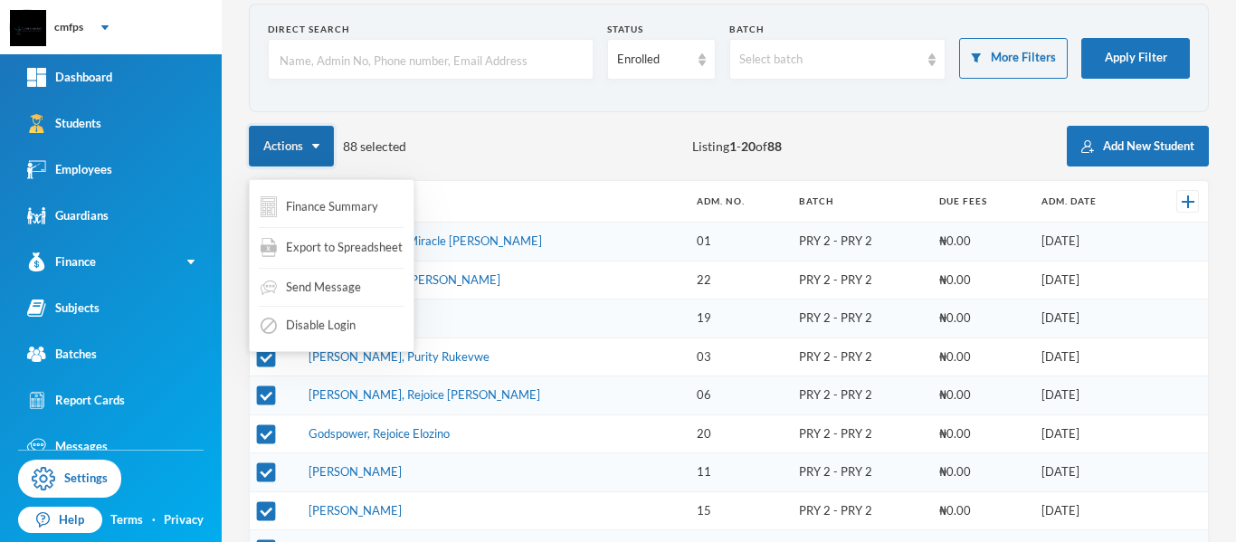
click at [320, 149] on button "Actions" at bounding box center [291, 146] width 85 height 41
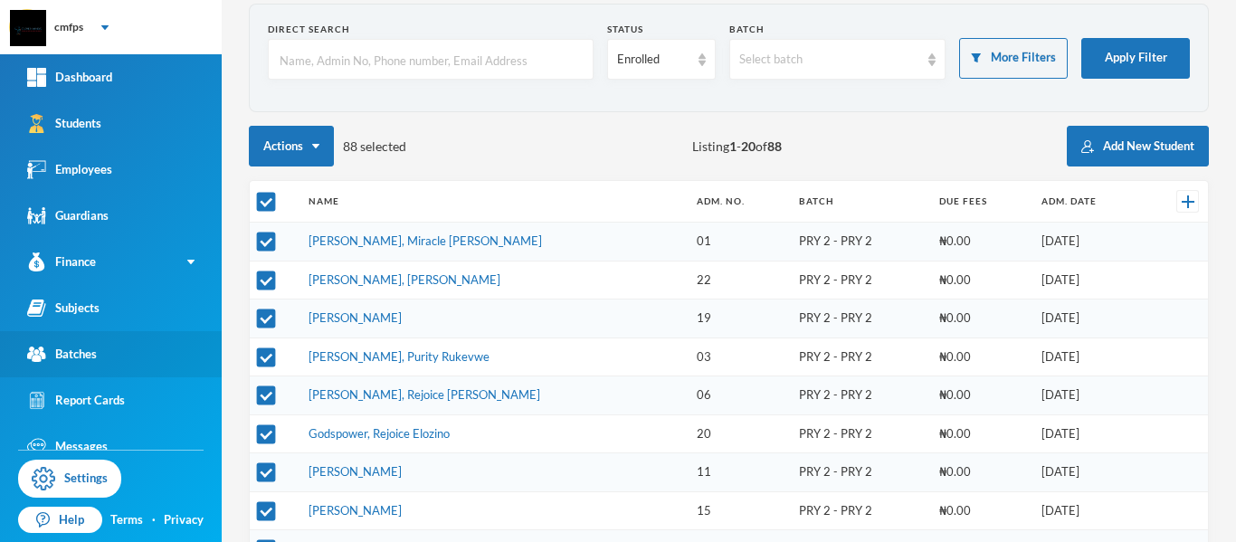
click at [148, 350] on link "Batches" at bounding box center [111, 354] width 222 height 46
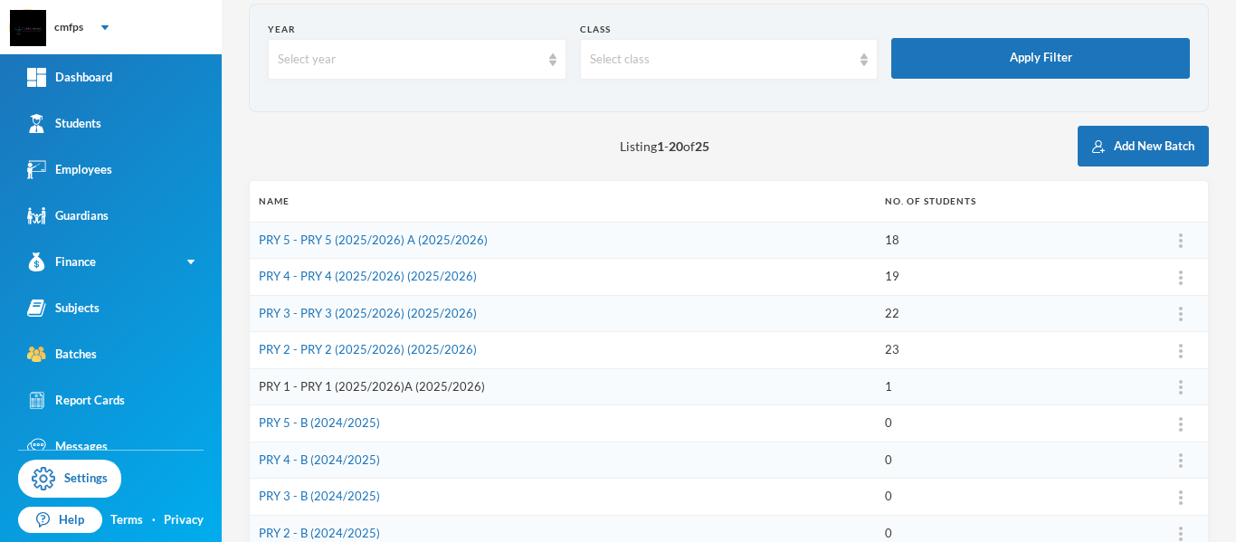
click at [422, 386] on link "PRY 1 - PRY 1 (2025/2026)A (2025/2026)" at bounding box center [372, 386] width 226 height 14
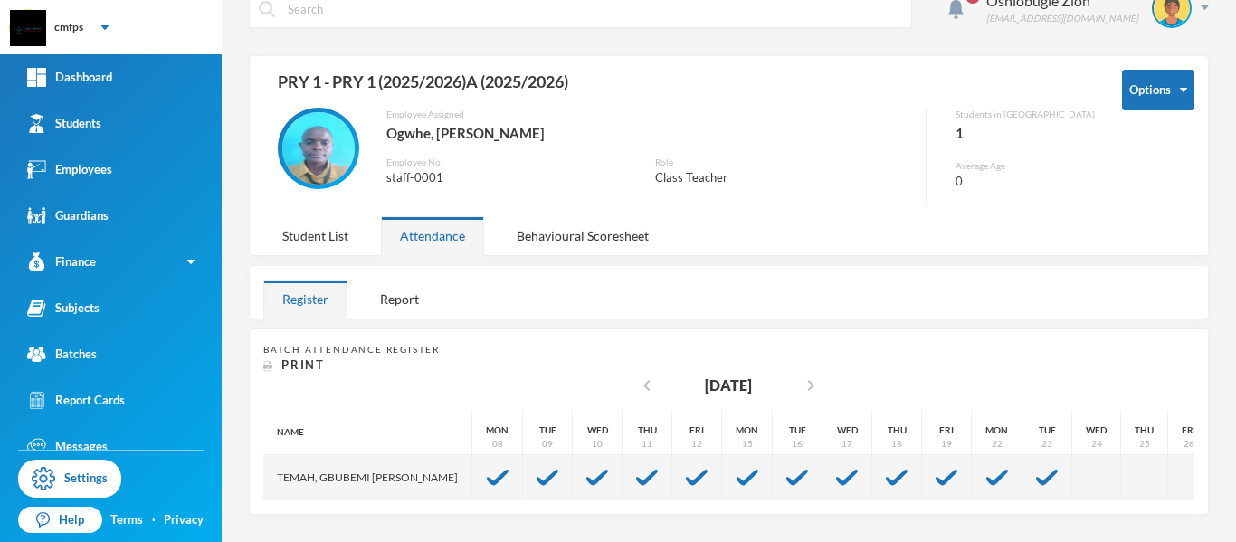
scroll to position [44, 0]
click at [339, 216] on div "Student List" at bounding box center [315, 235] width 104 height 39
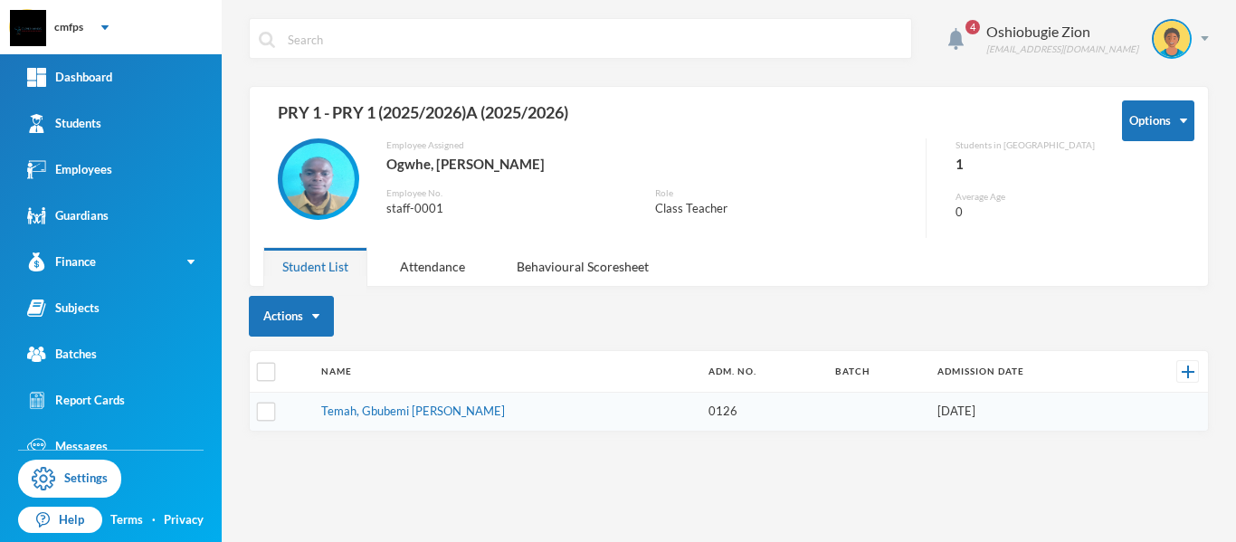
scroll to position [0, 0]
click at [165, 347] on link "Batches" at bounding box center [111, 354] width 222 height 46
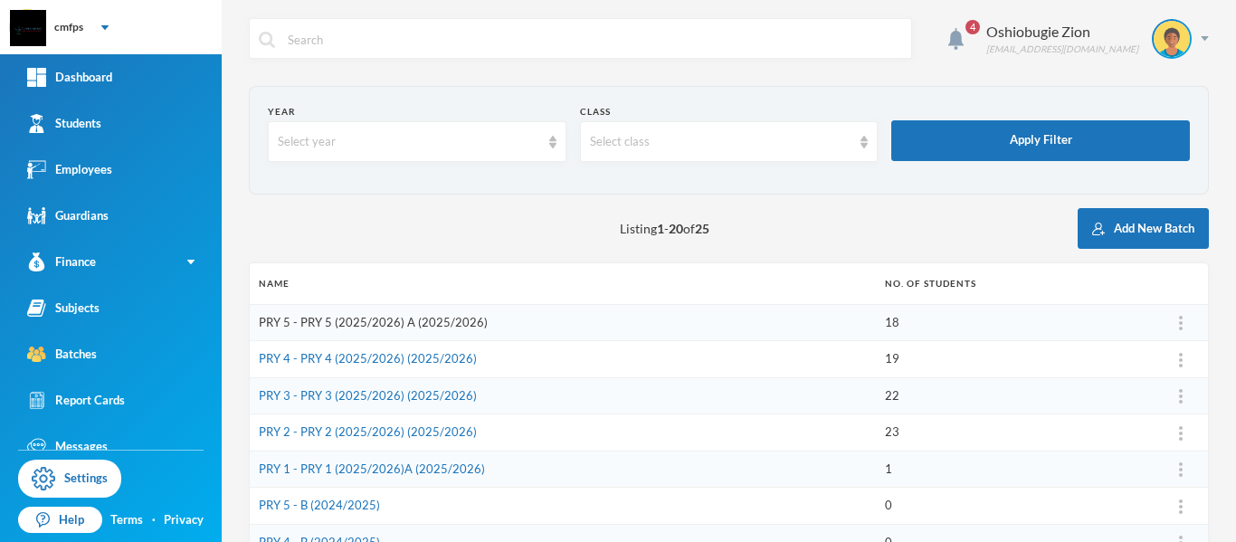
click at [432, 327] on link "PRY 5 - PRY 5 (2025/2026) A (2025/2026)" at bounding box center [373, 322] width 229 height 14
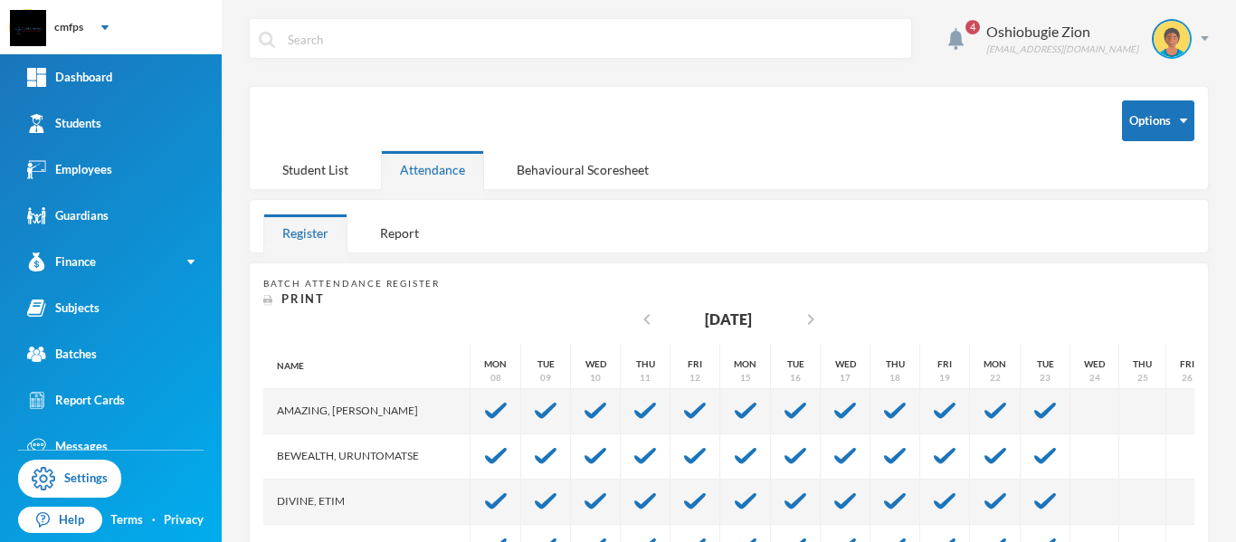
click at [316, 262] on div "4 Oshiobugie Zion [EMAIL_ADDRESS][DOMAIN_NAME] Options Student List Attendance …" at bounding box center [729, 271] width 1014 height 542
click at [332, 175] on div "Student List" at bounding box center [315, 169] width 104 height 39
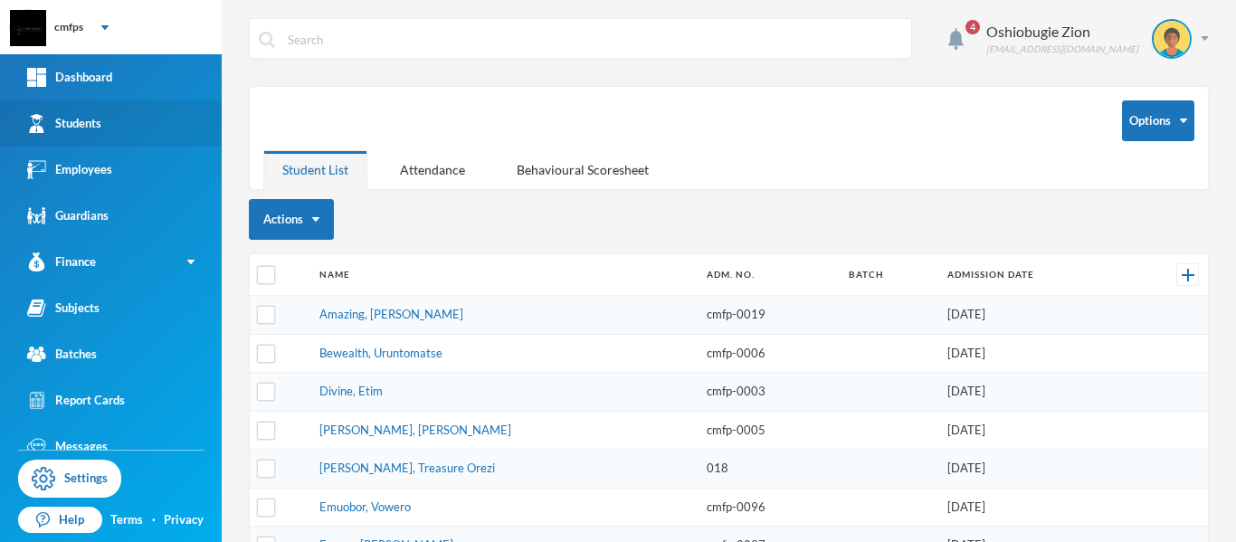
click at [117, 119] on link "Students" at bounding box center [111, 123] width 222 height 46
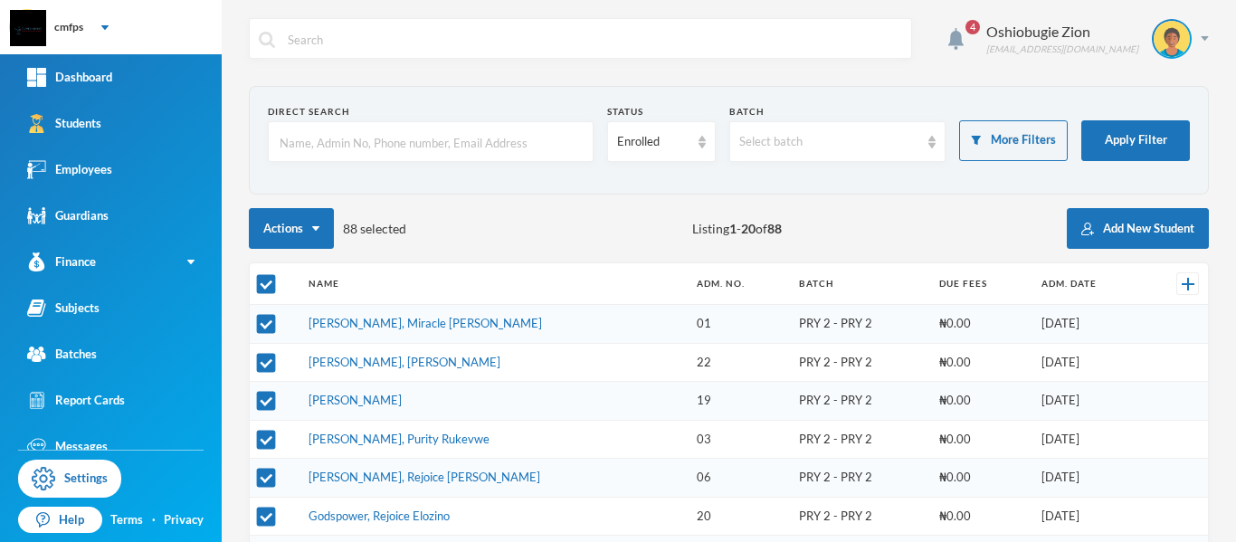
click at [843, 117] on div "Batch" at bounding box center [837, 112] width 217 height 14
click at [843, 153] on div "Select batch" at bounding box center [837, 141] width 217 height 41
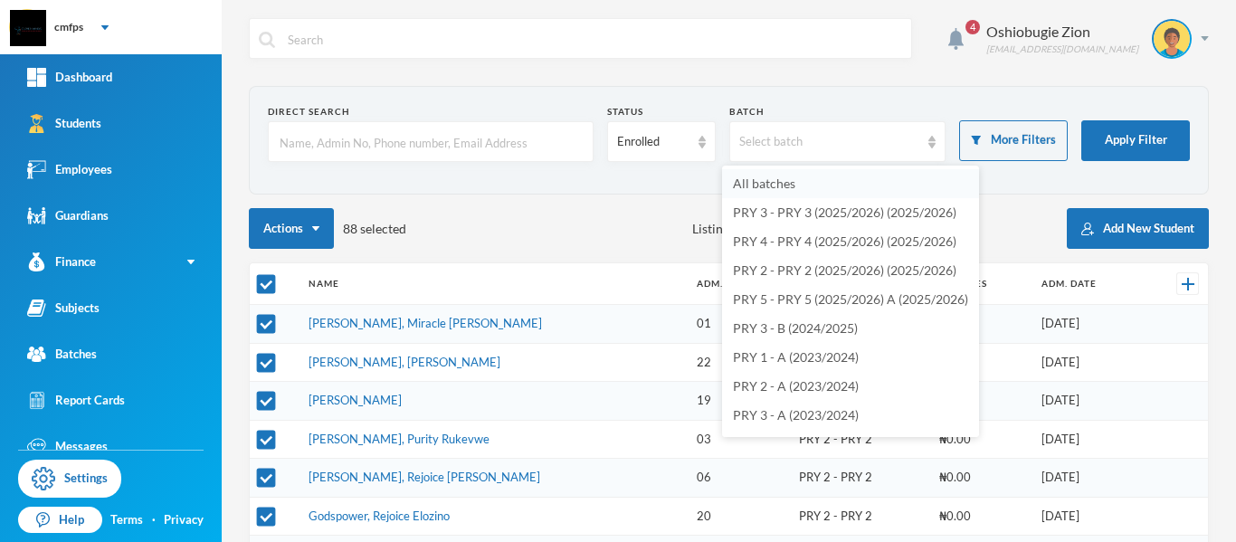
click at [816, 180] on li "All batches" at bounding box center [850, 183] width 257 height 29
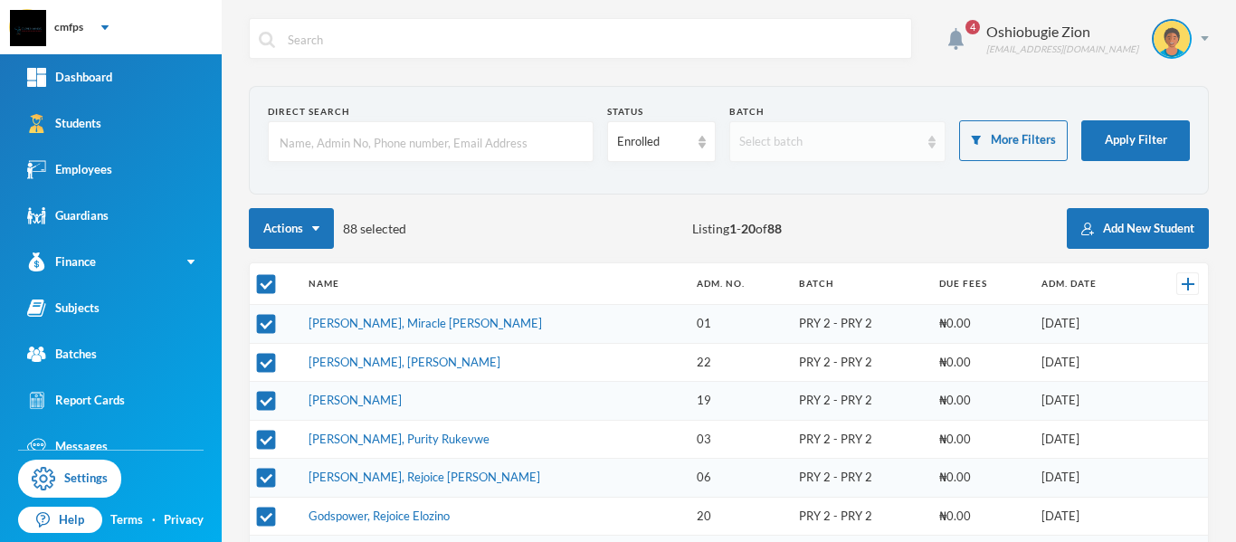
click at [826, 138] on div "Select batch" at bounding box center [829, 142] width 181 height 18
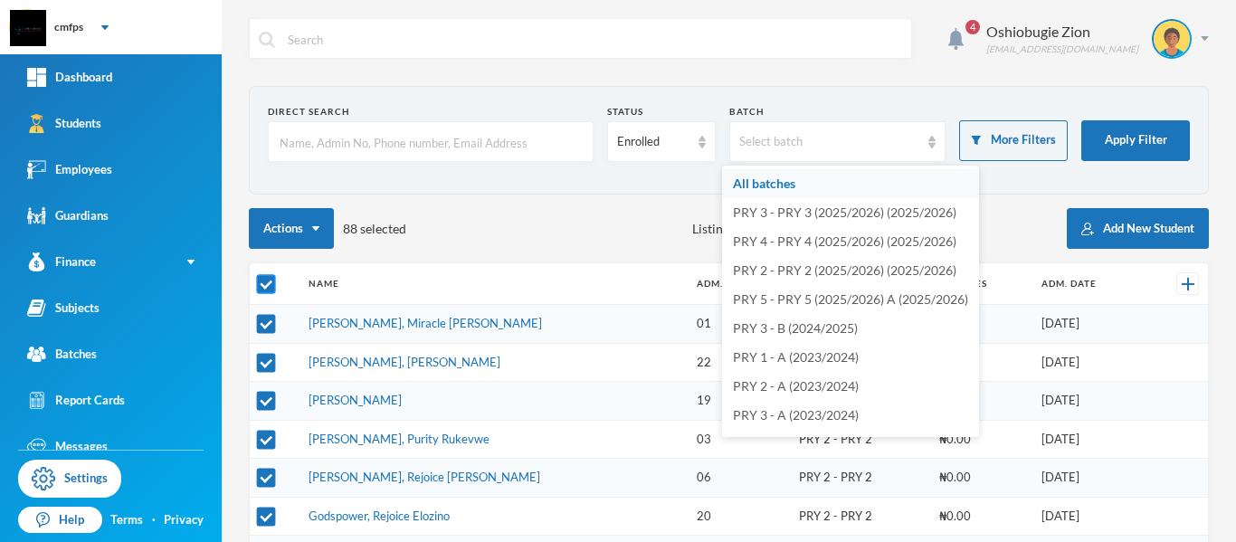
click at [269, 287] on input "checkbox" at bounding box center [266, 284] width 19 height 19
checkbox input "false"
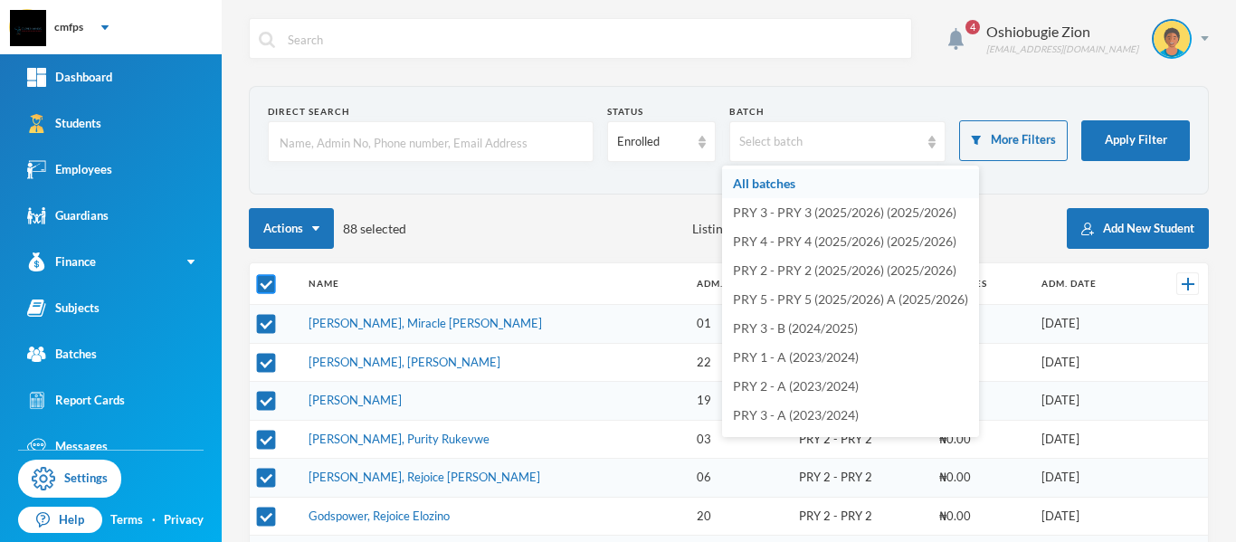
checkbox input "false"
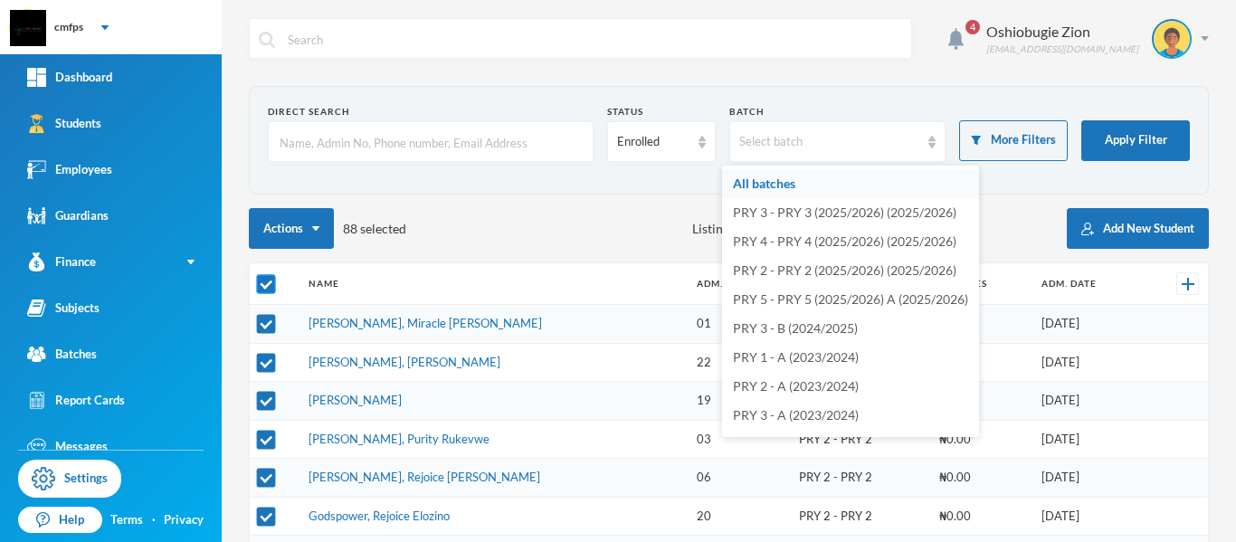
checkbox input "false"
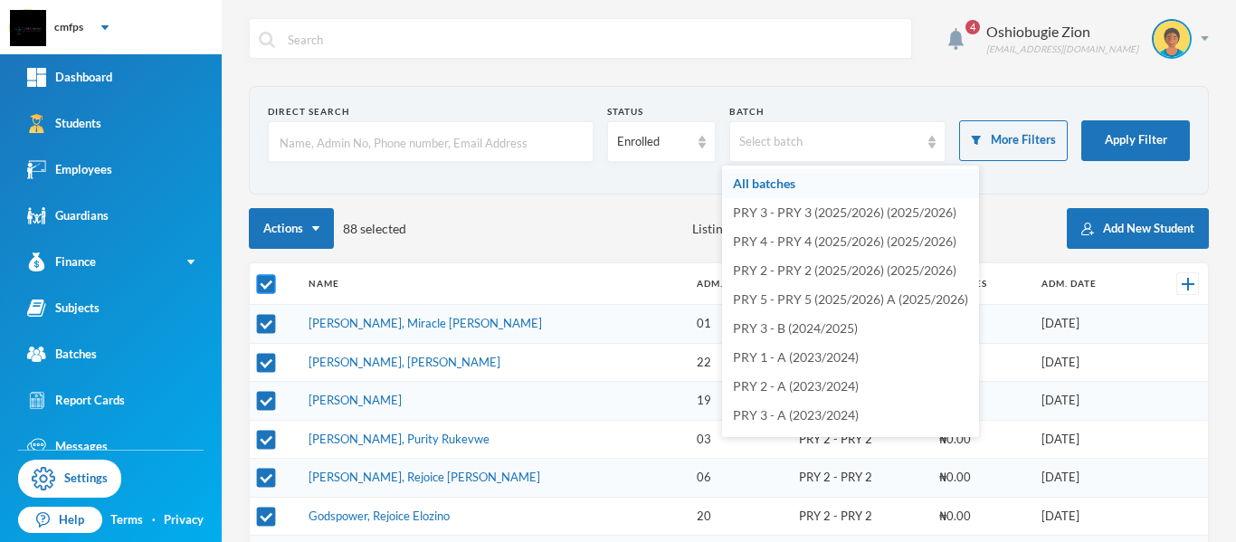
checkbox input "false"
